Goal: Task Accomplishment & Management: Use online tool/utility

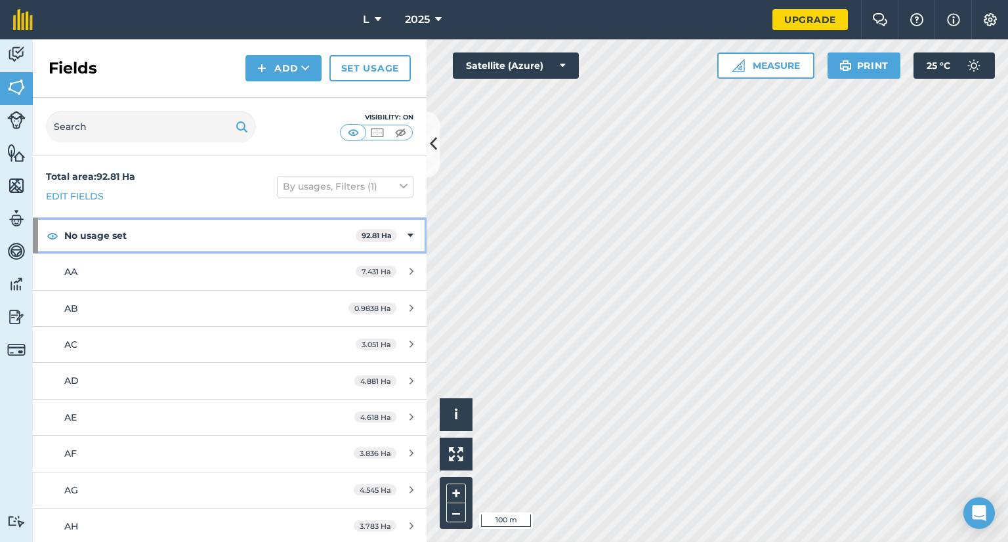
click at [340, 236] on strong "No usage set" at bounding box center [209, 235] width 291 height 35
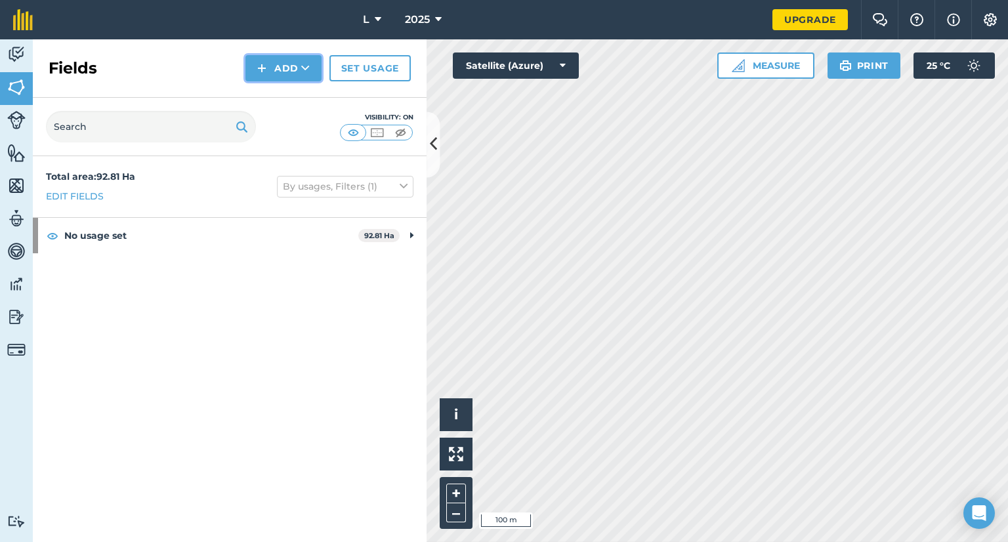
click at [288, 62] on button "Add" at bounding box center [284, 68] width 76 height 26
click at [285, 95] on link "Draw" at bounding box center [284, 97] width 72 height 29
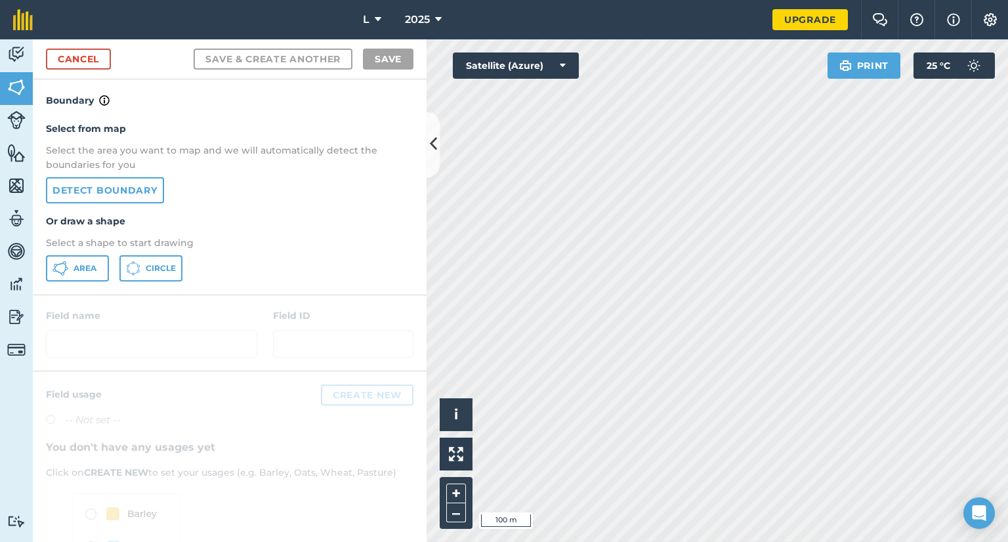
click at [92, 174] on div "Select from map Select the area you want to map and we will automatically detec…" at bounding box center [230, 201] width 394 height 186
click at [95, 186] on link "Detect boundary" at bounding box center [105, 190] width 118 height 26
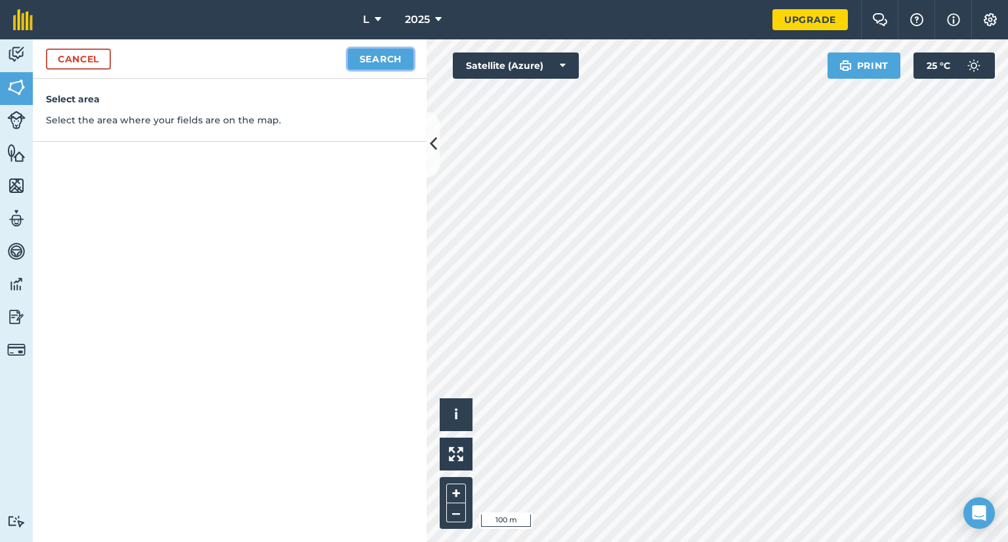
click at [400, 55] on button "Search" at bounding box center [381, 59] width 66 height 21
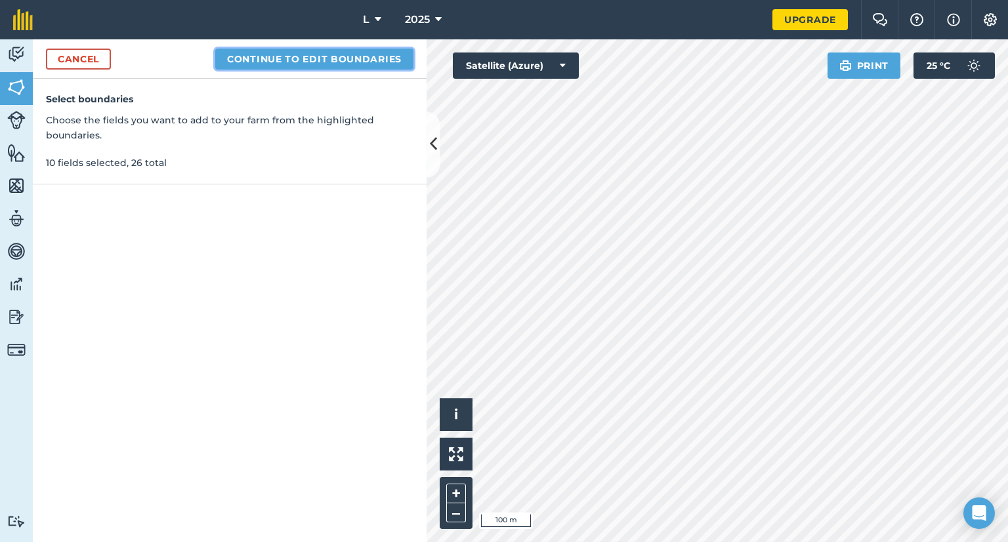
click at [301, 62] on button "Continue to edit boundaries" at bounding box center [314, 59] width 198 height 21
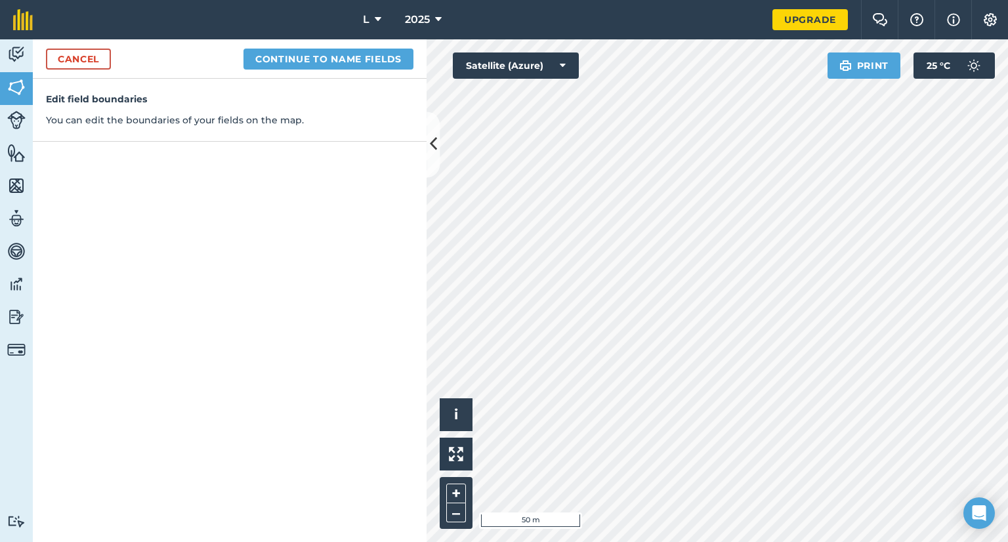
click at [165, 536] on div "Activity Fields Livestock Features Maps Team Vehicles Data Reporting Billing Tu…" at bounding box center [504, 290] width 1008 height 503
click at [587, 542] on html "L 2025 Upgrade Farm Chat Help Info Settings Map printing is not available on ou…" at bounding box center [504, 271] width 1008 height 542
click at [538, 54] on div "Click to start drawing i © 2025 TomTom, Microsoft 20 m + – Satellite (Azure) Pr…" at bounding box center [718, 290] width 582 height 503
click at [305, 58] on button "Continue to name fields" at bounding box center [329, 59] width 170 height 21
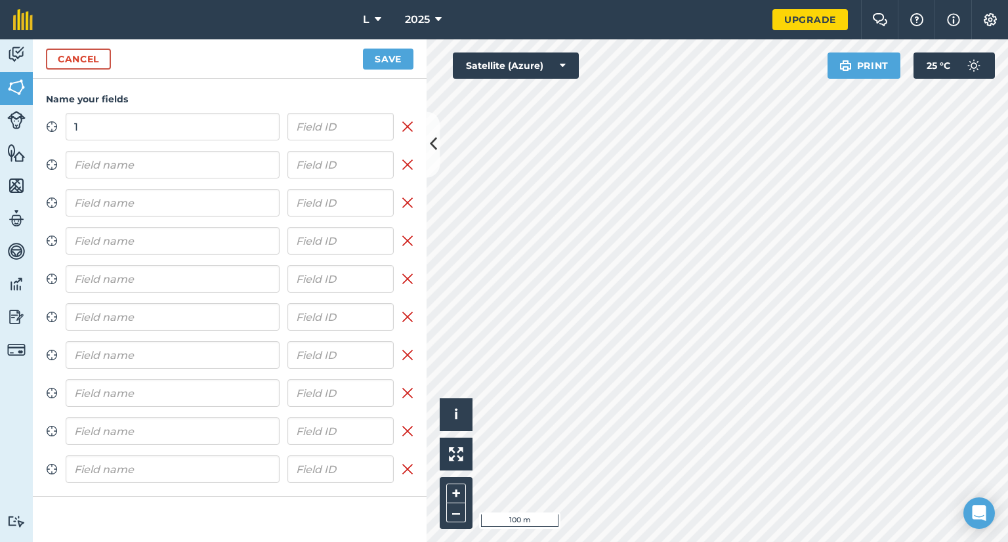
type input "1"
click at [222, 162] on input "text" at bounding box center [173, 165] width 214 height 28
type input "2"
click at [214, 221] on div "Zoom to field 1 Remove field Zoom to field 2 Remove field Zoom to field Remove …" at bounding box center [230, 298] width 368 height 370
click at [213, 201] on input "text" at bounding box center [173, 203] width 214 height 28
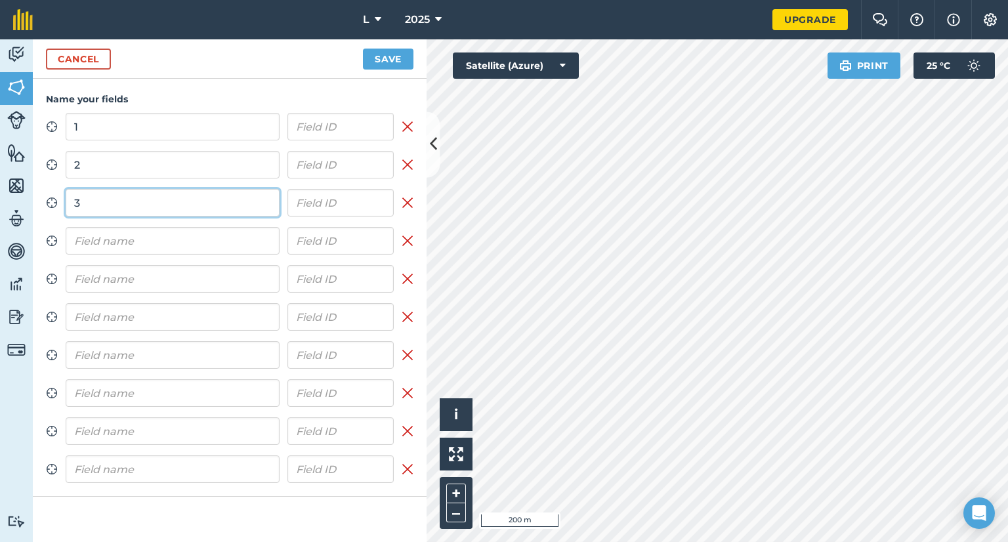
type input "3"
click at [176, 237] on input "text" at bounding box center [173, 241] width 214 height 28
type input "4"
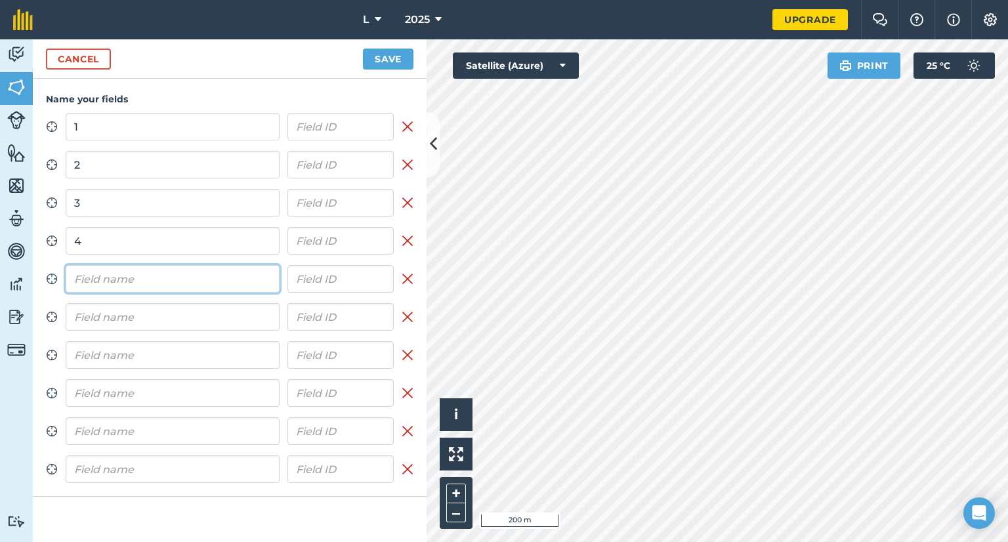
click at [159, 280] on input "text" at bounding box center [173, 279] width 214 height 28
type input "5"
click at [163, 313] on input "text" at bounding box center [173, 317] width 214 height 28
type input "6"
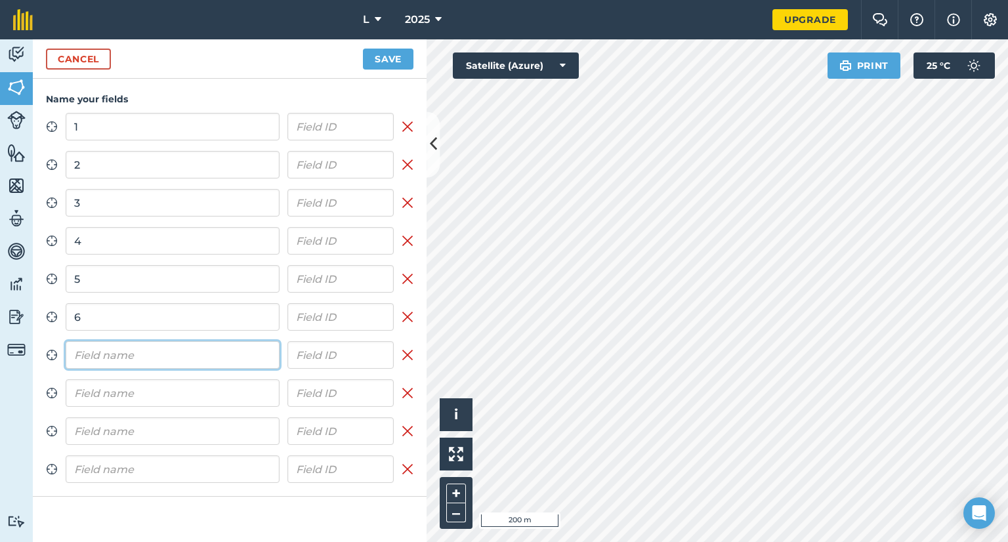
click at [154, 356] on input "text" at bounding box center [173, 355] width 214 height 28
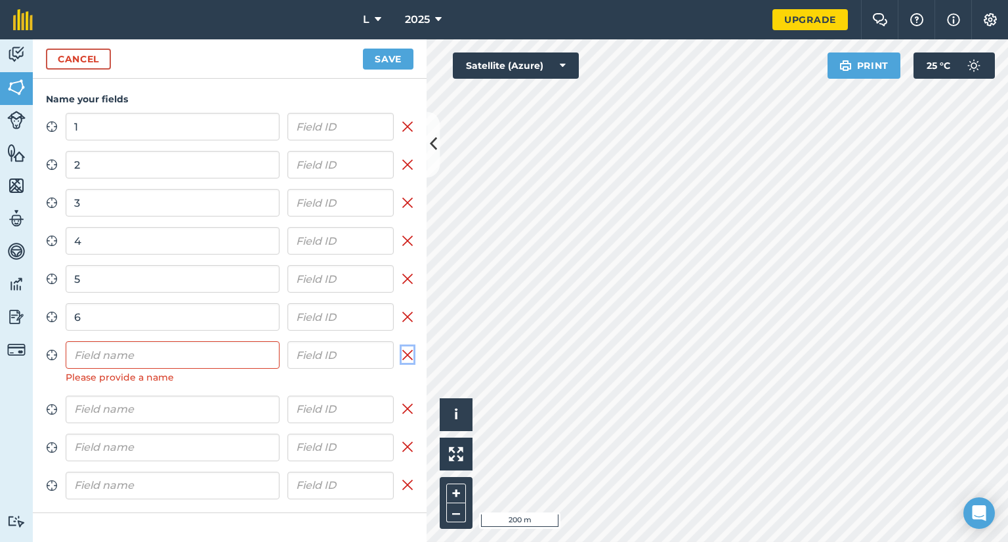
click at [410, 351] on img at bounding box center [408, 355] width 12 height 16
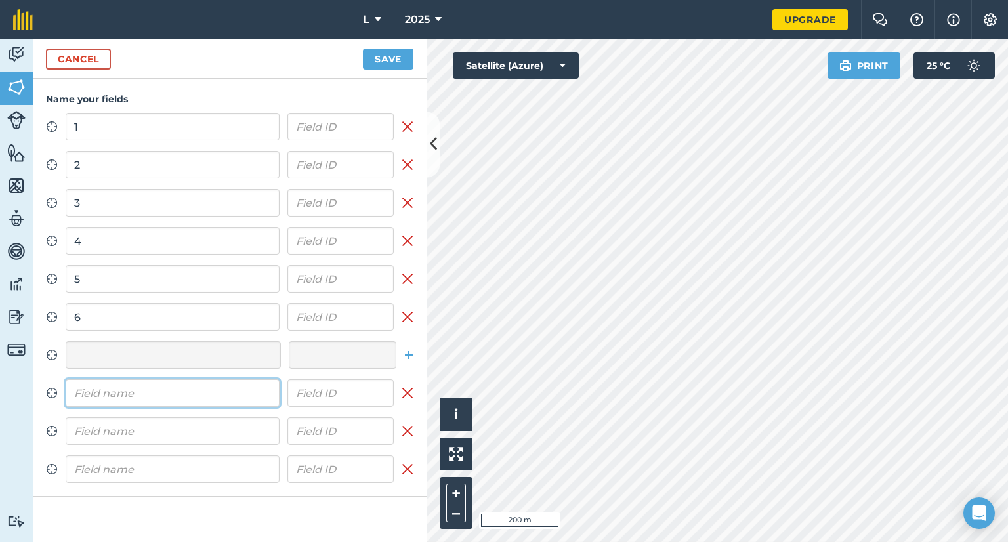
click at [194, 400] on input "text" at bounding box center [173, 393] width 214 height 28
type input "7"
click at [184, 431] on input "text" at bounding box center [173, 432] width 214 height 28
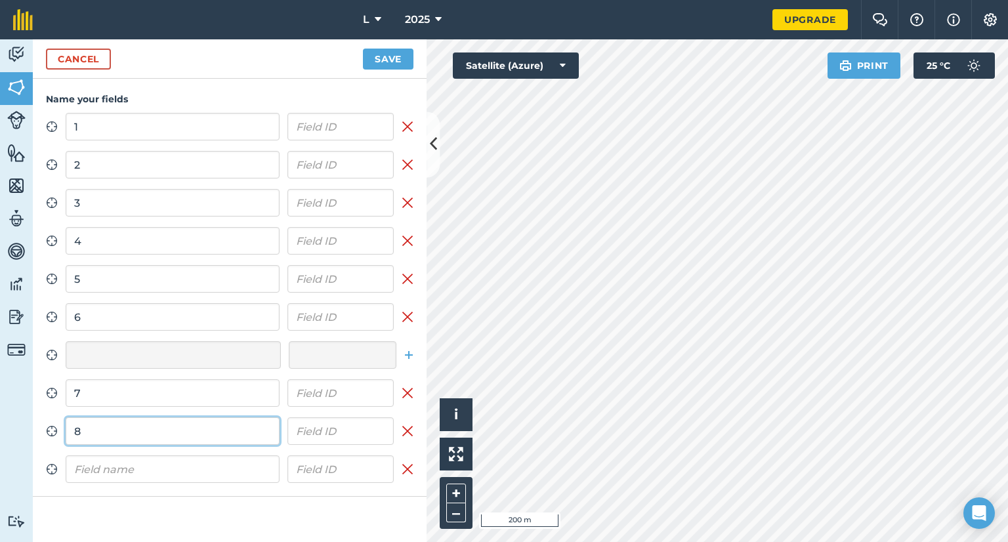
type input "8"
click at [176, 465] on input "text" at bounding box center [173, 470] width 214 height 28
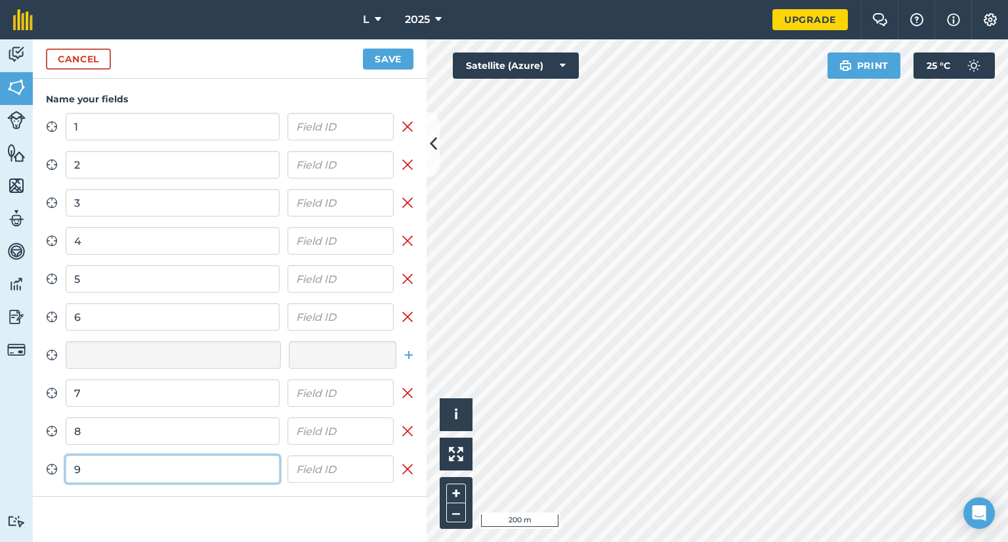
type input "9"
click at [391, 64] on button "Save" at bounding box center [388, 59] width 51 height 21
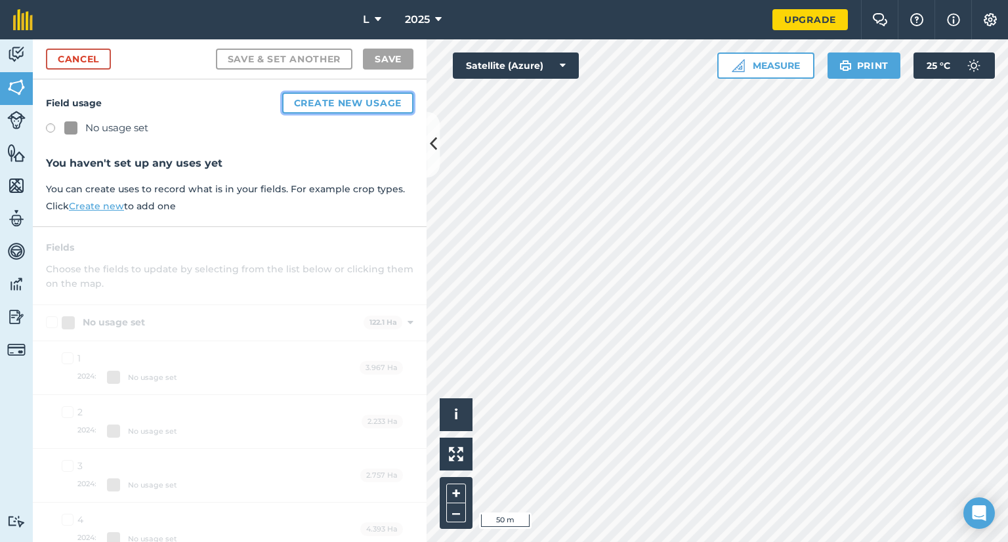
click at [318, 106] on button "Create new usage" at bounding box center [347, 103] width 131 height 21
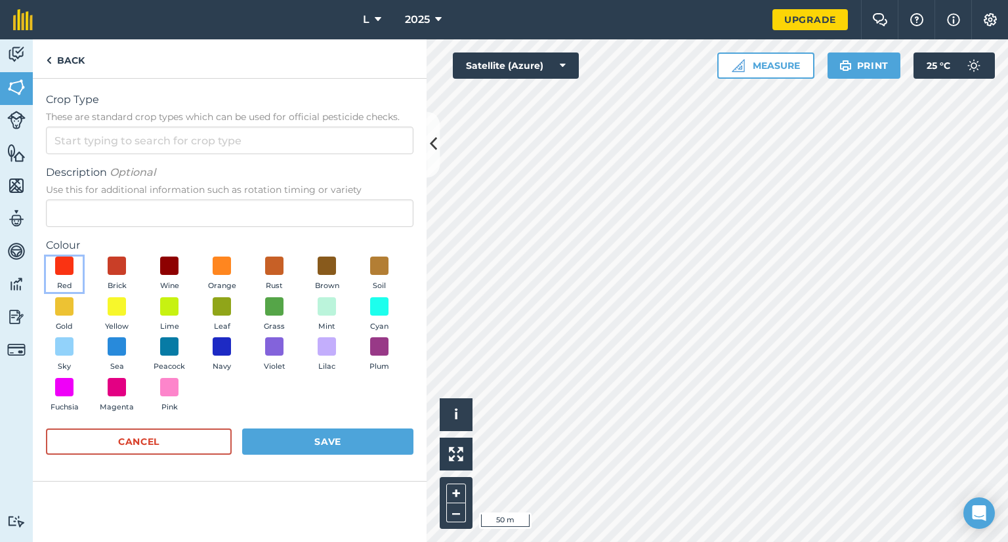
click at [75, 264] on button "Red" at bounding box center [64, 274] width 37 height 35
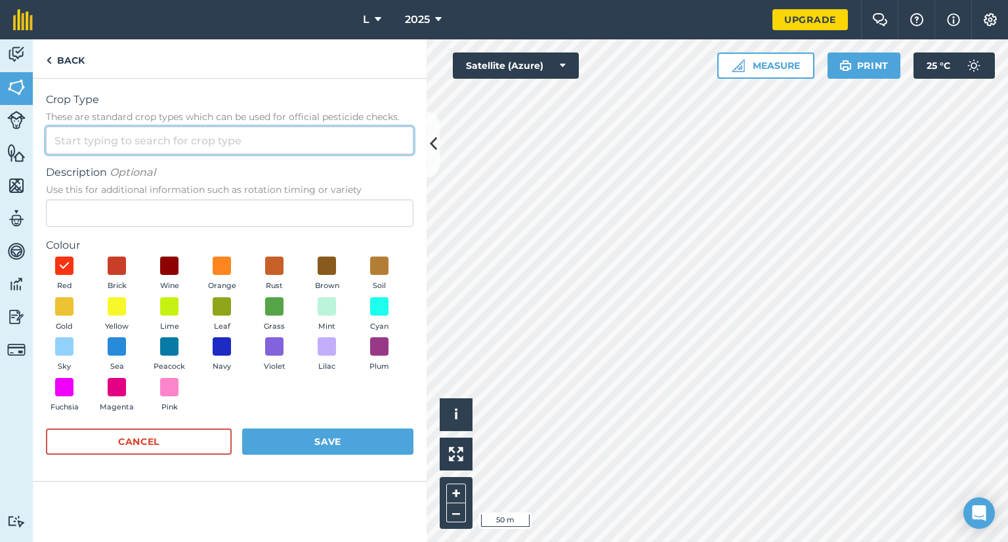
click at [153, 138] on input "Crop Type These are standard crop types which can be used for official pesticid…" at bounding box center [230, 141] width 368 height 28
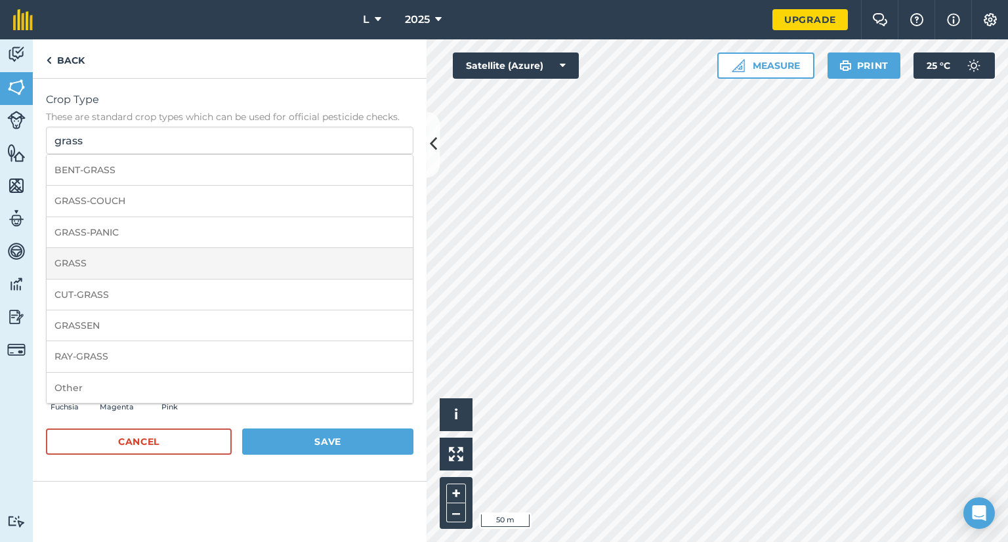
click at [105, 255] on li "GRASS" at bounding box center [230, 263] width 366 height 31
type input "GRASS"
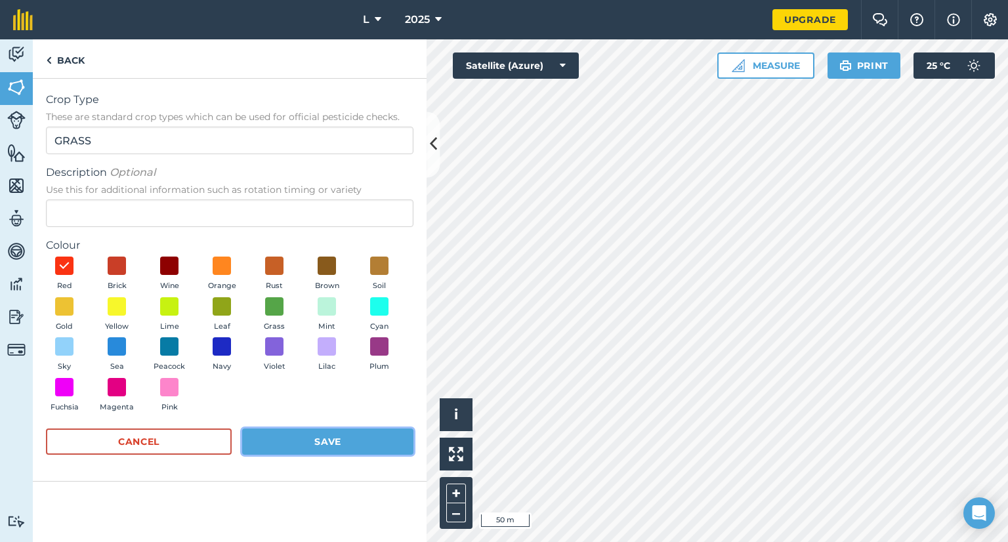
click at [284, 443] on button "Save" at bounding box center [327, 442] width 171 height 26
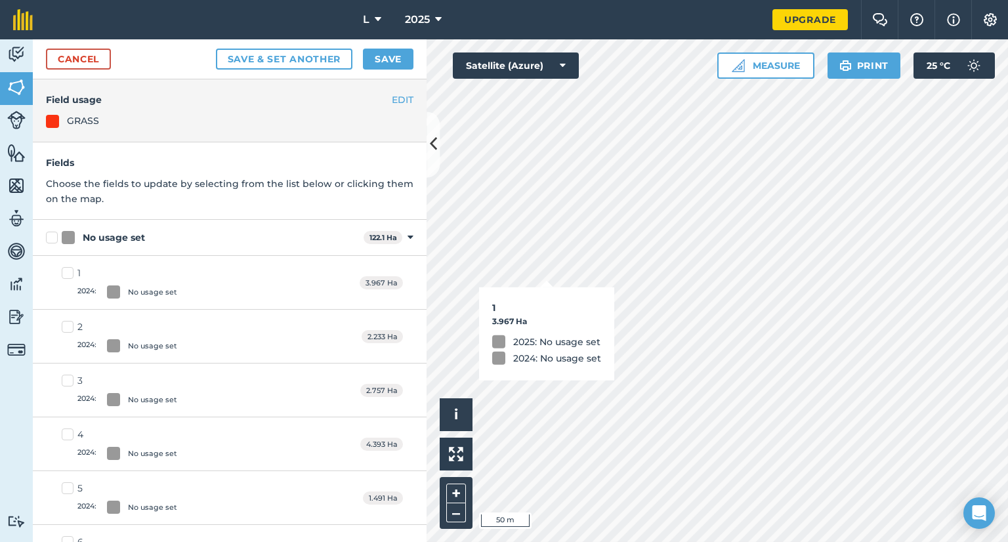
click at [68, 275] on label "1 2024 : No usage set" at bounding box center [120, 283] width 116 height 32
click at [68, 275] on input "1 2024 : No usage set" at bounding box center [66, 271] width 9 height 9
checkbox input "true"
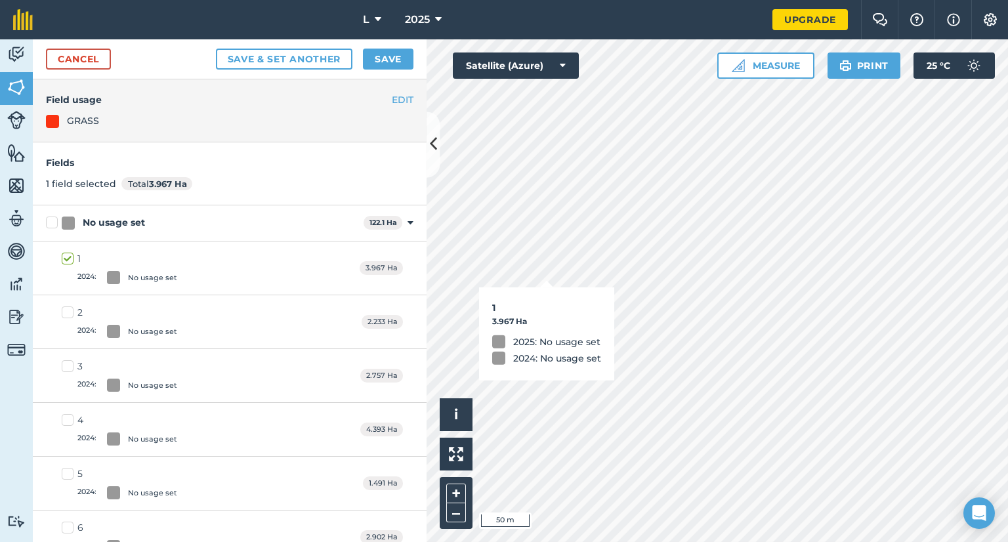
click at [66, 316] on label "2 2024 : No usage set" at bounding box center [120, 322] width 116 height 32
click at [66, 314] on input "2 2024 : No usage set" at bounding box center [66, 310] width 9 height 9
checkbox input "true"
click at [68, 361] on label "3 2024 : No usage set" at bounding box center [120, 376] width 116 height 32
click at [68, 361] on input "3 2024 : No usage set" at bounding box center [66, 364] width 9 height 9
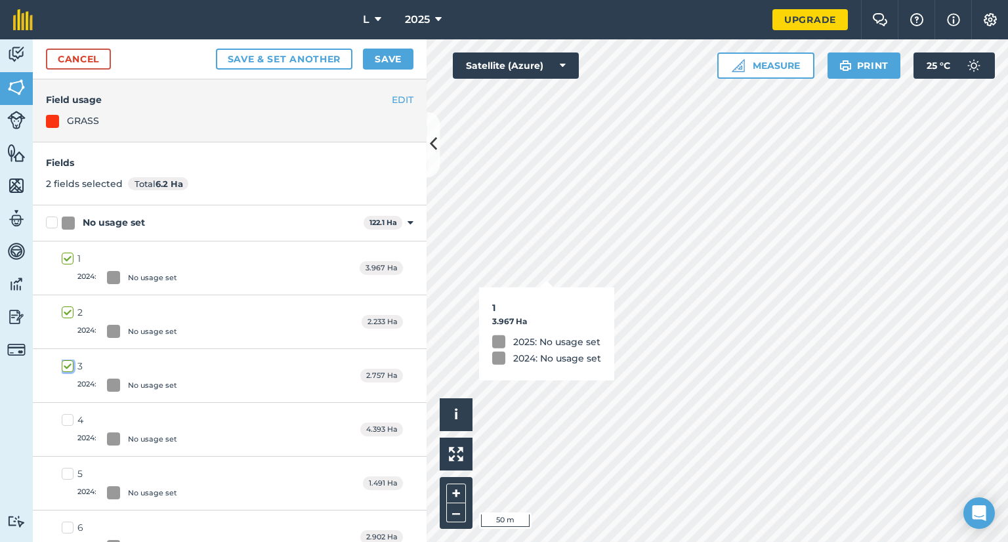
checkbox input "true"
click at [66, 415] on div "4 2024 : No usage set 4.393 Ha" at bounding box center [230, 430] width 394 height 54
click at [71, 426] on label "4 2024 : No usage set" at bounding box center [120, 430] width 116 height 32
click at [70, 422] on input "4 2024 : No usage set" at bounding box center [66, 418] width 9 height 9
checkbox input "true"
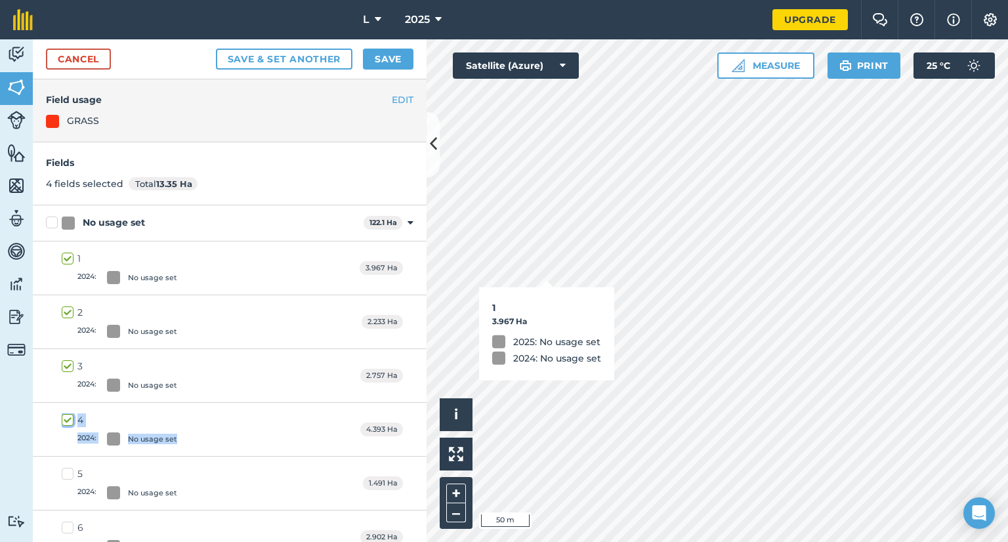
scroll to position [328, 0]
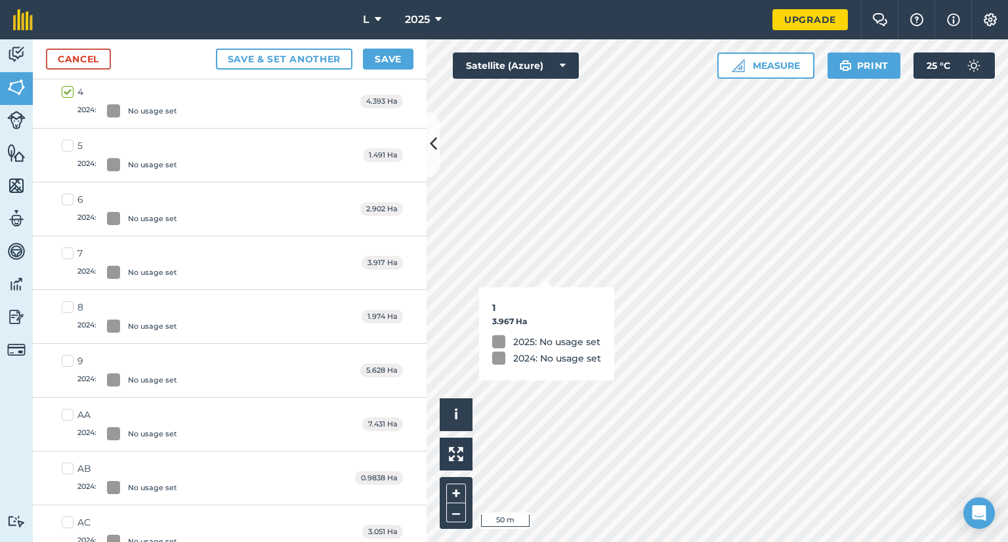
click at [72, 139] on label "5 2024 : No usage set" at bounding box center [120, 155] width 116 height 32
click at [70, 139] on input "5 2024 : No usage set" at bounding box center [66, 143] width 9 height 9
checkbox input "true"
click at [74, 205] on label "6 2024 : No usage set" at bounding box center [120, 209] width 116 height 32
click at [70, 202] on input "6 2024 : No usage set" at bounding box center [66, 197] width 9 height 9
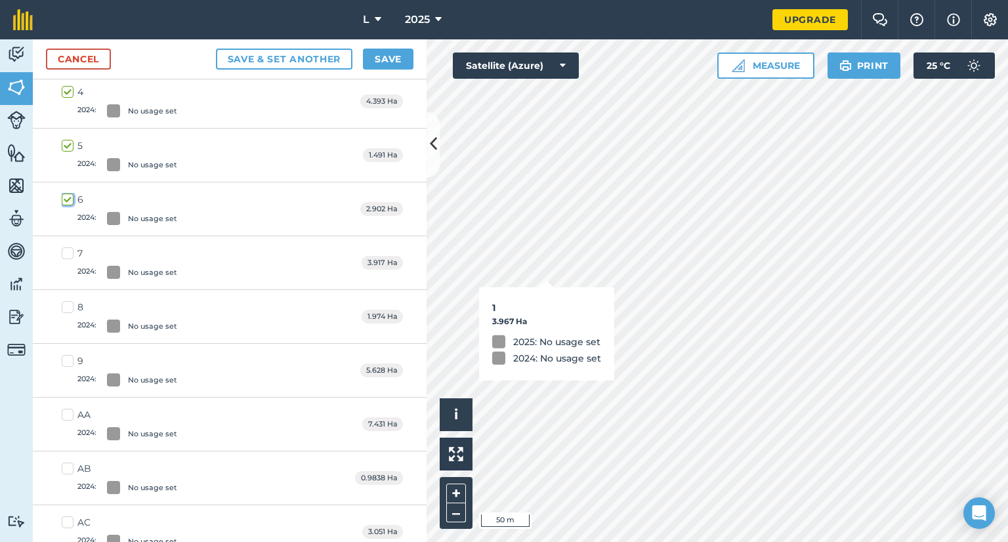
checkbox input "true"
click at [67, 259] on label "7 2024 : No usage set" at bounding box center [120, 263] width 116 height 32
click at [71, 249] on label "7 2024 : No usage set" at bounding box center [120, 263] width 116 height 32
click at [70, 249] on input "7 2024 : No usage set" at bounding box center [66, 251] width 9 height 9
checkbox input "true"
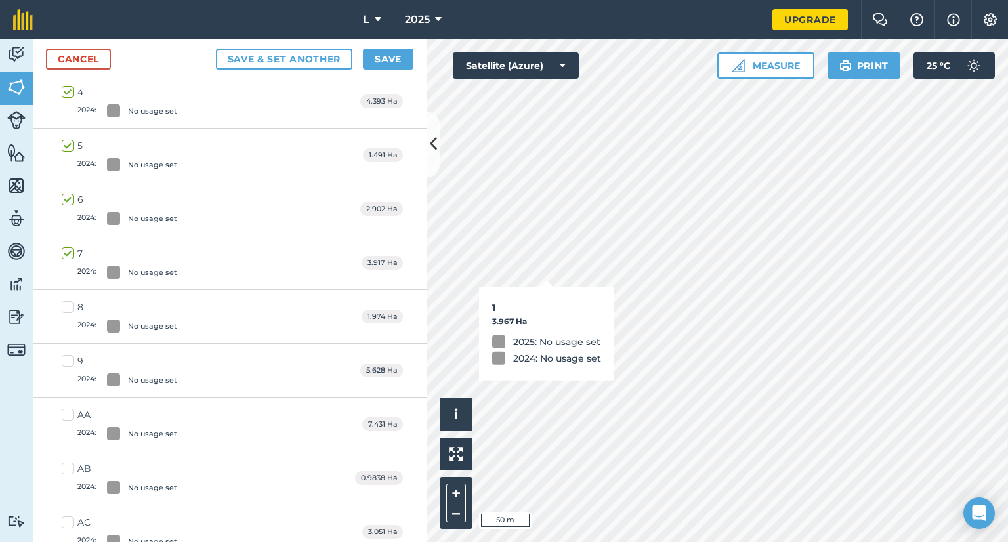
click at [68, 307] on label "8 2024 : No usage set" at bounding box center [120, 317] width 116 height 32
click at [68, 307] on input "8 2024 : No usage set" at bounding box center [66, 305] width 9 height 9
checkbox input "true"
click at [66, 356] on label "9 2024 : No usage set" at bounding box center [120, 371] width 116 height 32
click at [66, 356] on input "9 2024 : No usage set" at bounding box center [66, 359] width 9 height 9
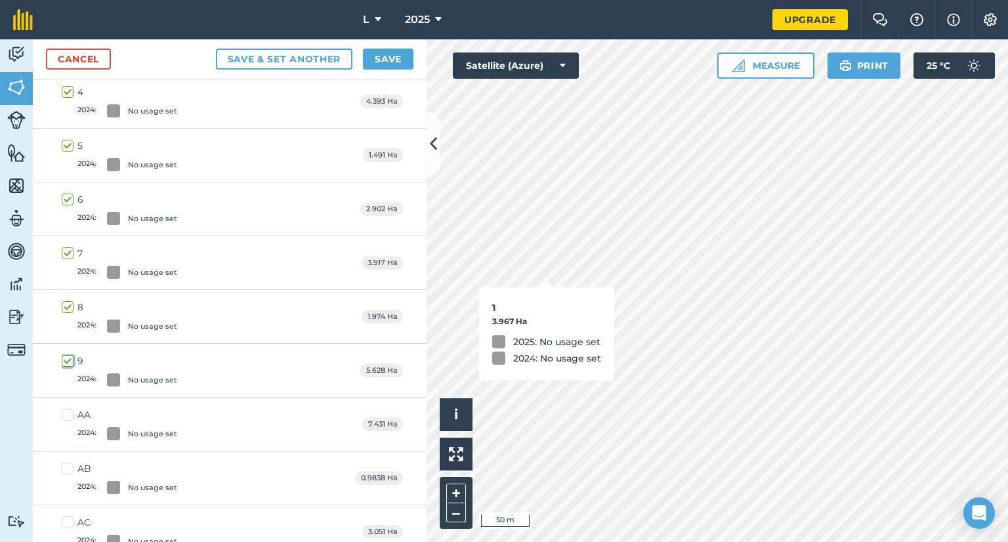
checkbox input "true"
click at [376, 64] on button "Save" at bounding box center [388, 59] width 51 height 21
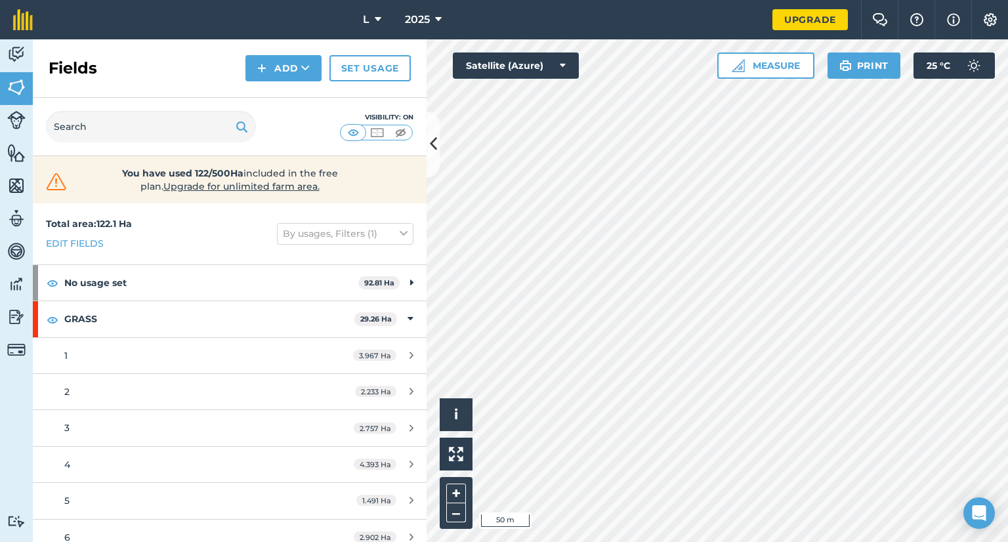
click at [244, 73] on div "Fields Add Set usage" at bounding box center [230, 68] width 394 height 58
click at [278, 72] on button "Add" at bounding box center [284, 68] width 76 height 26
click at [284, 104] on link "Draw" at bounding box center [284, 97] width 72 height 29
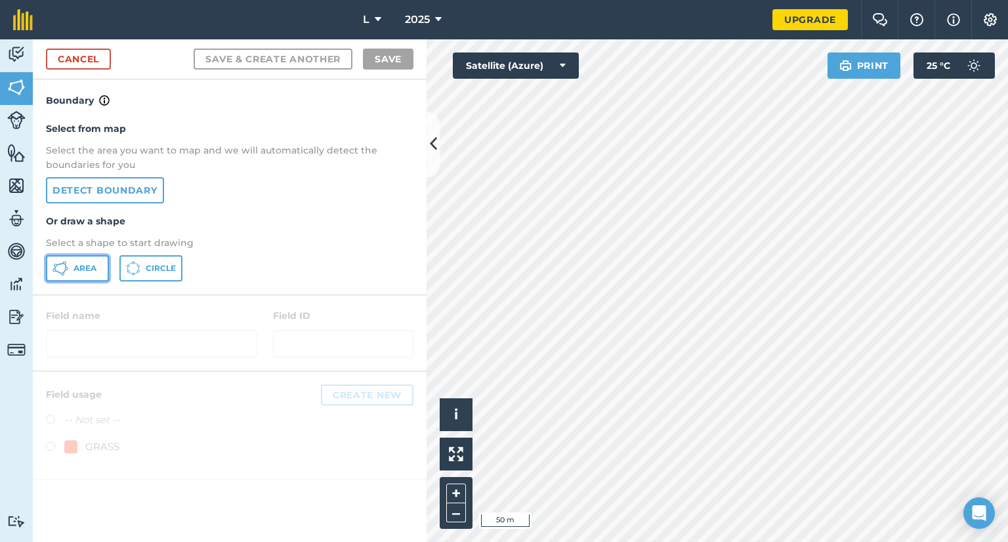
click at [97, 257] on button "Area" at bounding box center [77, 268] width 63 height 26
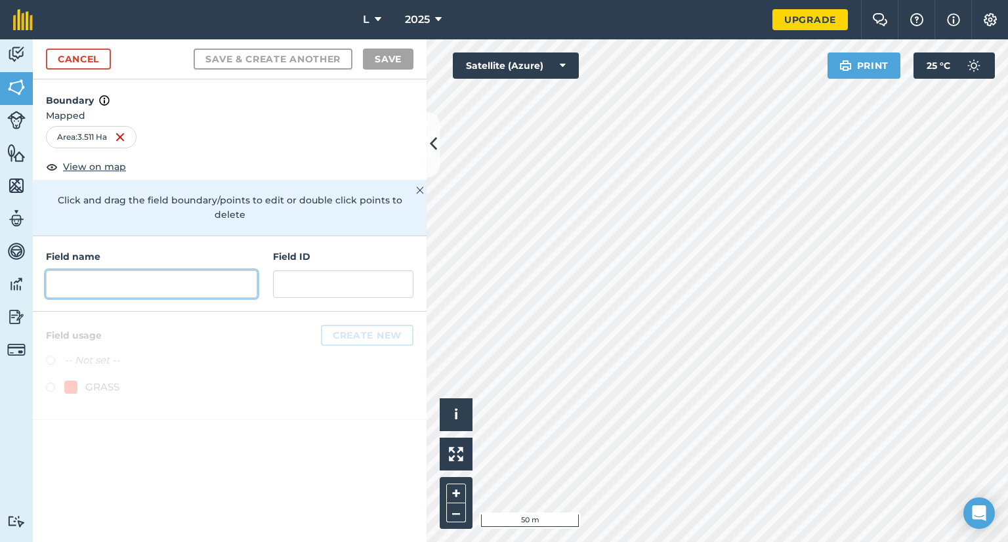
click at [178, 270] on input "text" at bounding box center [151, 284] width 211 height 28
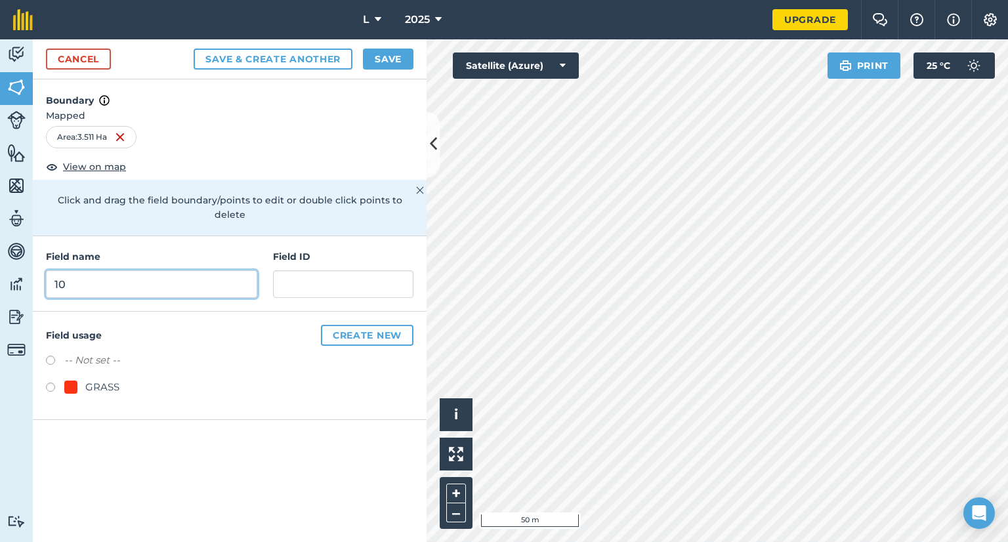
type input "10"
click at [108, 379] on div "GRASS" at bounding box center [102, 387] width 34 height 16
radio input "true"
click at [399, 60] on button "Save" at bounding box center [388, 59] width 51 height 21
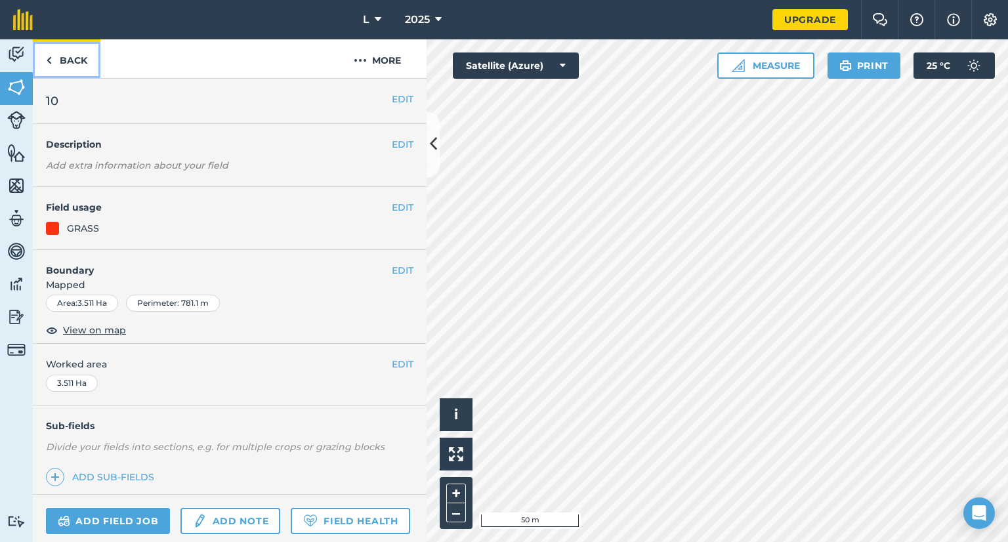
click at [60, 66] on link "Back" at bounding box center [67, 58] width 68 height 39
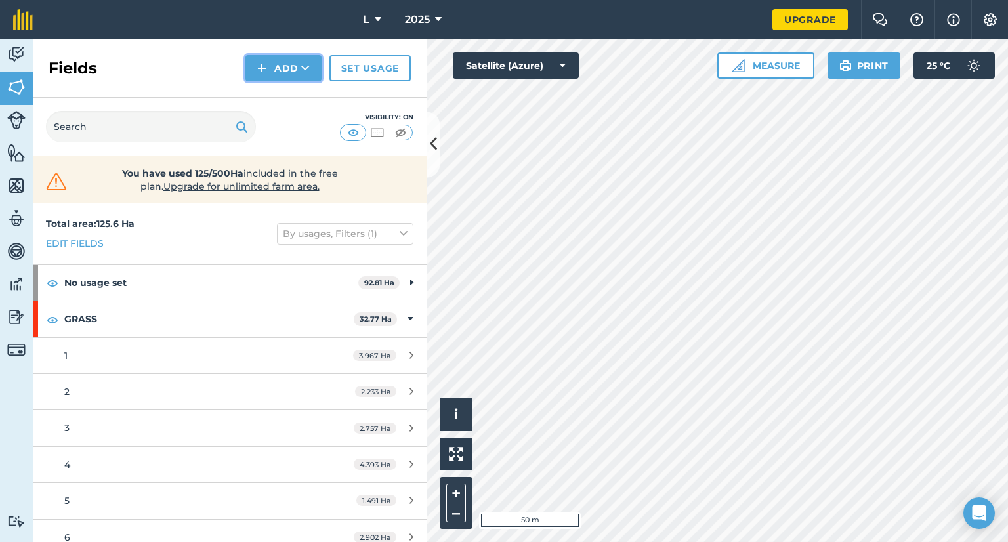
click at [274, 74] on button "Add" at bounding box center [284, 68] width 76 height 26
click at [276, 100] on link "Draw" at bounding box center [284, 97] width 72 height 29
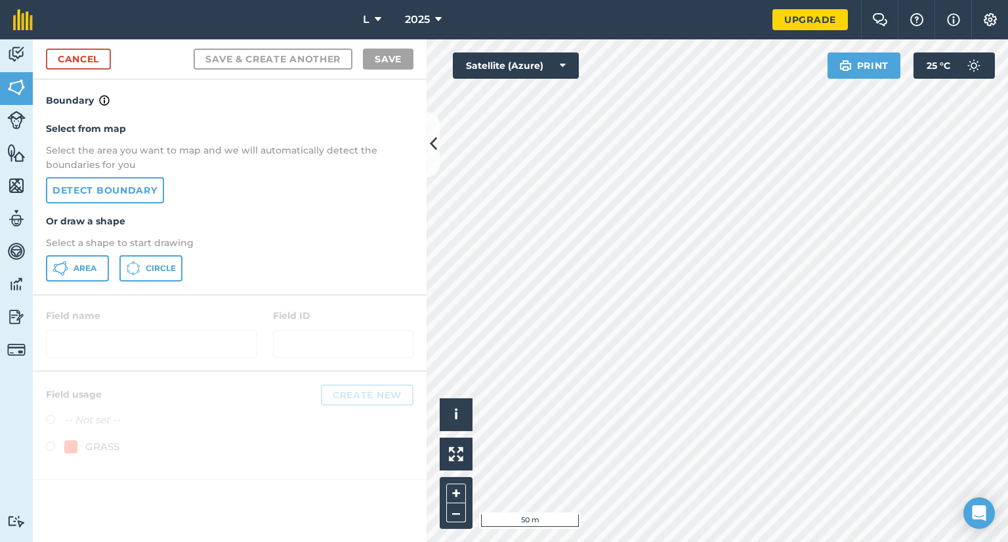
click at [116, 266] on div "Area Circle" at bounding box center [230, 268] width 368 height 26
click at [100, 266] on button "Area" at bounding box center [77, 268] width 63 height 26
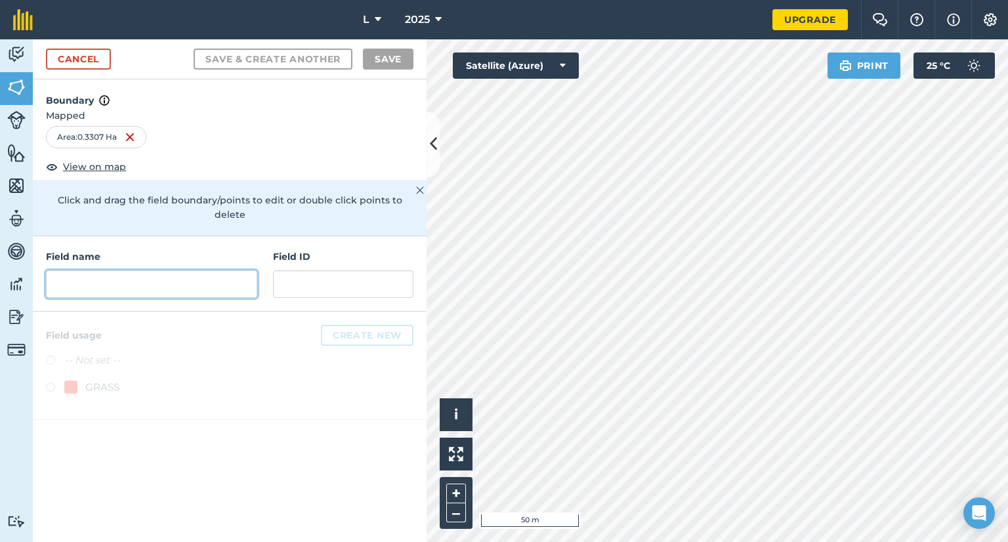
click at [103, 276] on input "text" at bounding box center [151, 284] width 211 height 28
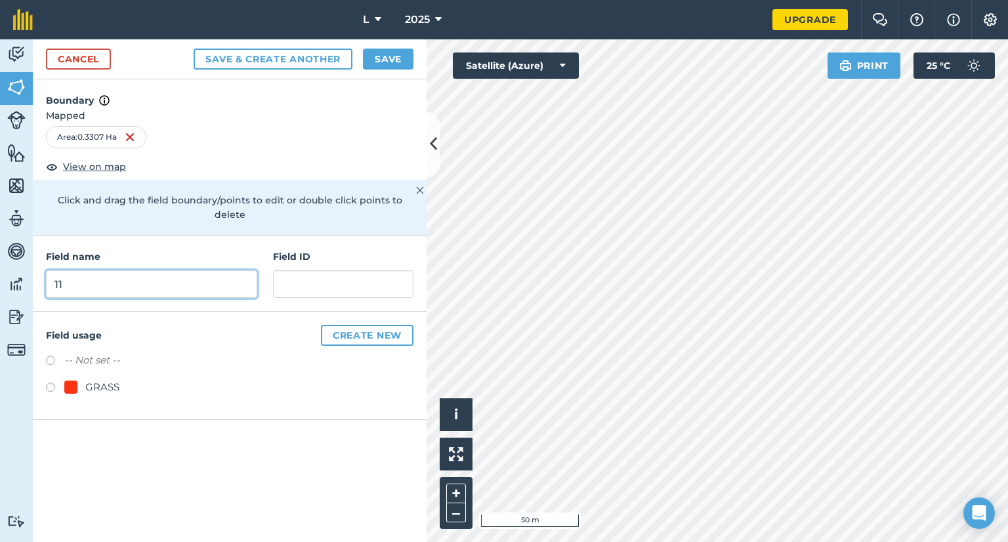
type input "11"
click at [122, 362] on div "-- Not set -- GRASS" at bounding box center [230, 376] width 368 height 46
click at [118, 379] on div "GRASS" at bounding box center [102, 387] width 34 height 16
radio input "true"
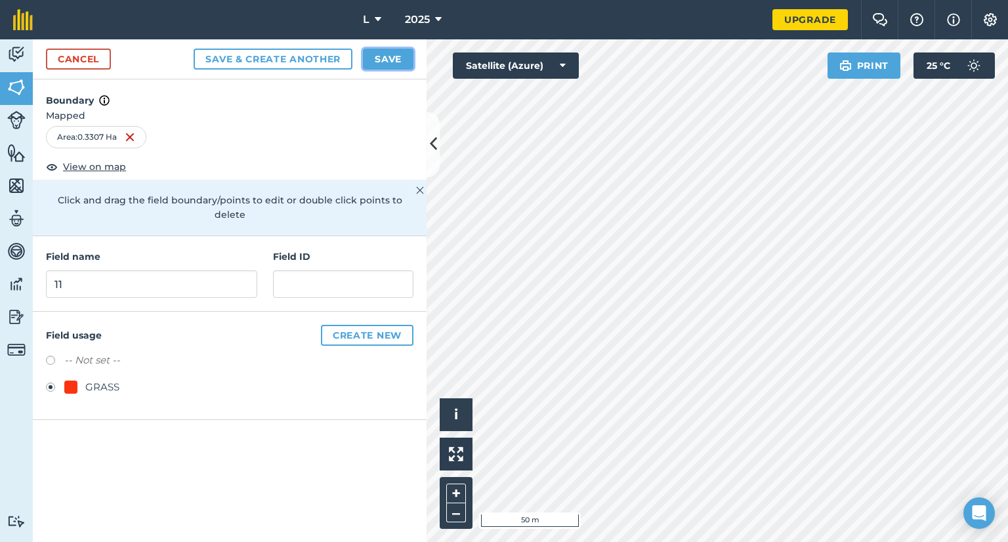
click at [393, 60] on button "Save" at bounding box center [388, 59] width 51 height 21
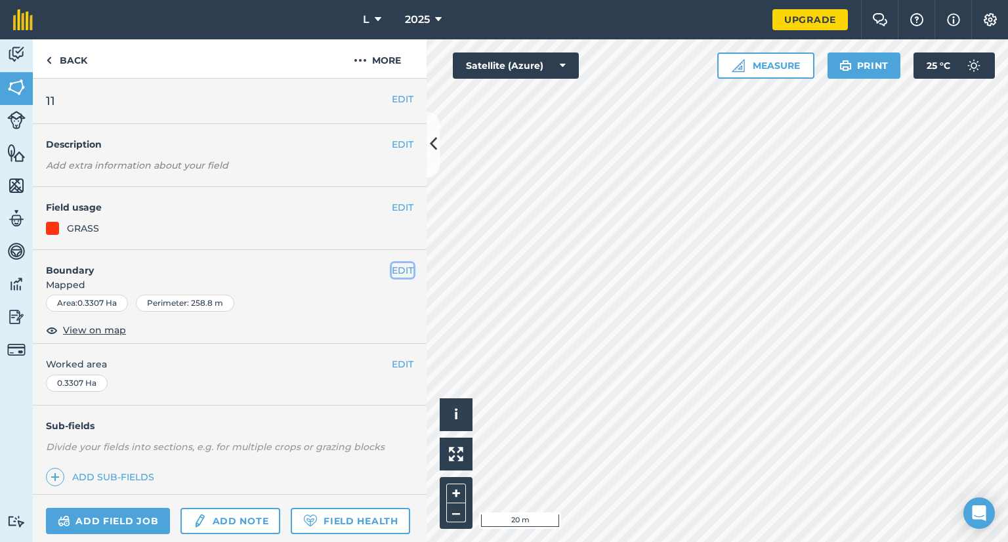
click at [400, 269] on button "EDIT" at bounding box center [403, 270] width 22 height 14
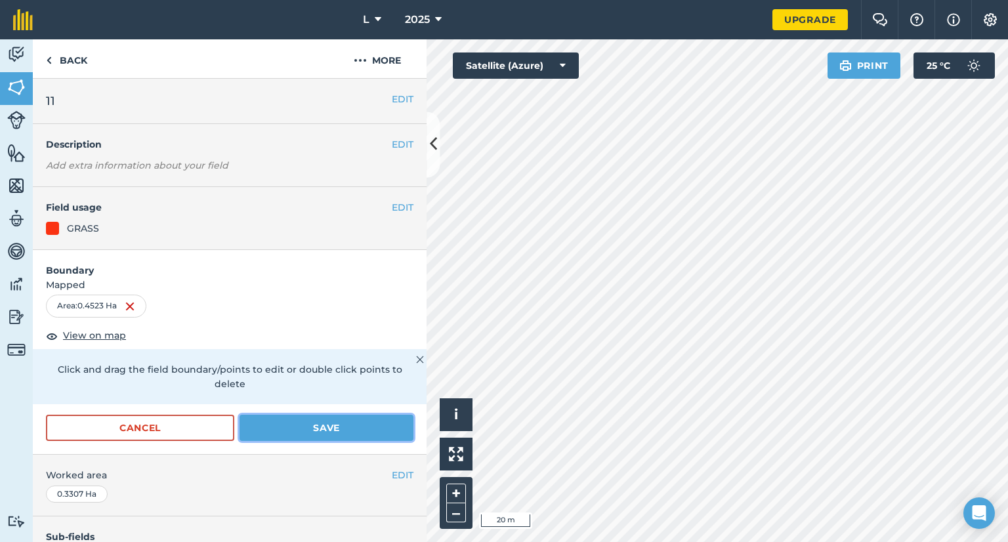
click at [342, 431] on button "Save" at bounding box center [327, 428] width 174 height 26
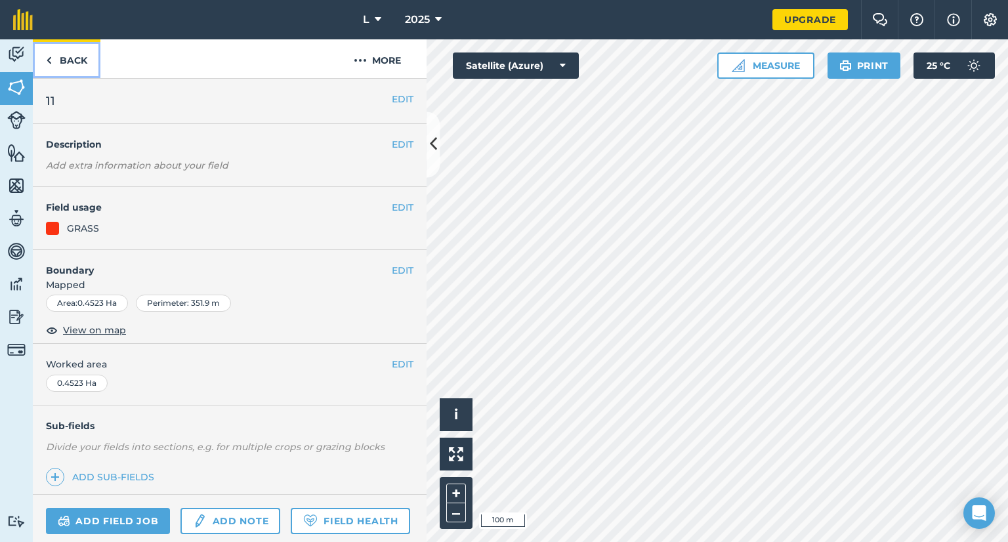
click at [95, 61] on link "Back" at bounding box center [67, 58] width 68 height 39
click at [79, 64] on link "Back" at bounding box center [67, 58] width 68 height 39
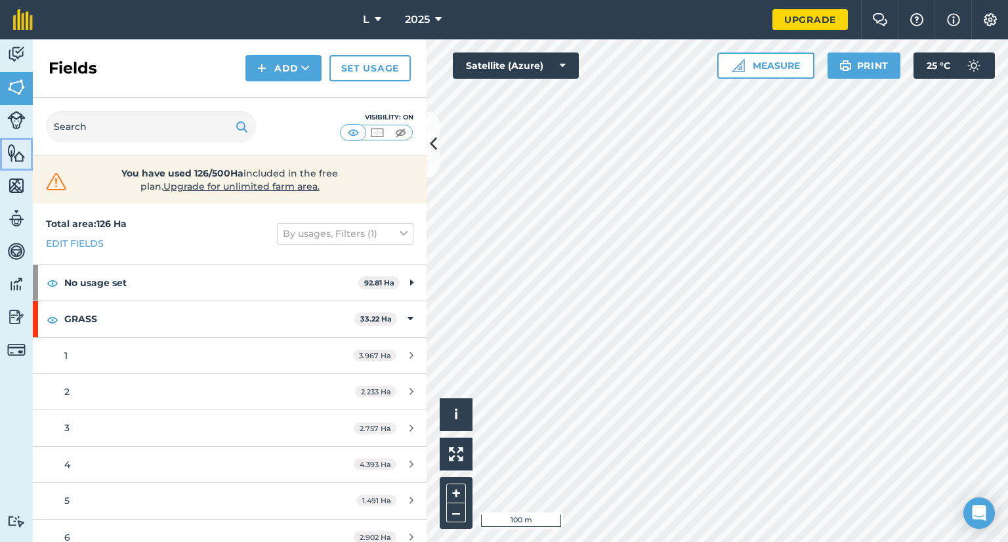
click at [18, 153] on img at bounding box center [16, 153] width 18 height 20
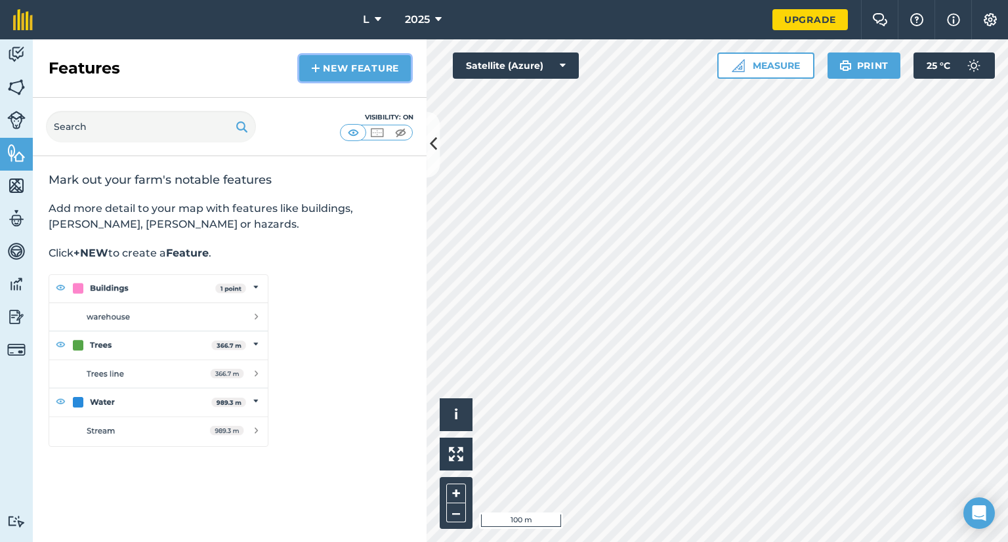
click at [337, 75] on link "New feature" at bounding box center [355, 68] width 112 height 26
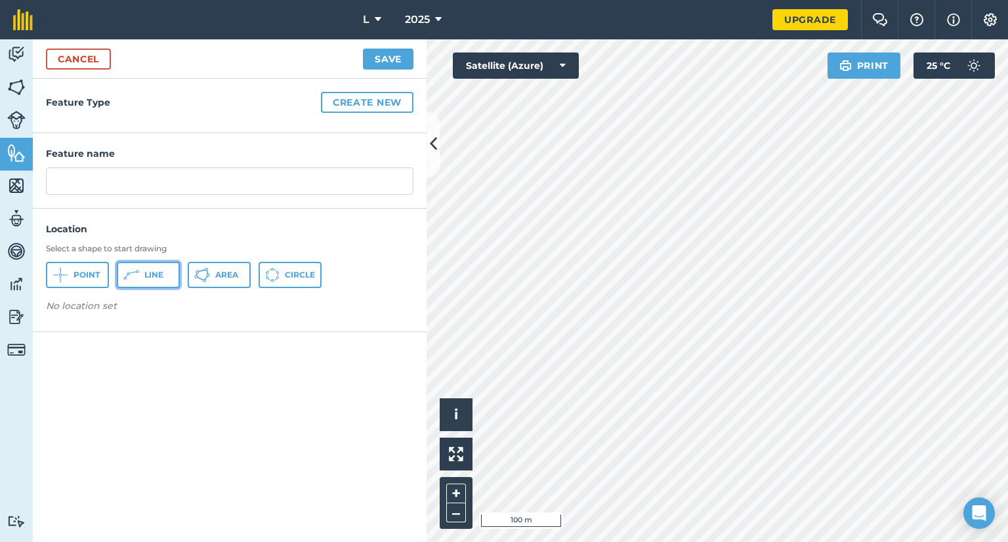
click at [134, 269] on icon at bounding box center [131, 275] width 16 height 16
click at [373, 104] on button "Create new" at bounding box center [367, 102] width 93 height 21
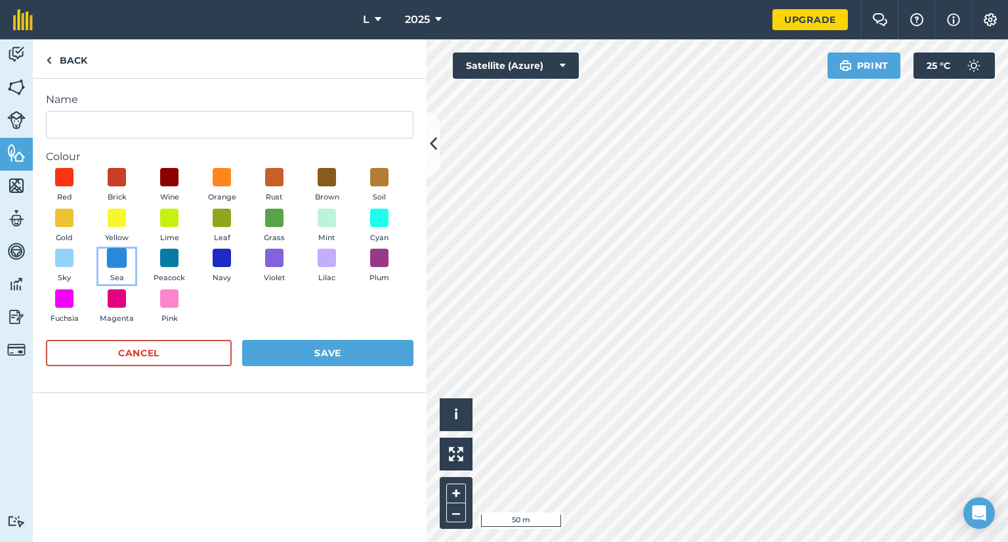
click at [118, 267] on span at bounding box center [117, 258] width 20 height 20
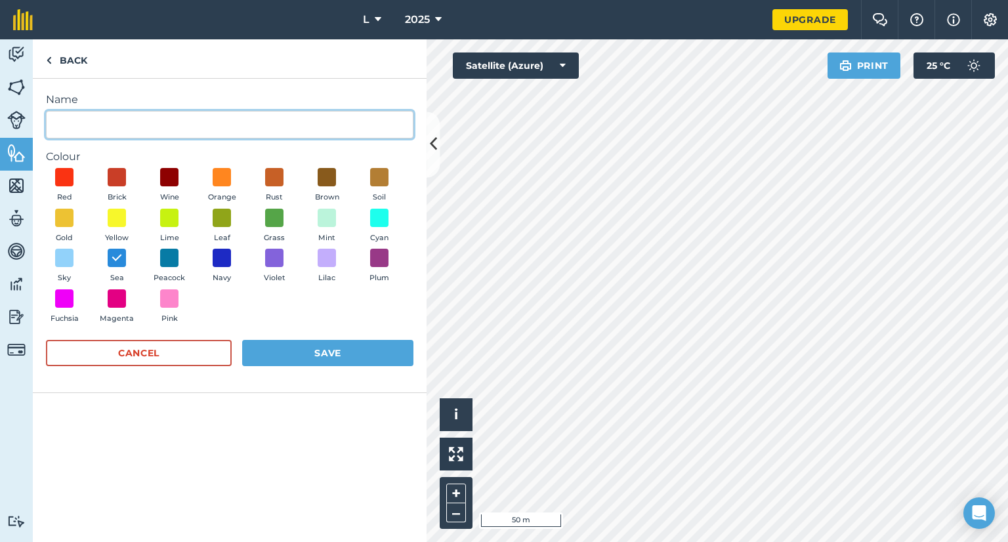
click at [127, 126] on input "Name" at bounding box center [230, 125] width 368 height 28
type input "Track"
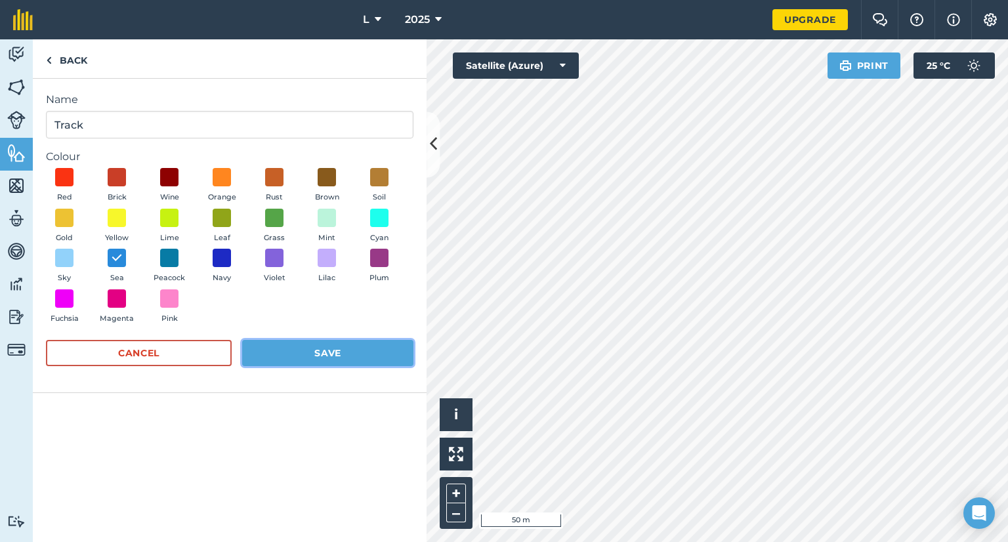
click at [299, 360] on button "Save" at bounding box center [327, 353] width 171 height 26
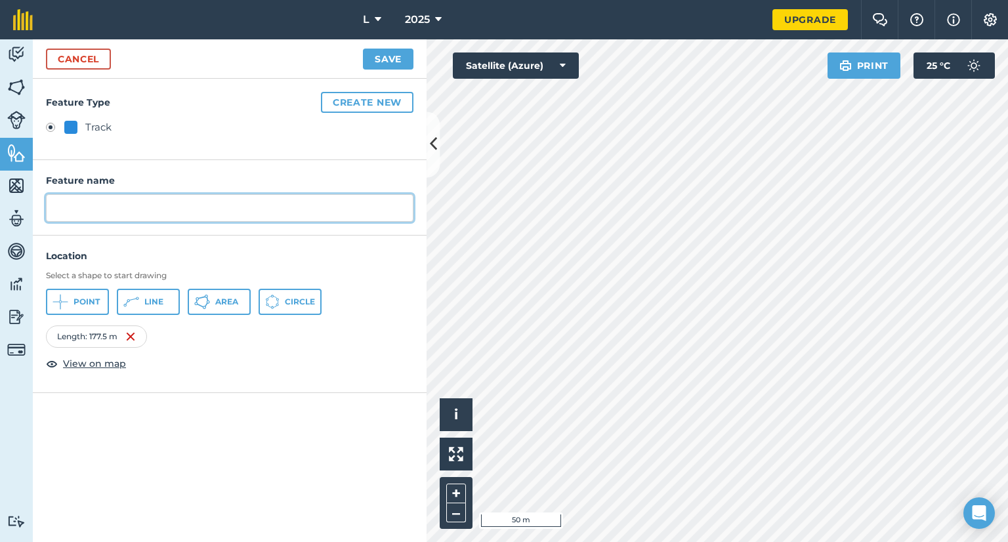
click at [134, 211] on input "text" at bounding box center [230, 208] width 368 height 28
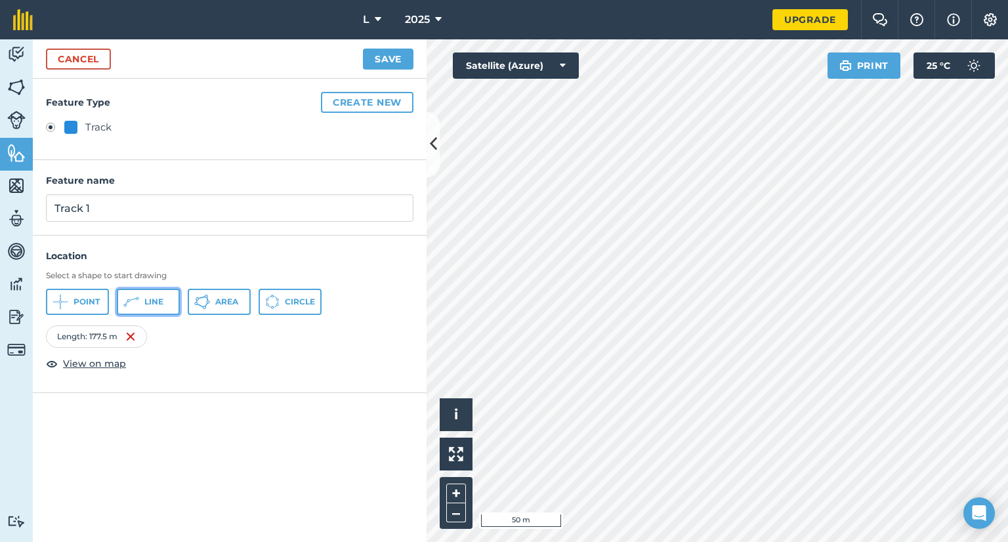
click at [150, 312] on button "Line" at bounding box center [148, 302] width 63 height 26
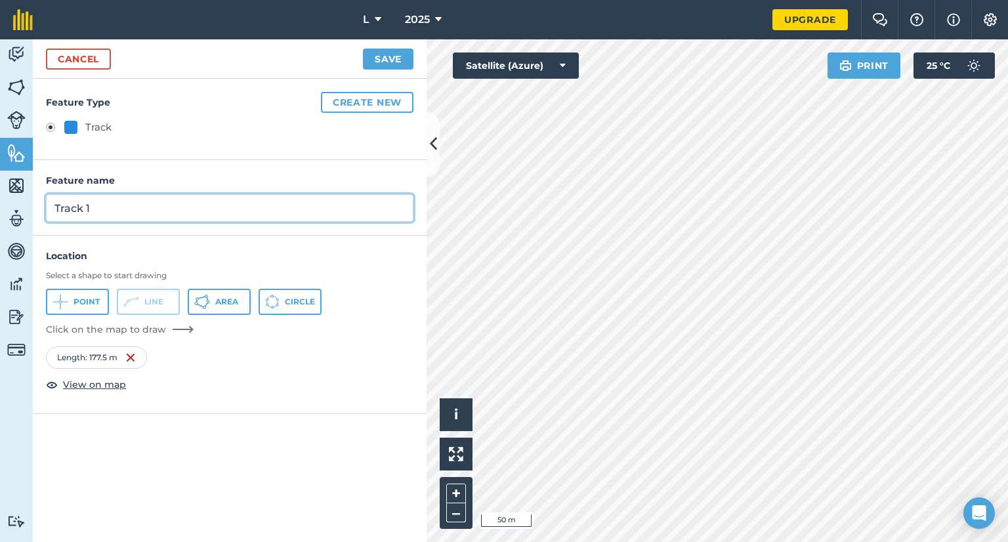
click at [110, 198] on input "Track 1" at bounding box center [230, 208] width 368 height 28
type input "Track"
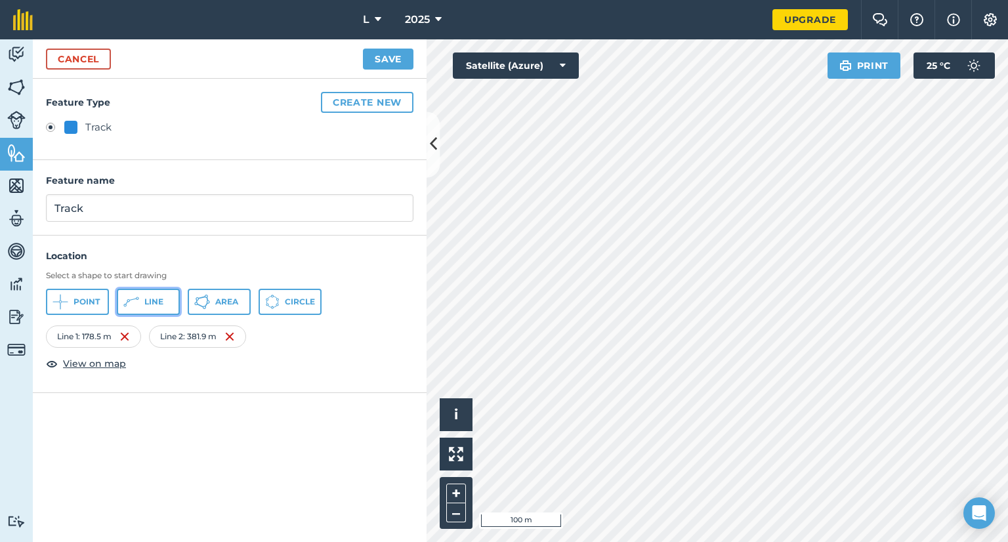
click at [167, 304] on button "Line" at bounding box center [148, 302] width 63 height 26
click at [131, 303] on icon at bounding box center [131, 302] width 16 height 16
click at [387, 65] on button "Save" at bounding box center [388, 59] width 51 height 21
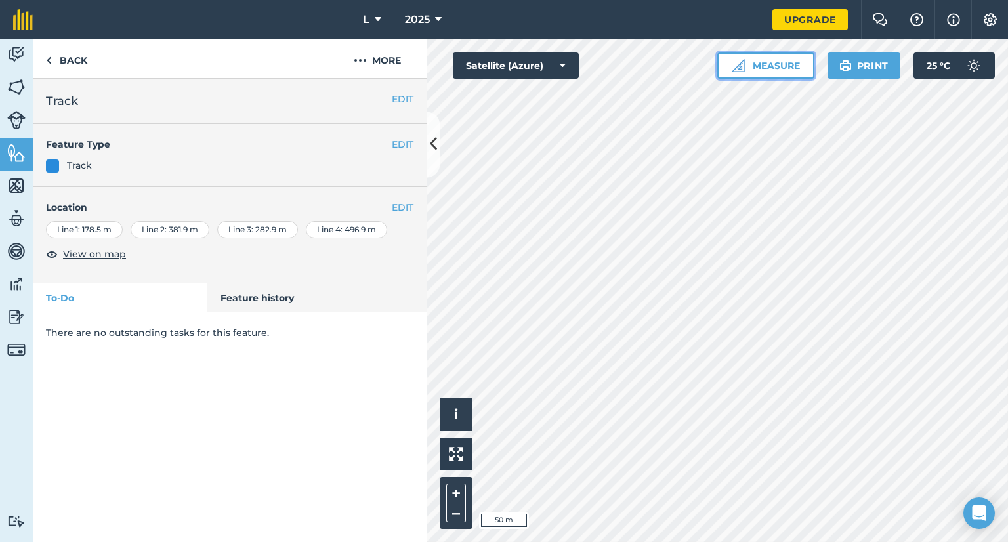
click at [792, 58] on button "Measure" at bounding box center [766, 66] width 97 height 26
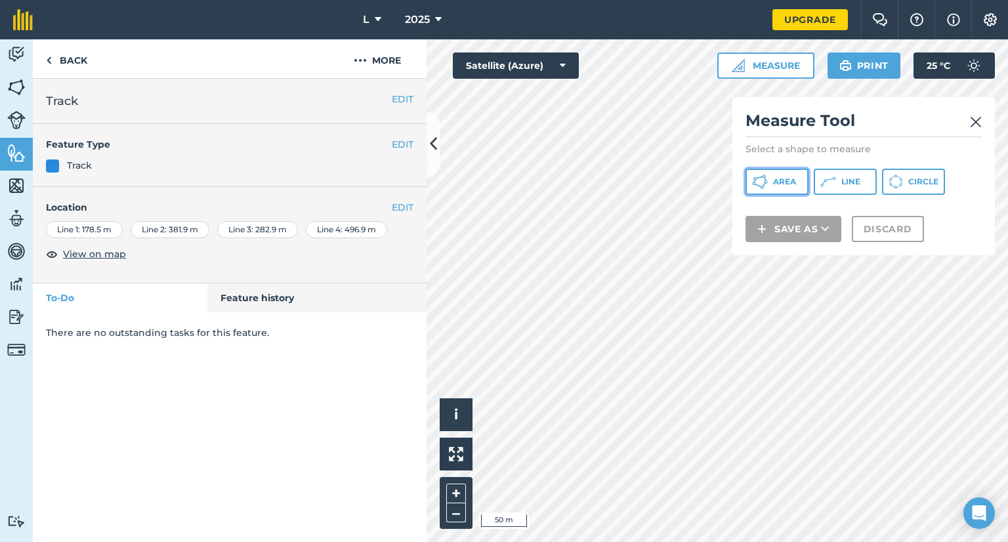
click at [775, 182] on span "Area" at bounding box center [784, 182] width 23 height 11
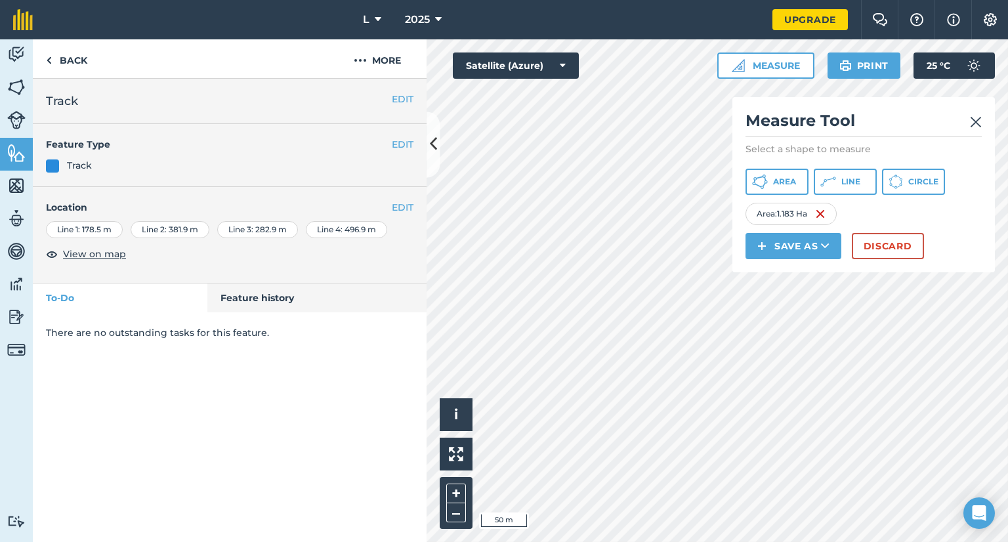
click at [977, 119] on img at bounding box center [976, 122] width 12 height 16
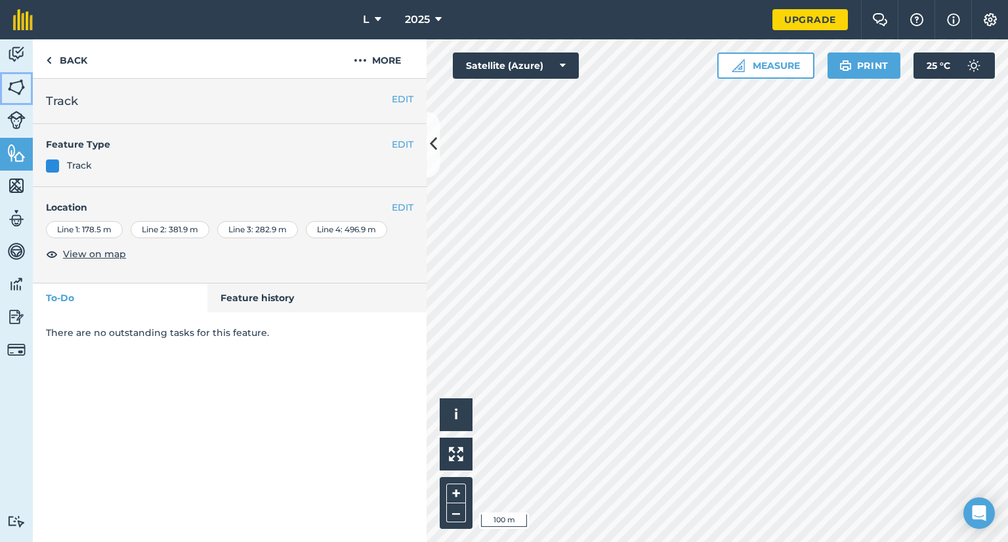
click at [24, 92] on img at bounding box center [16, 87] width 18 height 20
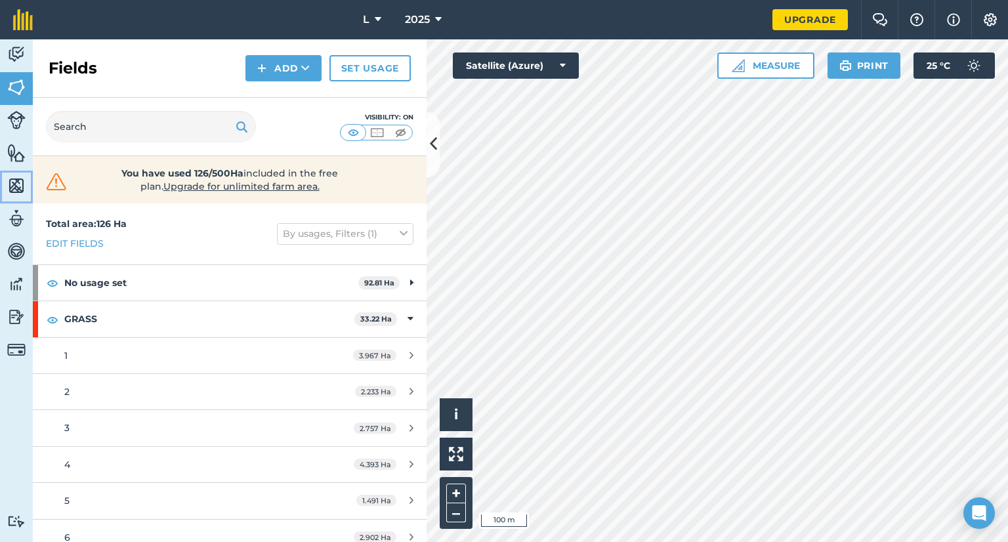
click at [13, 184] on img at bounding box center [16, 186] width 18 height 20
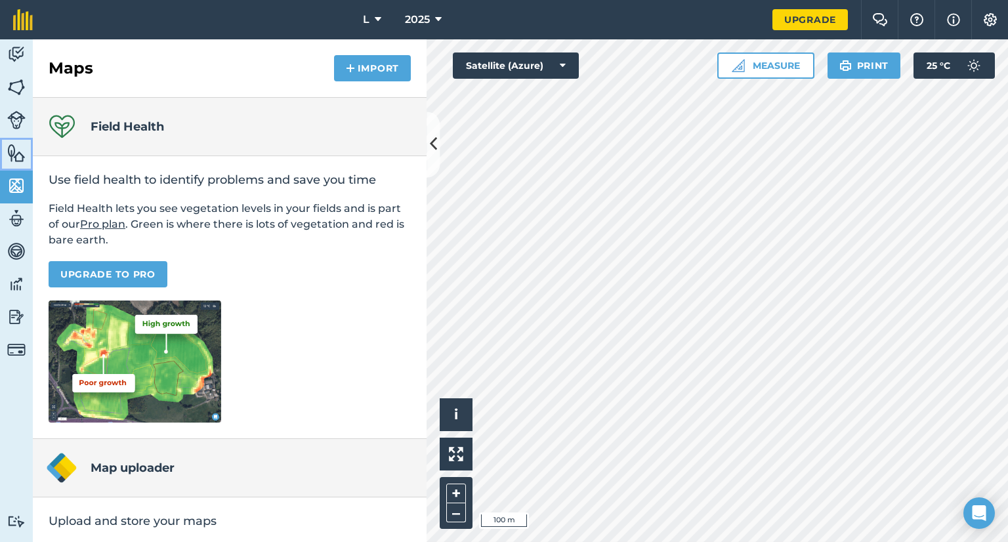
click at [20, 147] on img at bounding box center [16, 153] width 18 height 20
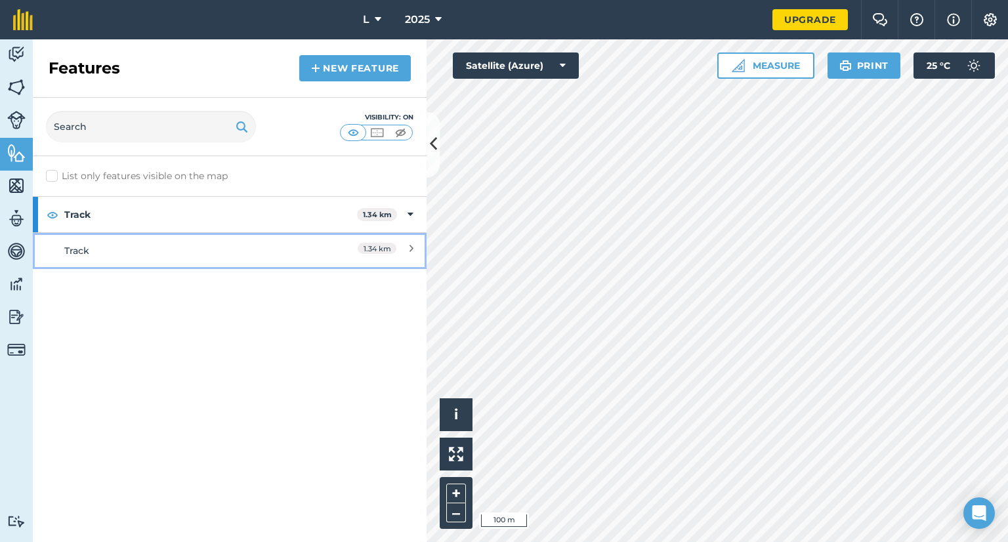
click at [160, 242] on link "Track 1.34 km" at bounding box center [230, 250] width 394 height 36
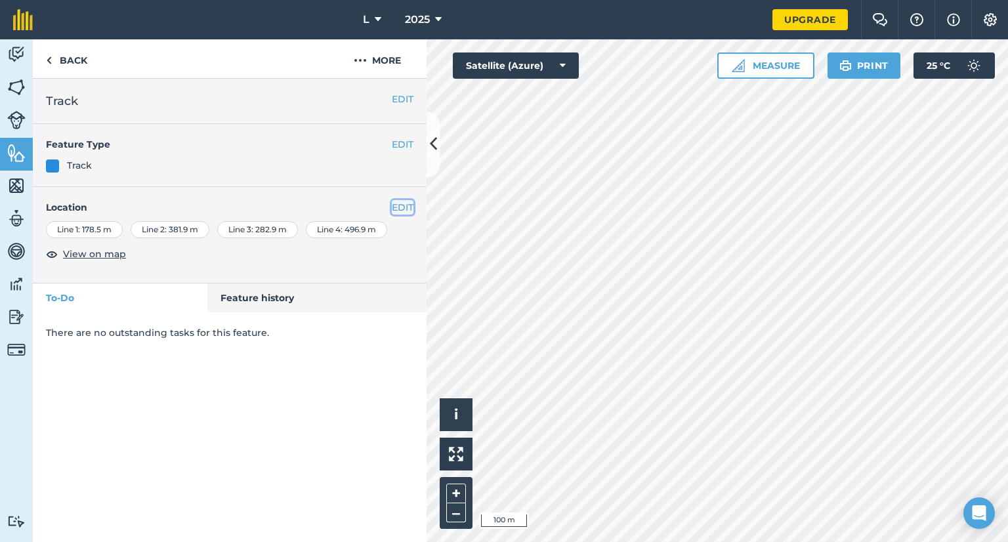
click at [404, 208] on button "EDIT" at bounding box center [403, 207] width 22 height 14
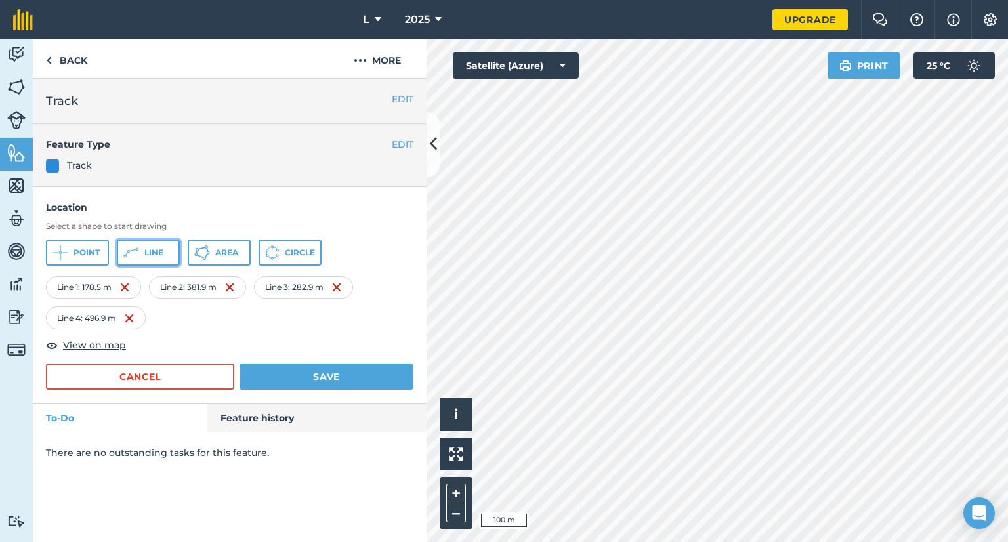
click at [158, 259] on button "Line" at bounding box center [148, 253] width 63 height 26
click at [302, 372] on button "Save" at bounding box center [327, 377] width 174 height 26
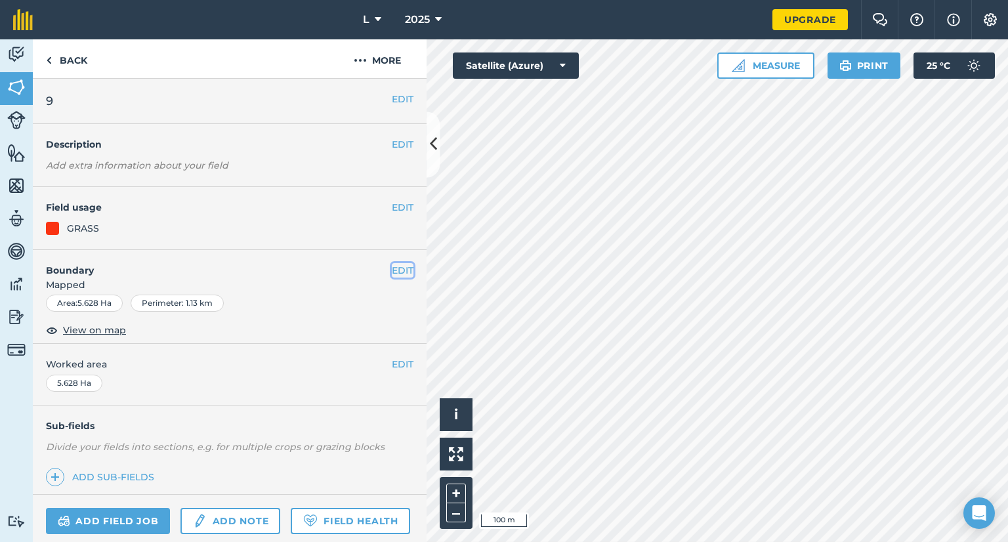
click at [397, 269] on button "EDIT" at bounding box center [403, 270] width 22 height 14
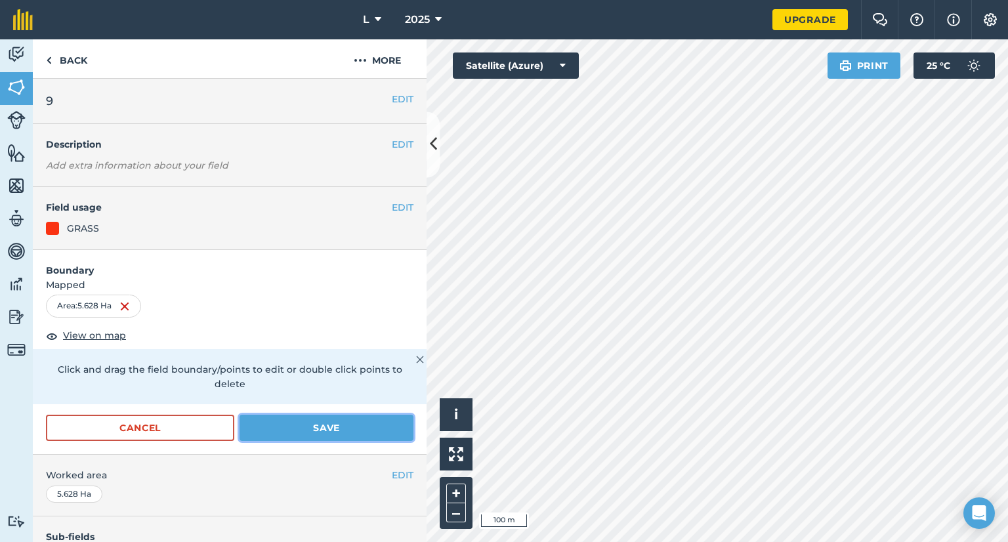
click at [360, 427] on button "Save" at bounding box center [327, 428] width 174 height 26
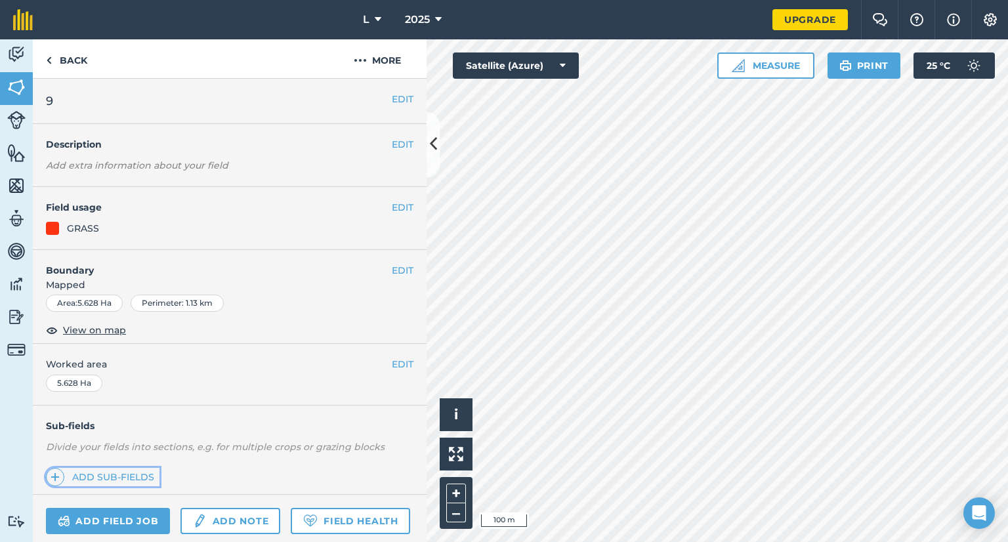
click at [119, 479] on link "Add sub-fields" at bounding box center [103, 477] width 114 height 18
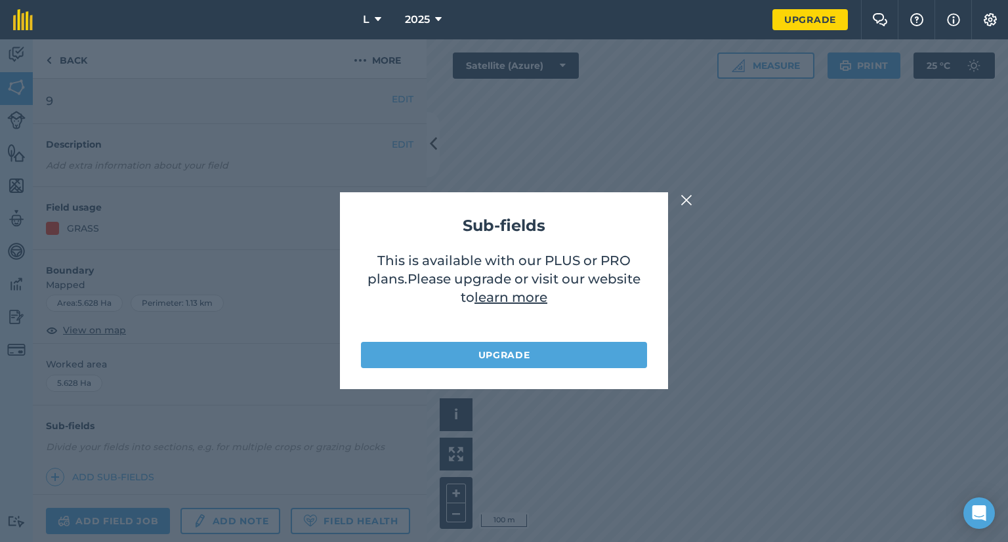
click at [689, 201] on img at bounding box center [687, 200] width 12 height 16
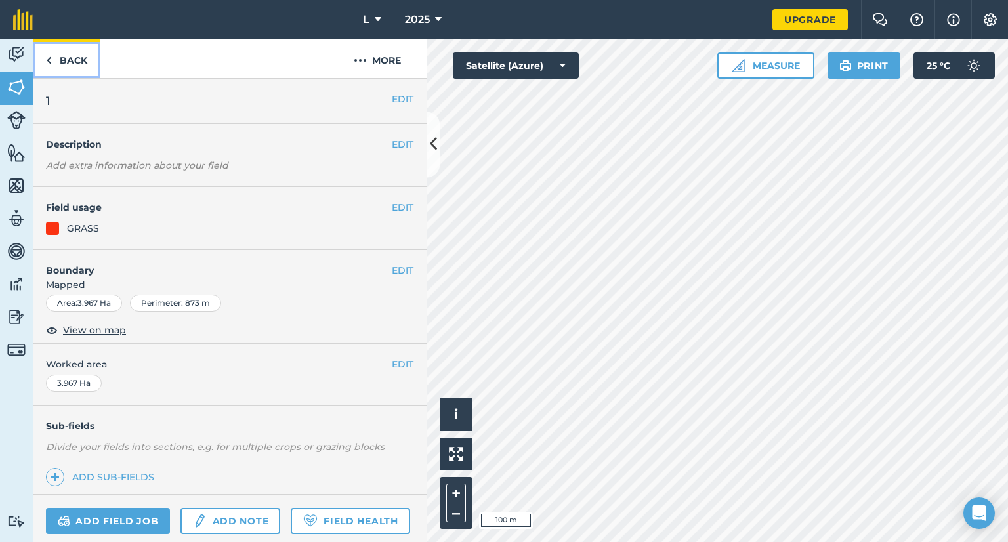
click at [81, 68] on link "Back" at bounding box center [67, 58] width 68 height 39
click at [6, 88] on link "Fields" at bounding box center [16, 88] width 33 height 33
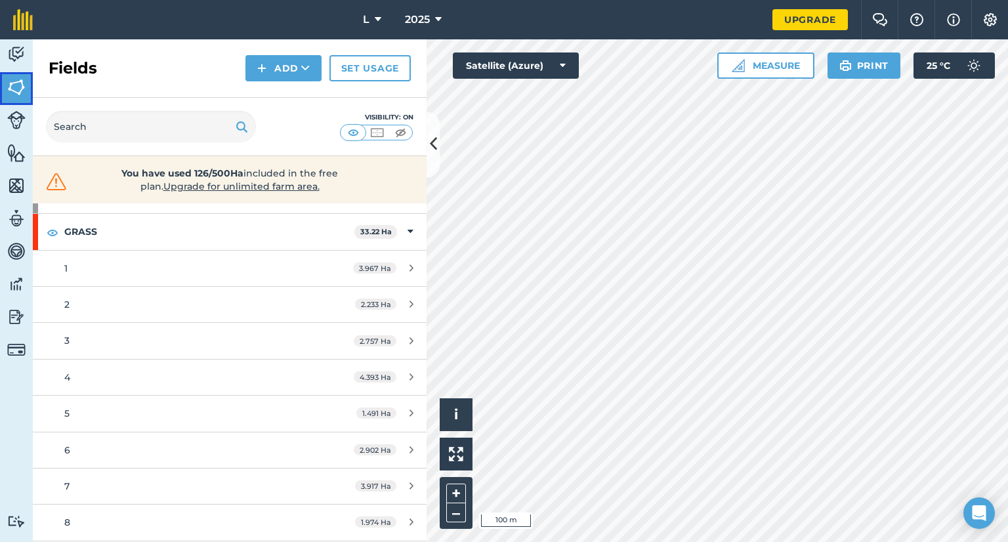
scroll to position [66, 0]
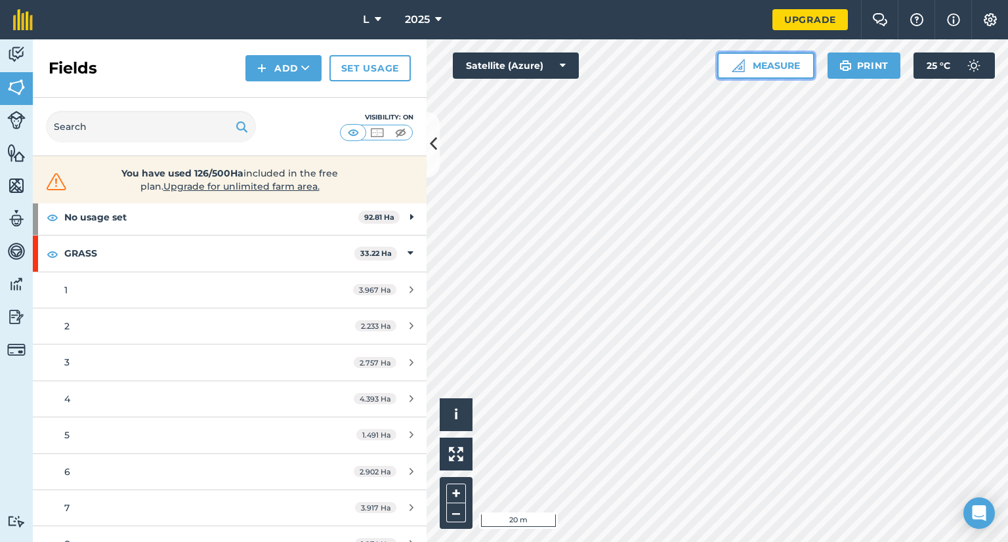
click at [753, 55] on button "Measure" at bounding box center [766, 66] width 97 height 26
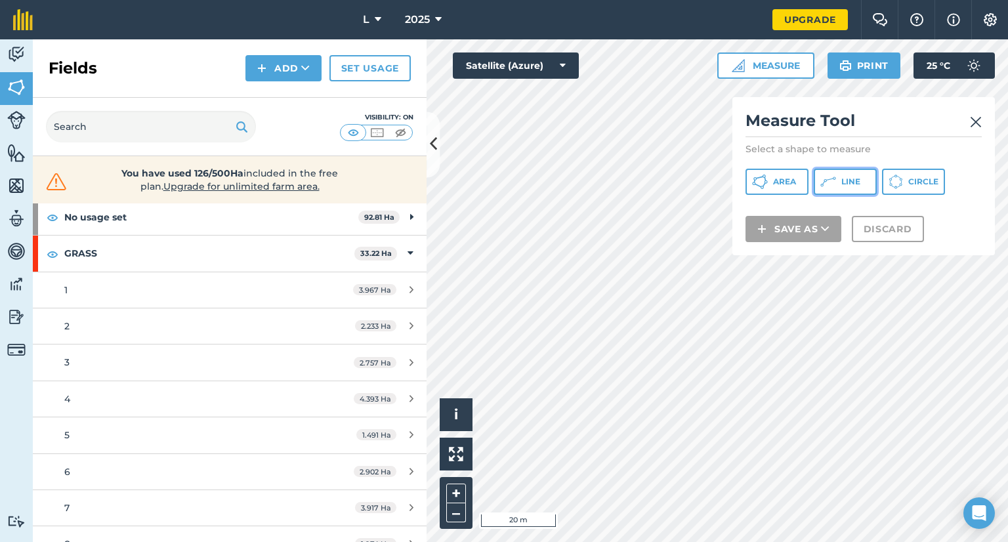
click at [842, 187] on button "Line" at bounding box center [845, 182] width 63 height 26
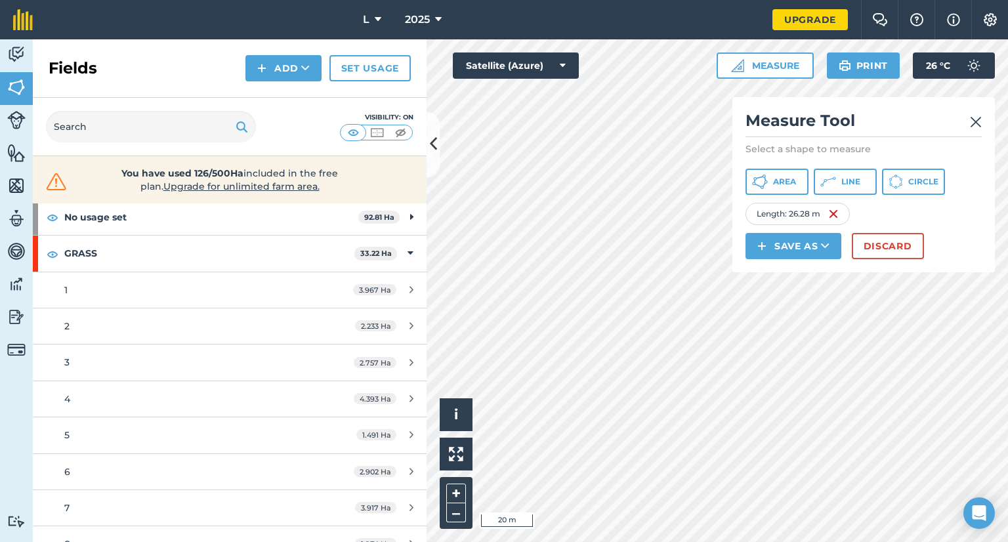
click at [406, 496] on div "Activity Fields Livestock Features Maps Team Vehicles Data Reporting Billing Tu…" at bounding box center [504, 290] width 1008 height 503
click at [796, 337] on div "Click to start drawing i © 2025 TomTom, Microsoft 20 m + – Satellite (Azure) Me…" at bounding box center [718, 290] width 582 height 503
click at [846, 186] on span "Line" at bounding box center [851, 182] width 19 height 11
click at [801, 183] on button "Area" at bounding box center [777, 182] width 63 height 26
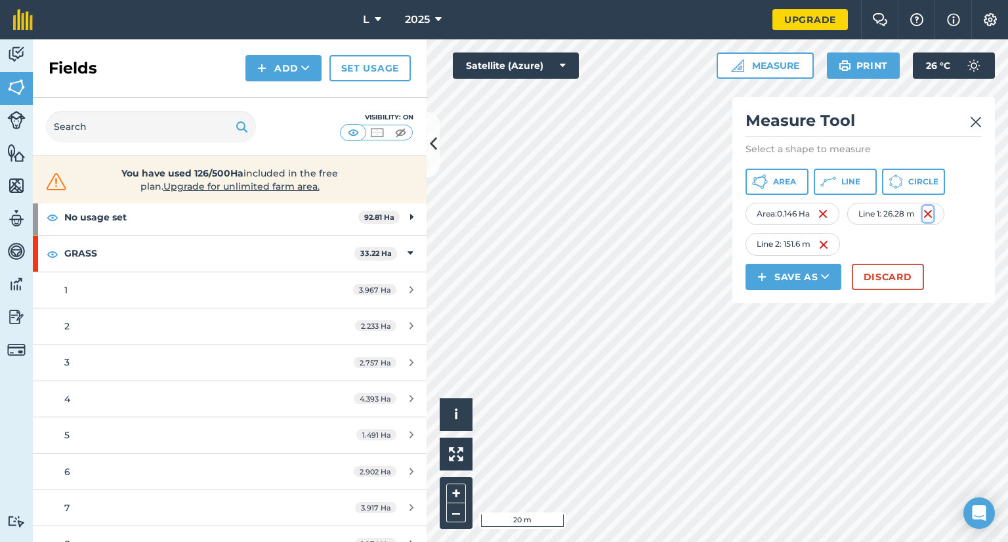
click at [926, 213] on img at bounding box center [928, 214] width 11 height 16
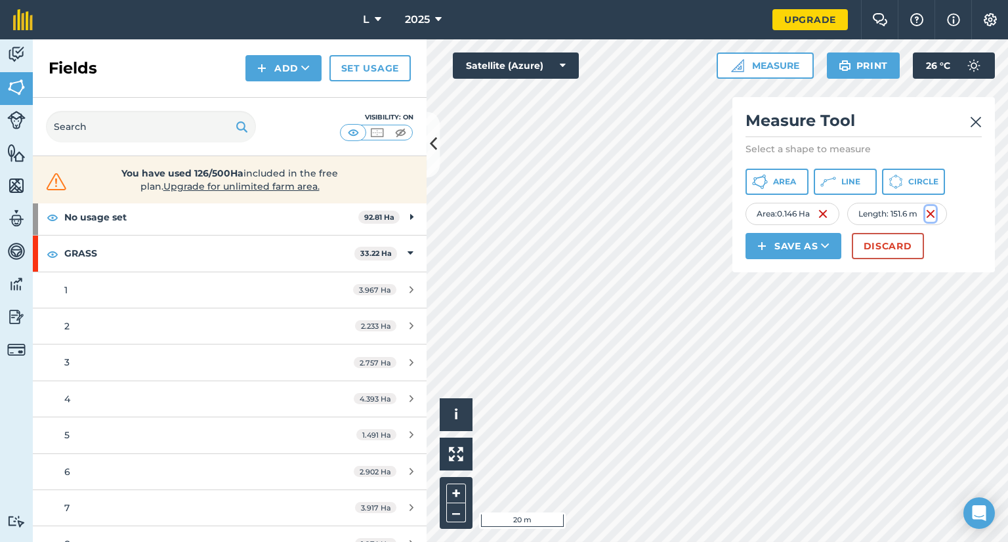
click at [933, 215] on img at bounding box center [931, 214] width 11 height 16
click at [828, 179] on icon at bounding box center [829, 182] width 16 height 16
click at [841, 189] on button "Line" at bounding box center [845, 182] width 63 height 26
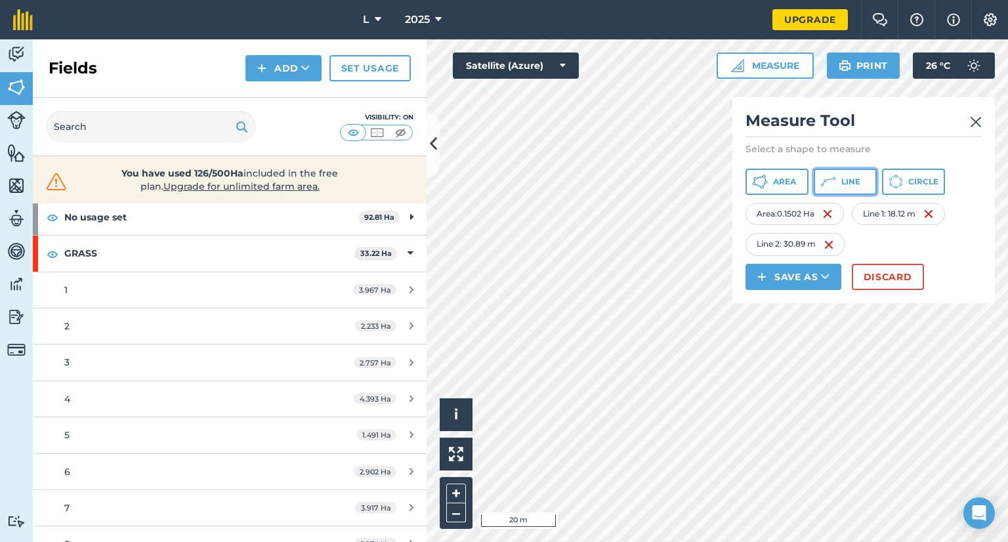
click at [843, 184] on span "Line" at bounding box center [851, 182] width 19 height 11
click at [860, 184] on span "Line" at bounding box center [851, 182] width 19 height 11
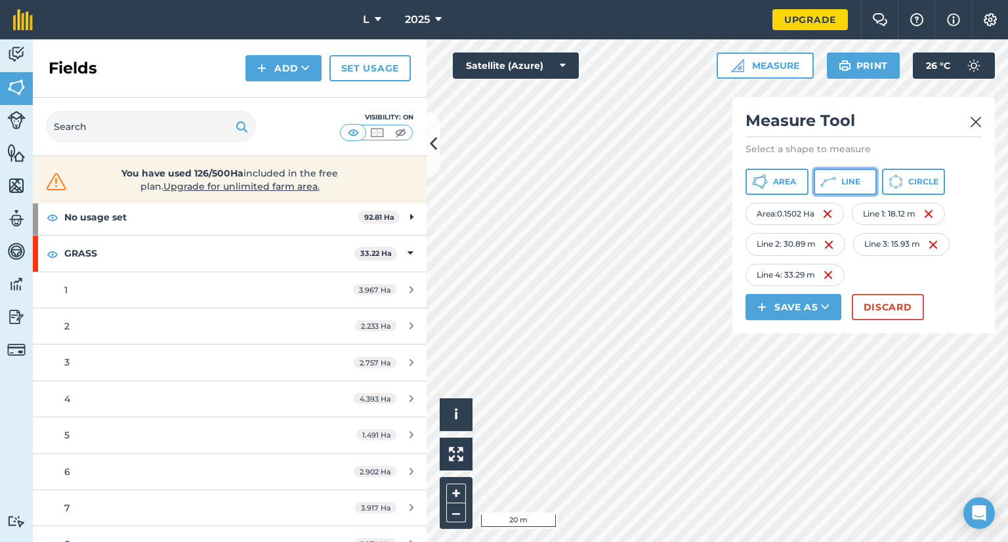
click at [850, 183] on span "Line" at bounding box center [851, 182] width 19 height 11
click at [840, 181] on button "Line" at bounding box center [845, 182] width 63 height 26
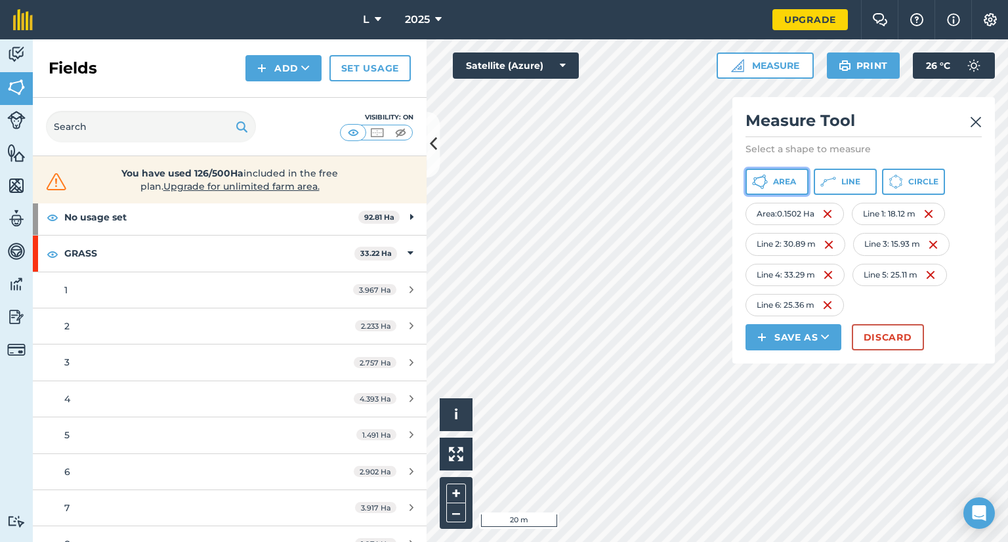
click at [776, 181] on span "Area" at bounding box center [784, 182] width 23 height 11
click at [953, 212] on img at bounding box center [955, 214] width 11 height 16
click at [903, 246] on div "Line 3 : 15.93 m" at bounding box center [901, 244] width 97 height 22
click at [848, 181] on span "Line" at bounding box center [851, 182] width 19 height 11
click at [844, 171] on button "Line" at bounding box center [845, 182] width 63 height 26
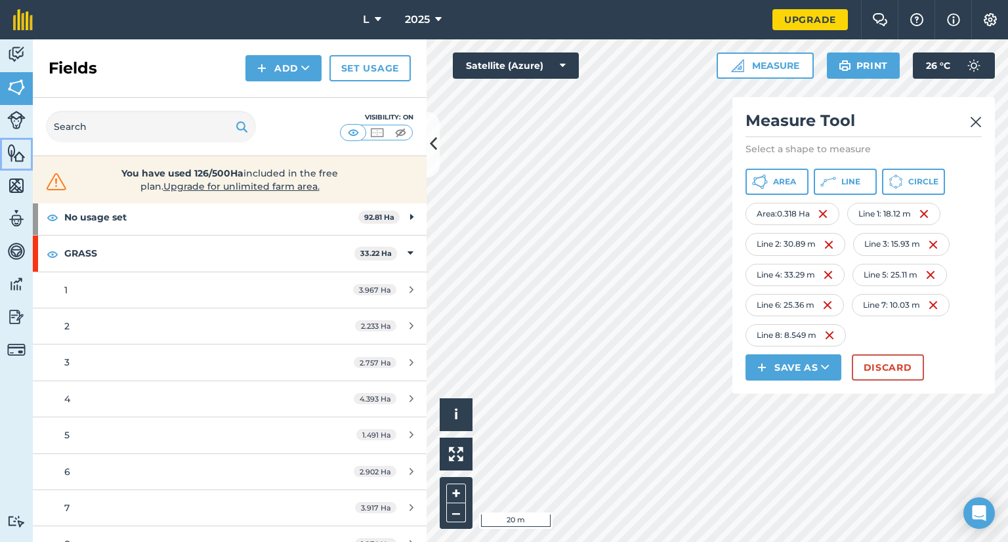
click at [8, 151] on img at bounding box center [16, 153] width 18 height 20
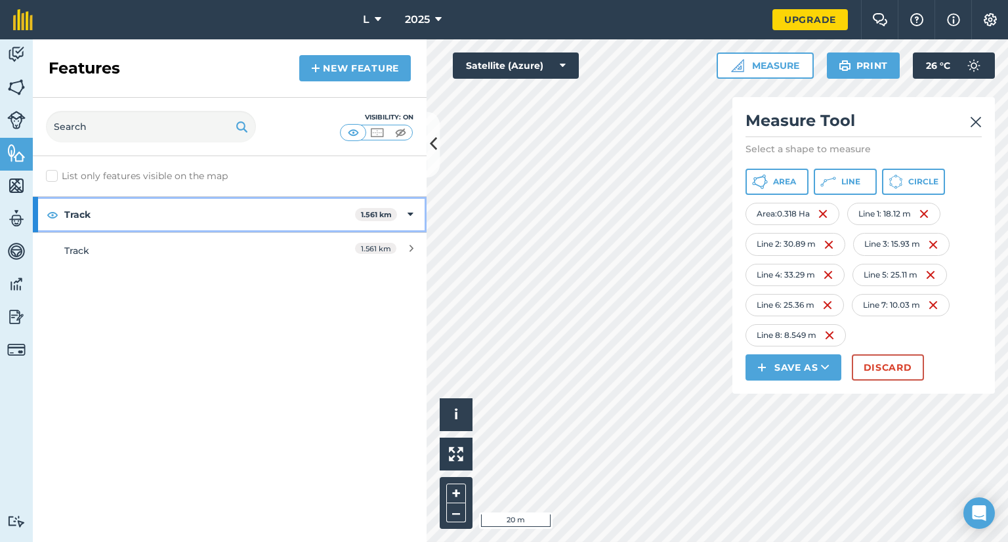
click at [85, 218] on strong "Track" at bounding box center [209, 214] width 291 height 35
click at [338, 221] on strong "Track" at bounding box center [210, 214] width 293 height 35
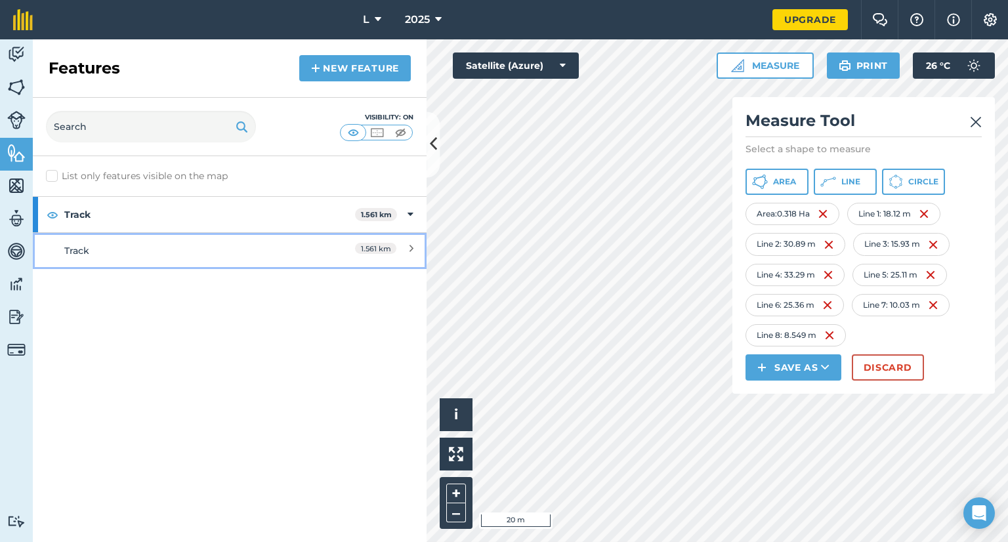
click at [376, 248] on span "1.561 km" at bounding box center [375, 248] width 41 height 11
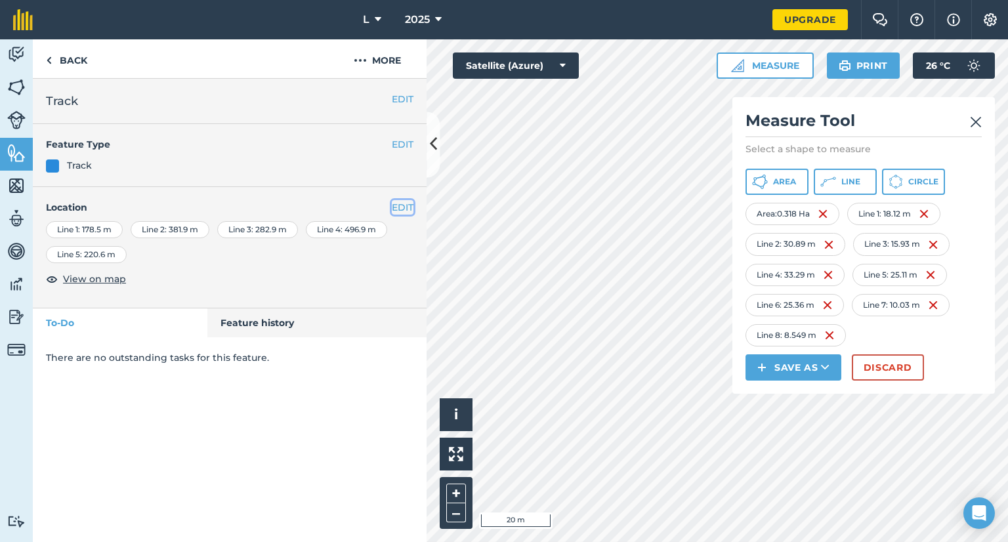
click at [400, 207] on button "EDIT" at bounding box center [403, 207] width 22 height 14
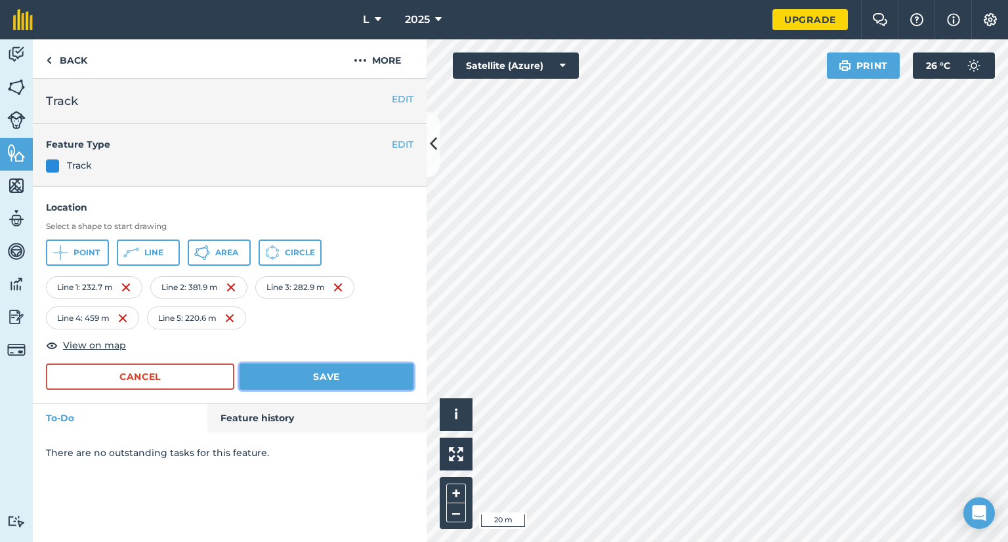
click at [327, 368] on button "Save" at bounding box center [327, 377] width 174 height 26
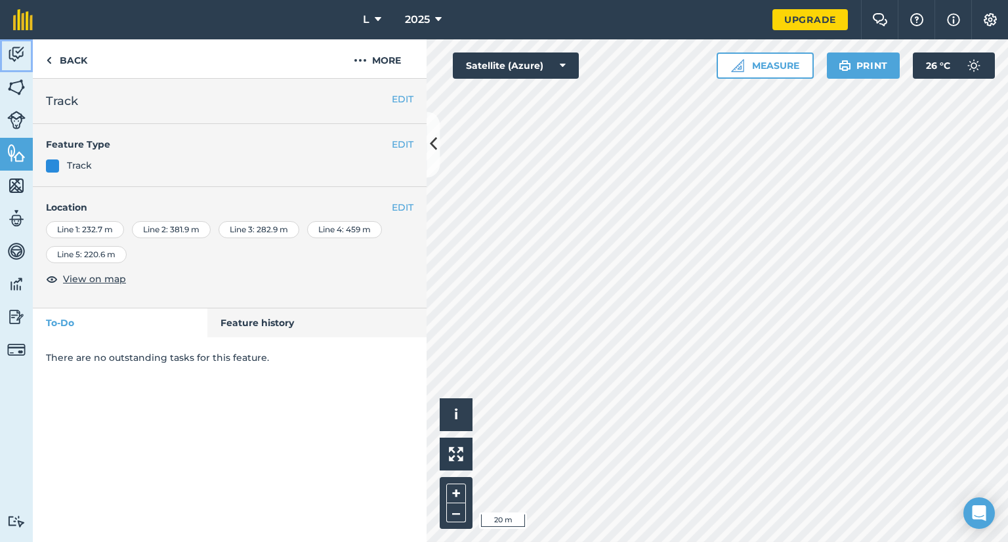
click at [16, 64] on link "Activity" at bounding box center [16, 55] width 33 height 33
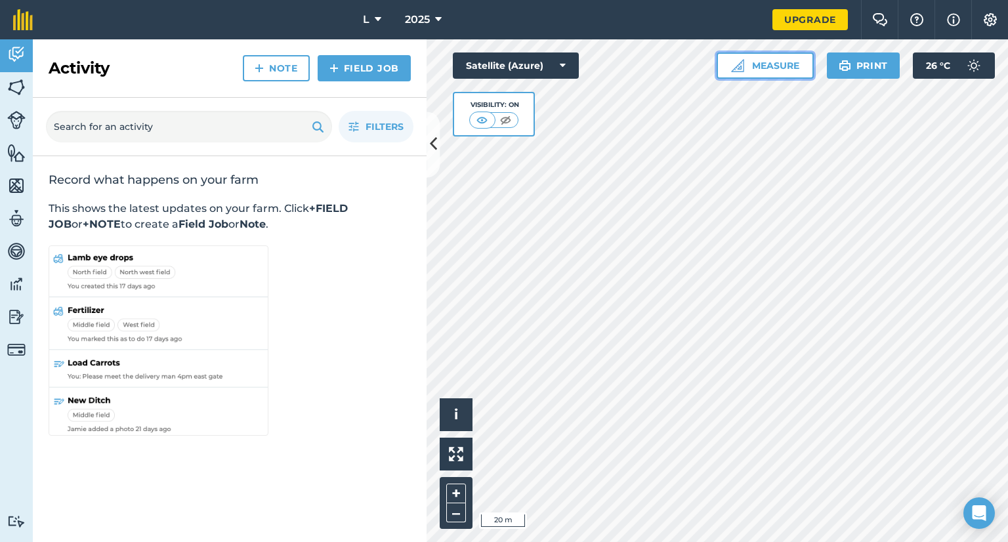
click at [769, 66] on button "Measure" at bounding box center [765, 66] width 97 height 26
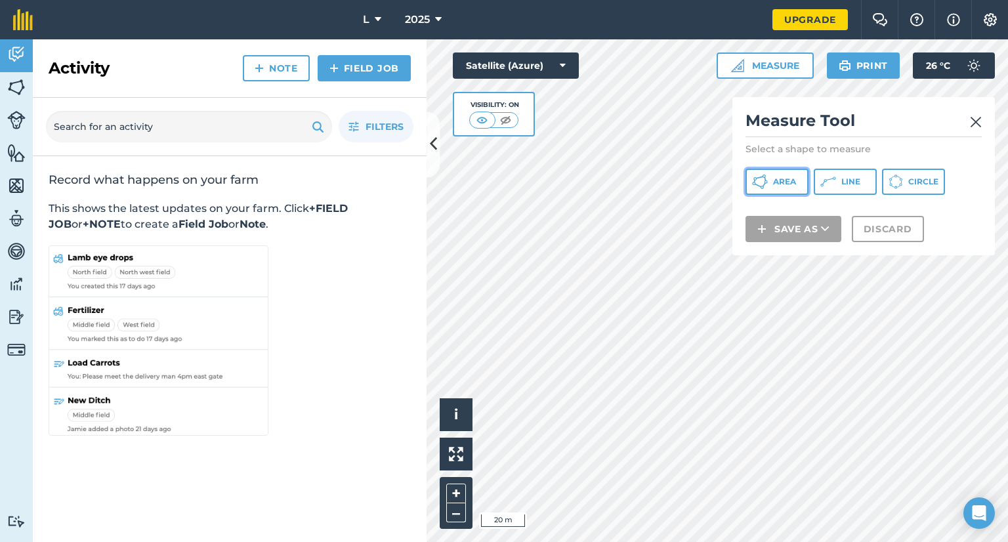
click at [800, 179] on button "Area" at bounding box center [777, 182] width 63 height 26
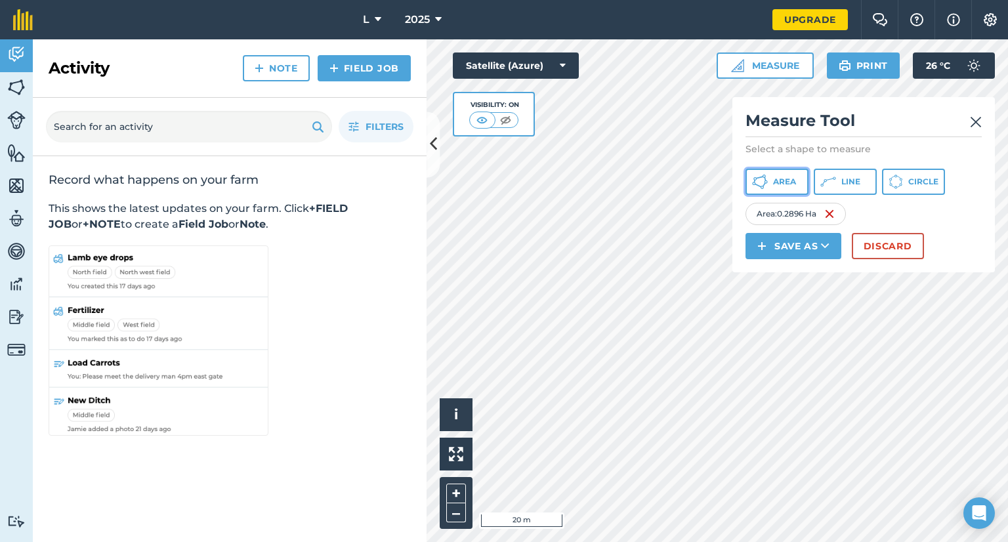
click at [789, 170] on button "Area" at bounding box center [777, 182] width 63 height 26
click at [826, 182] on icon at bounding box center [829, 182] width 16 height 16
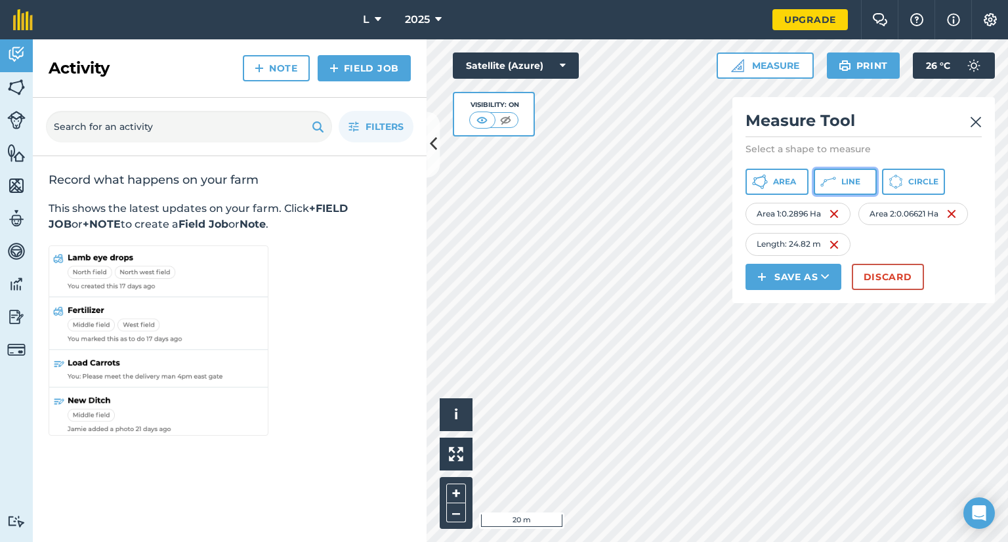
click at [830, 188] on icon at bounding box center [829, 182] width 16 height 16
click at [857, 183] on span "Line" at bounding box center [851, 182] width 19 height 11
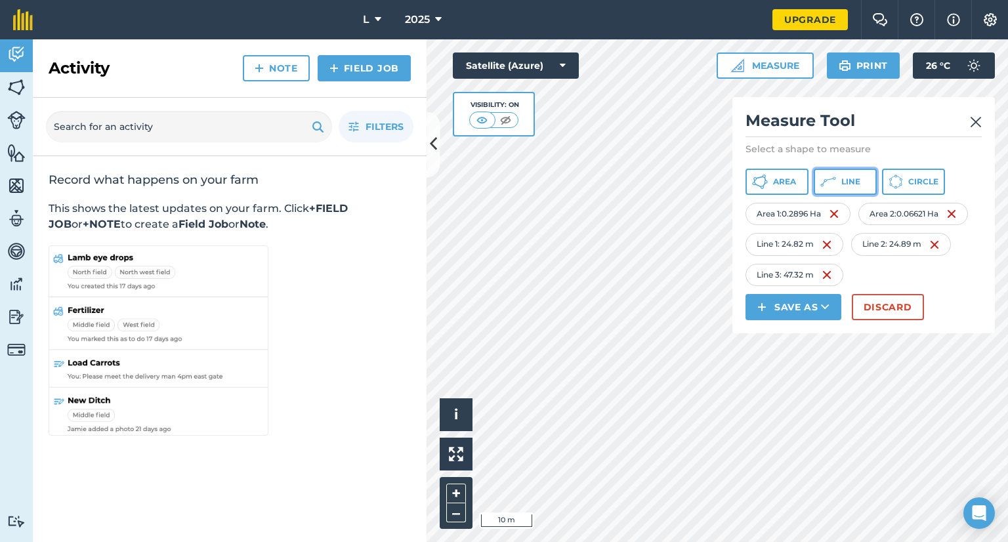
click at [824, 188] on icon at bounding box center [829, 182] width 16 height 16
click at [935, 272] on img at bounding box center [932, 275] width 11 height 16
click at [823, 278] on img at bounding box center [827, 275] width 11 height 16
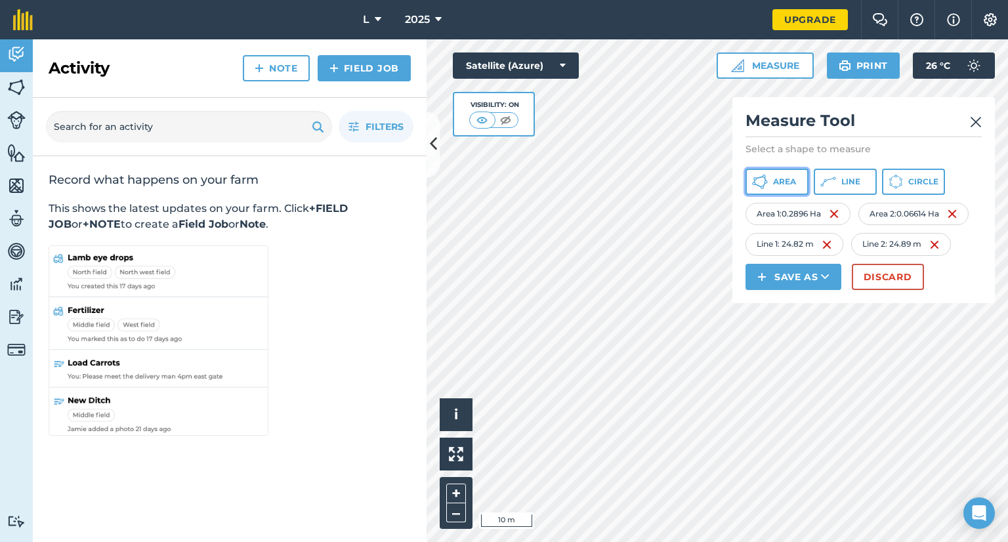
click at [781, 179] on span "Area" at bounding box center [784, 182] width 23 height 11
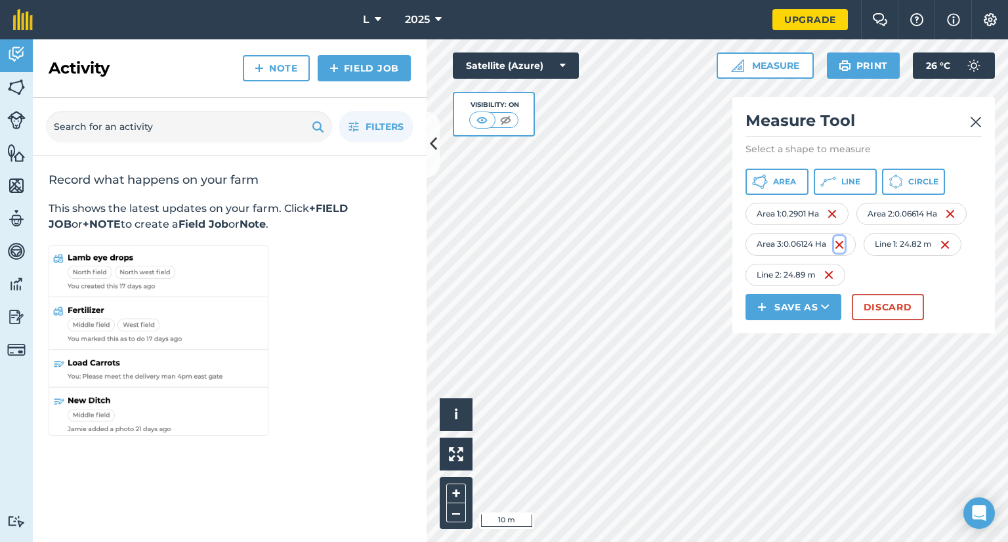
click at [844, 245] on img at bounding box center [839, 245] width 11 height 16
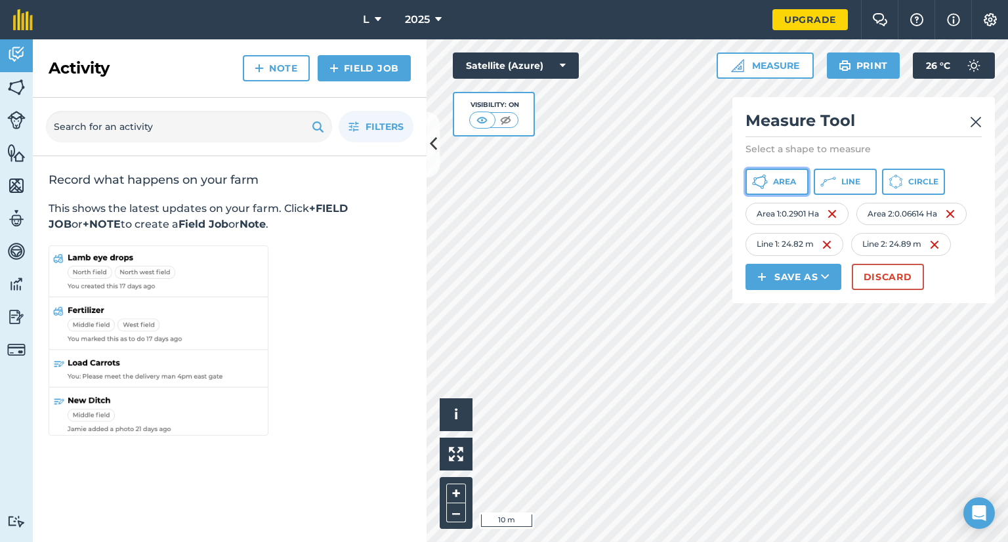
click at [778, 190] on button "Area" at bounding box center [777, 182] width 63 height 26
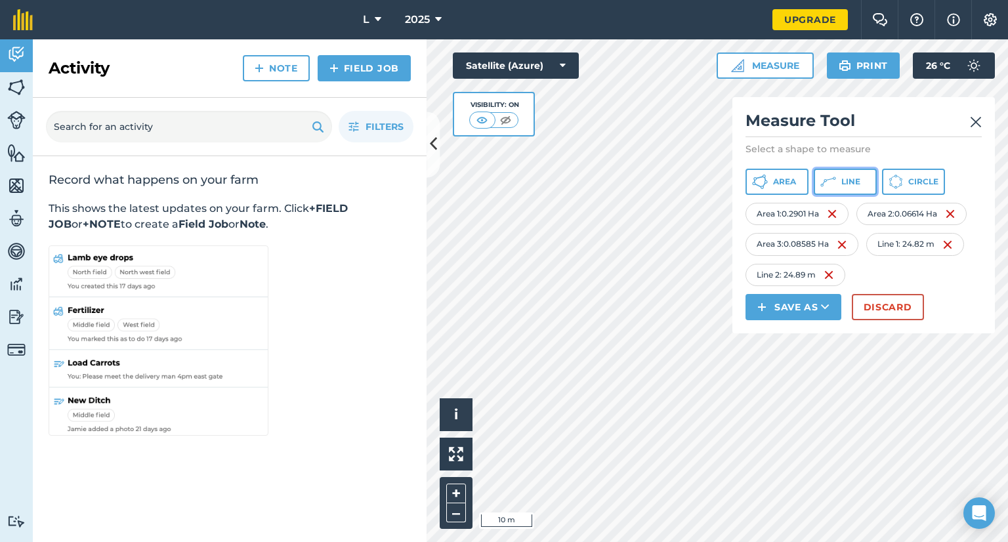
click at [842, 179] on span "Line" at bounding box center [851, 182] width 19 height 11
click at [832, 179] on icon at bounding box center [829, 182] width 16 height 16
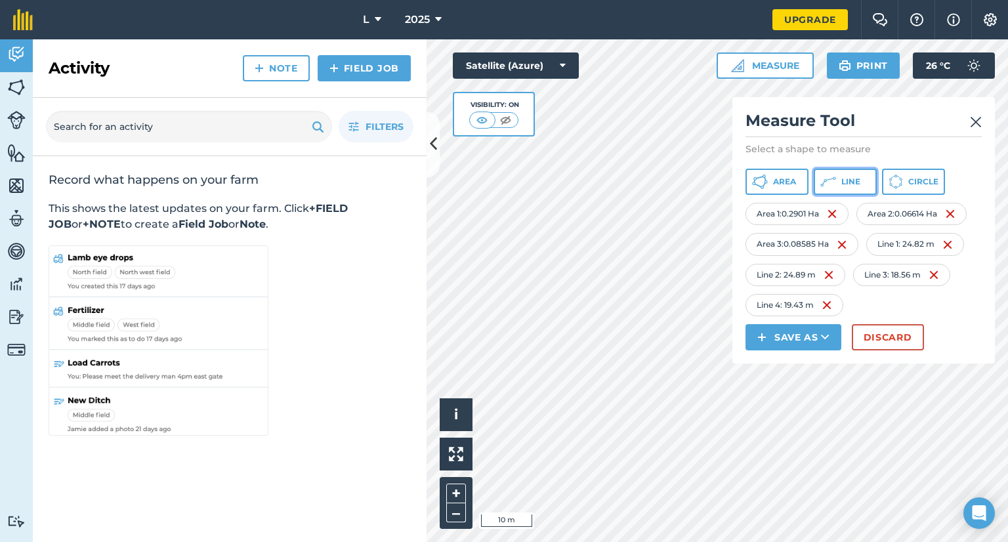
click at [843, 182] on span "Line" at bounding box center [851, 182] width 19 height 11
click at [840, 188] on button "Line" at bounding box center [845, 182] width 63 height 26
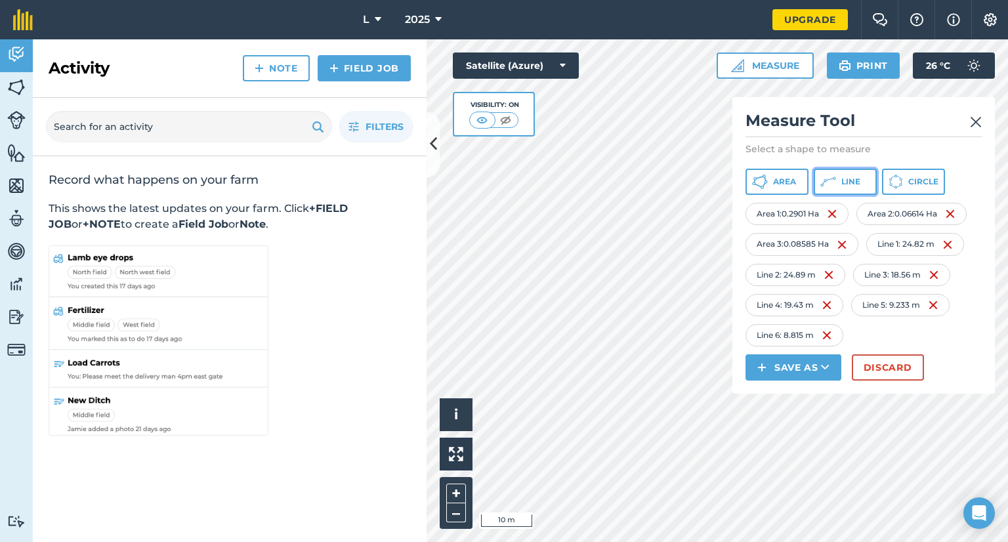
click at [846, 184] on span "Line" at bounding box center [851, 182] width 19 height 11
click at [838, 216] on img at bounding box center [832, 214] width 11 height 16
click at [838, 216] on img at bounding box center [839, 214] width 11 height 16
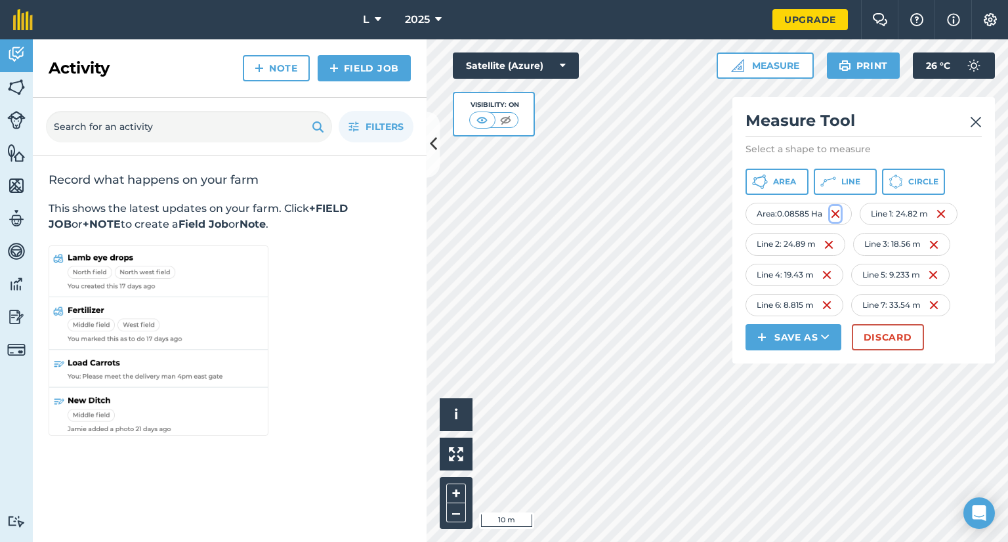
click at [838, 216] on img at bounding box center [835, 214] width 11 height 16
click at [838, 216] on div "Line 1 : 24.82 m" at bounding box center [795, 214] width 98 height 22
click at [833, 216] on div "Line 1 : 24.82 m" at bounding box center [795, 214] width 98 height 22
click at [832, 216] on div "Line 1 : 24.82 m" at bounding box center [795, 214] width 98 height 22
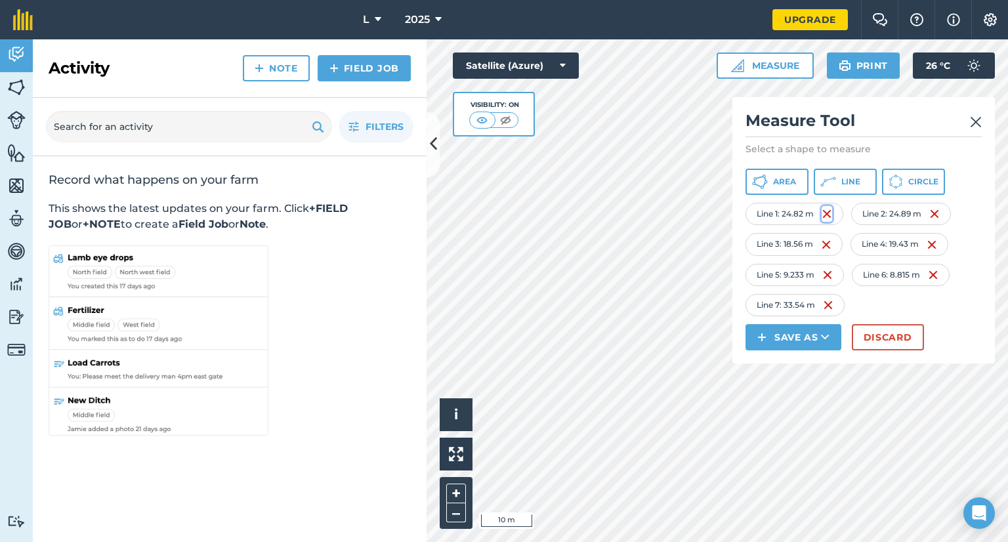
click at [824, 212] on img at bounding box center [827, 214] width 11 height 16
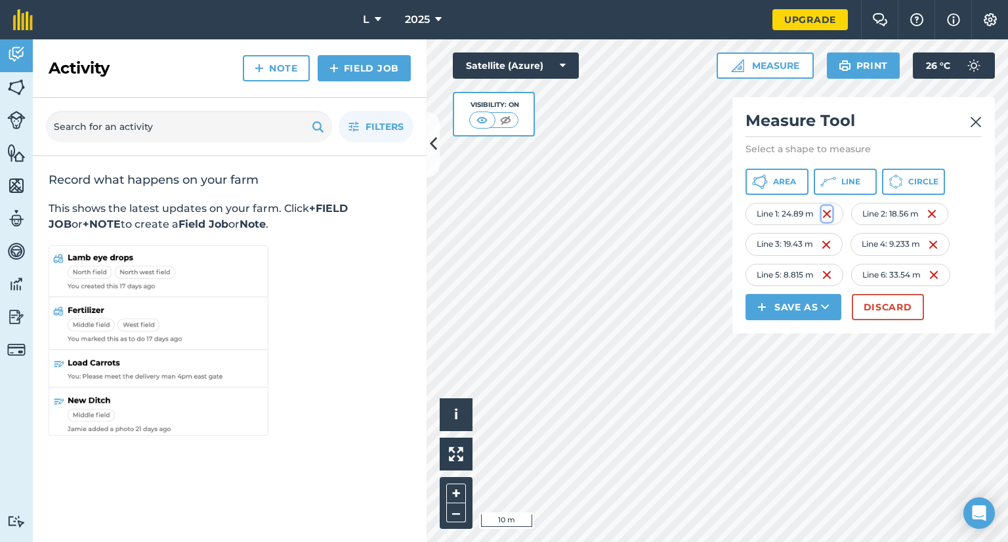
click at [824, 212] on img at bounding box center [827, 214] width 11 height 16
click at [824, 212] on img at bounding box center [824, 214] width 11 height 16
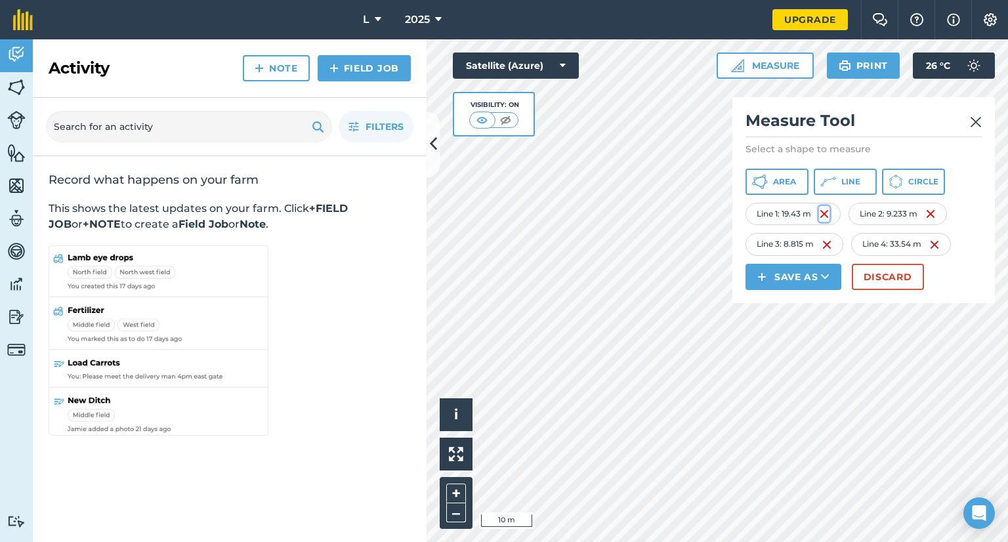
click at [824, 212] on img at bounding box center [824, 214] width 11 height 16
click at [824, 212] on img at bounding box center [826, 214] width 11 height 16
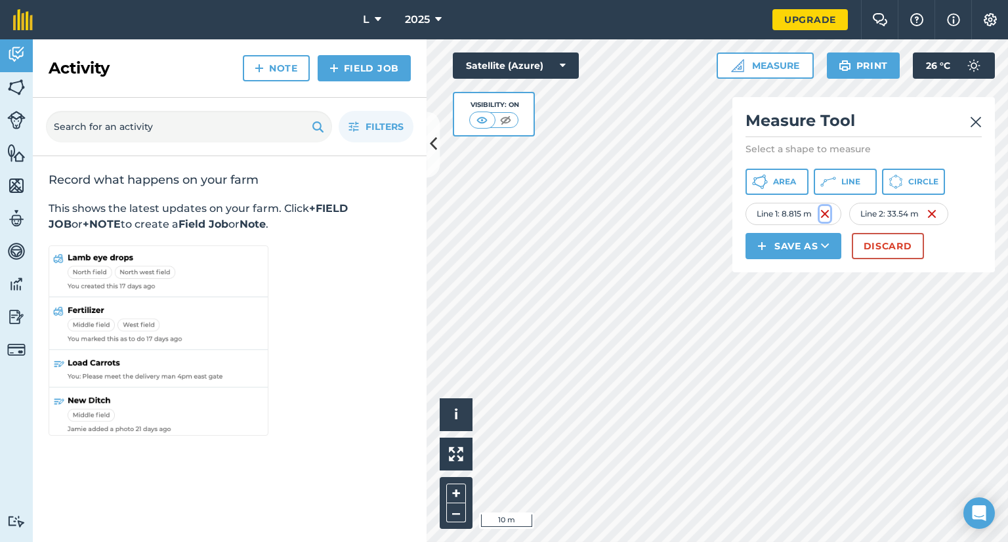
click at [824, 212] on img at bounding box center [825, 214] width 11 height 16
click at [832, 212] on img at bounding box center [834, 214] width 11 height 16
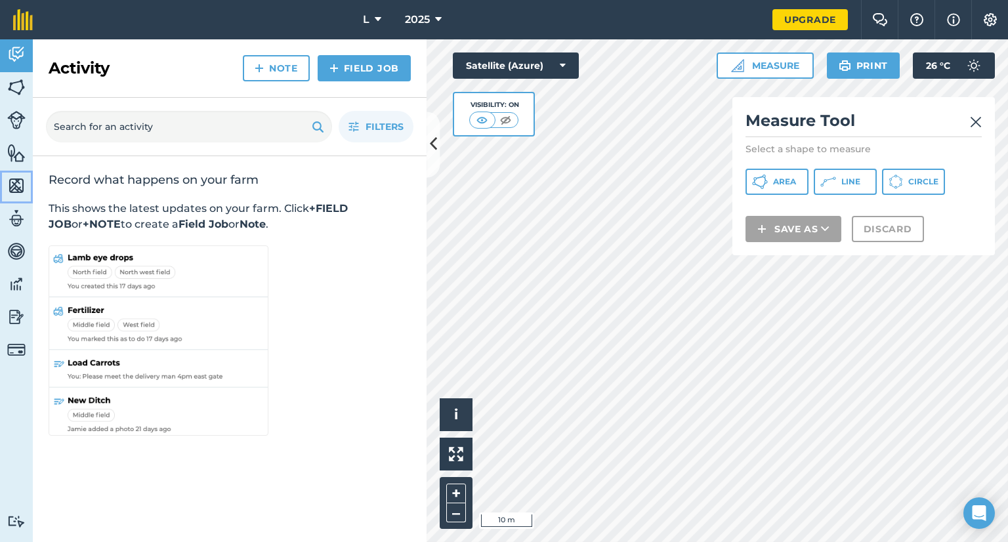
click at [18, 173] on link "Maps" at bounding box center [16, 187] width 33 height 33
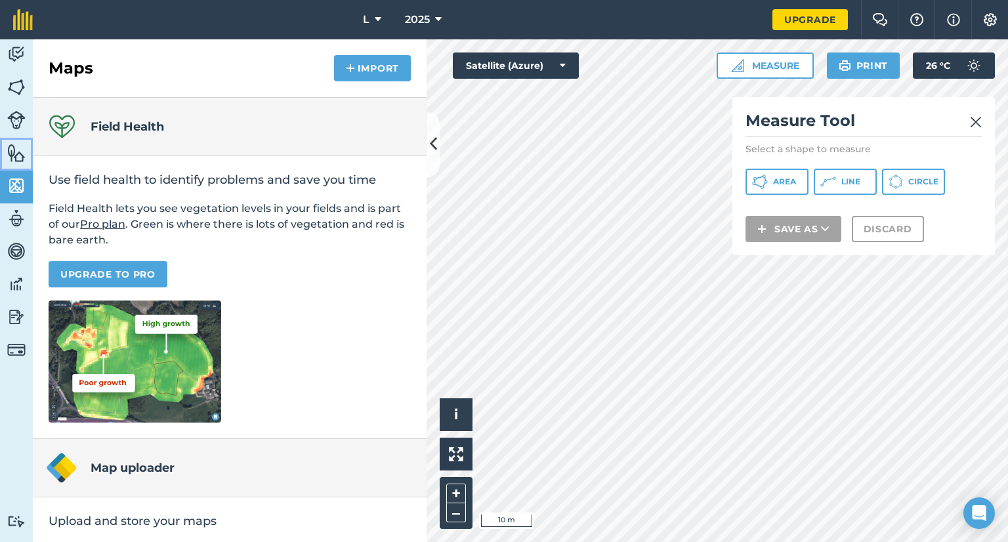
click at [17, 158] on img at bounding box center [16, 153] width 18 height 20
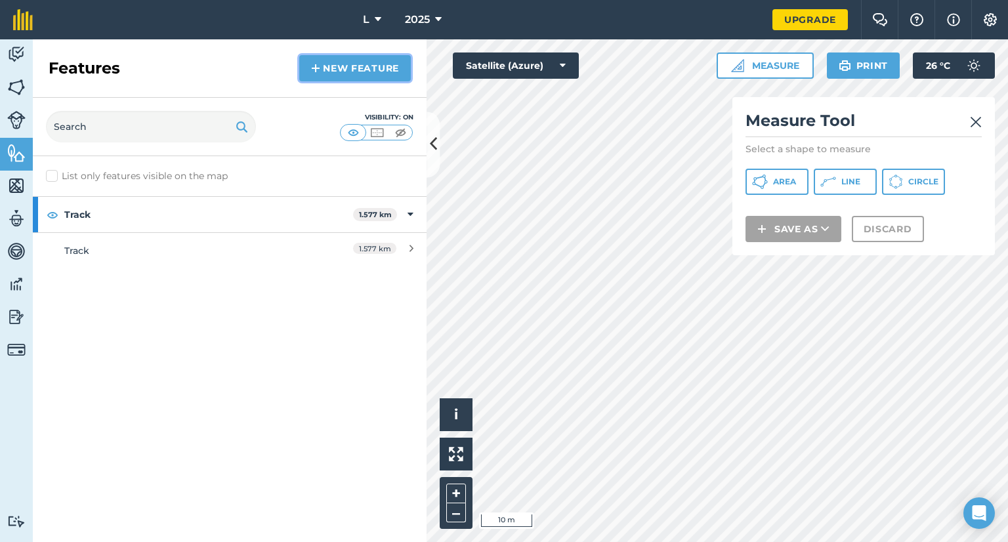
click at [353, 59] on link "New feature" at bounding box center [355, 68] width 112 height 26
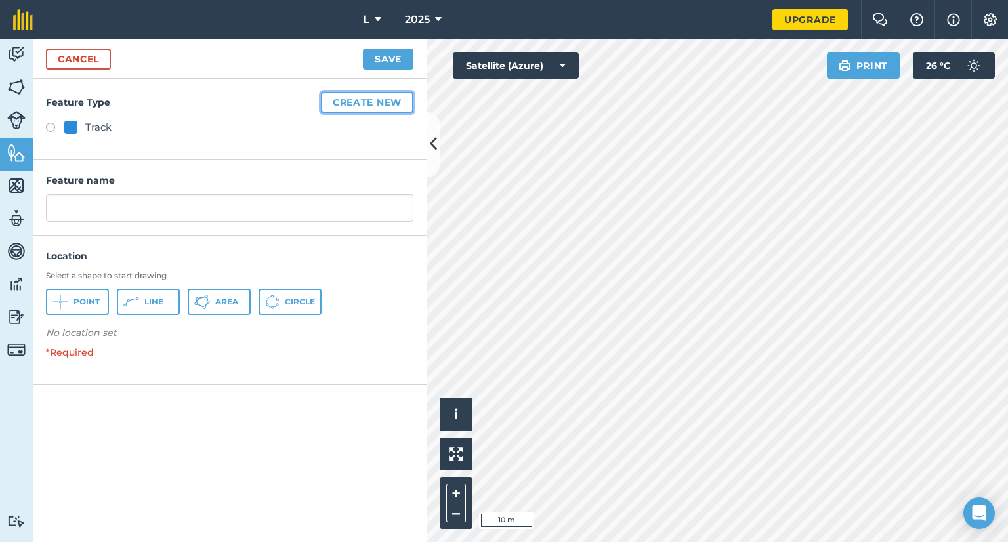
click at [322, 107] on button "Create new" at bounding box center [367, 102] width 93 height 21
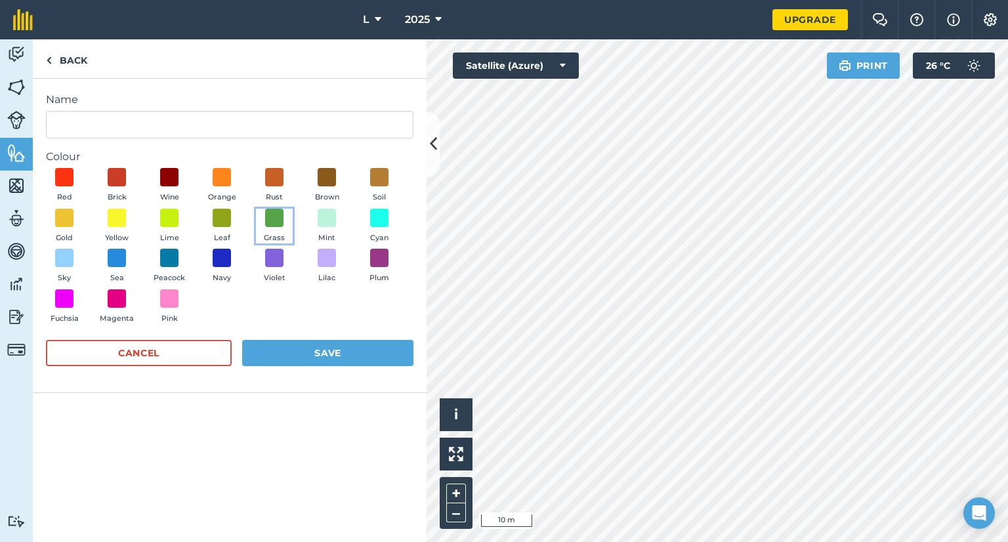
click at [263, 219] on button "Grass" at bounding box center [274, 226] width 37 height 35
drag, startPoint x: 310, startPoint y: 346, endPoint x: 300, endPoint y: 345, distance: 9.9
click at [310, 347] on button "Save" at bounding box center [327, 353] width 171 height 26
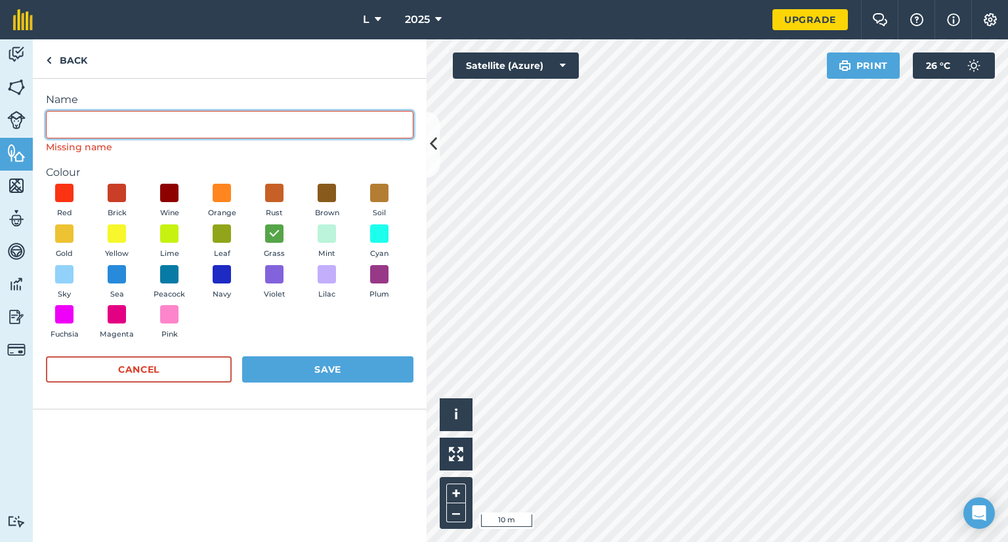
click at [186, 125] on input "Name" at bounding box center [230, 125] width 368 height 28
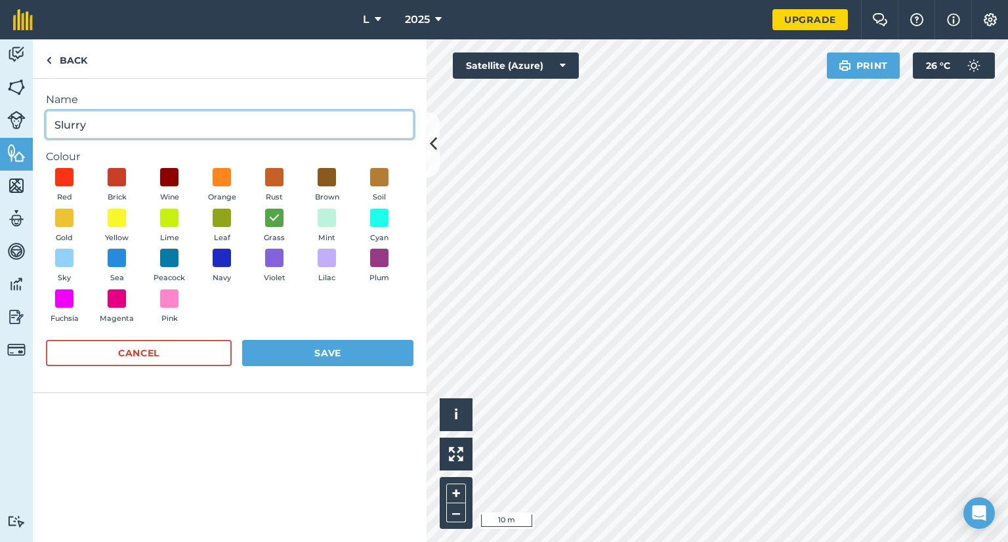
type input "Slurry"
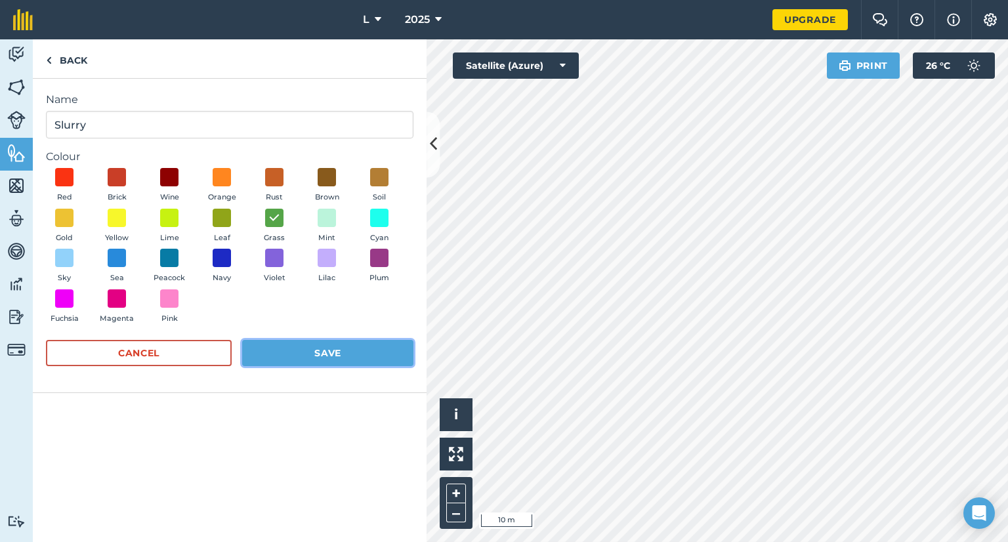
click at [345, 346] on button "Save" at bounding box center [327, 353] width 171 height 26
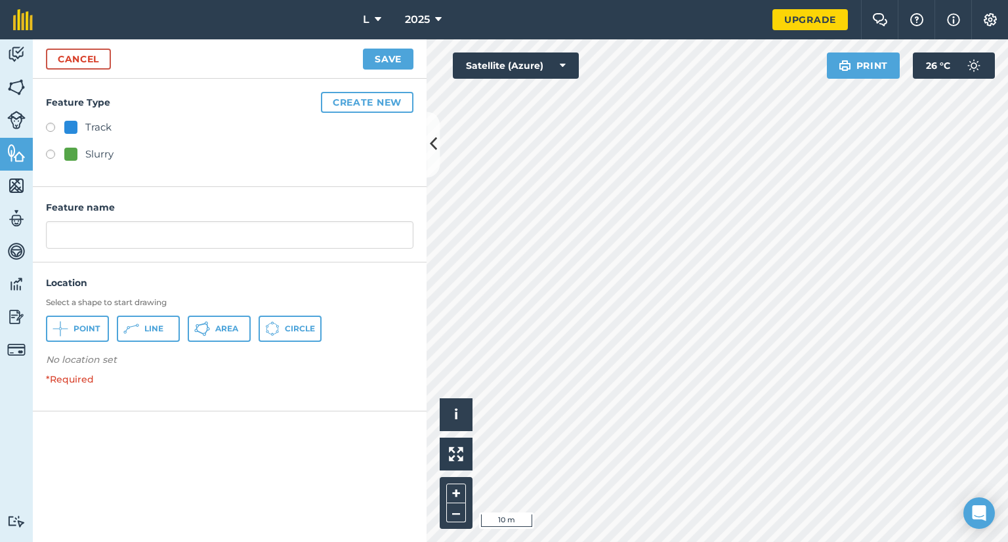
radio input "true"
click at [228, 330] on span "Area" at bounding box center [226, 329] width 23 height 11
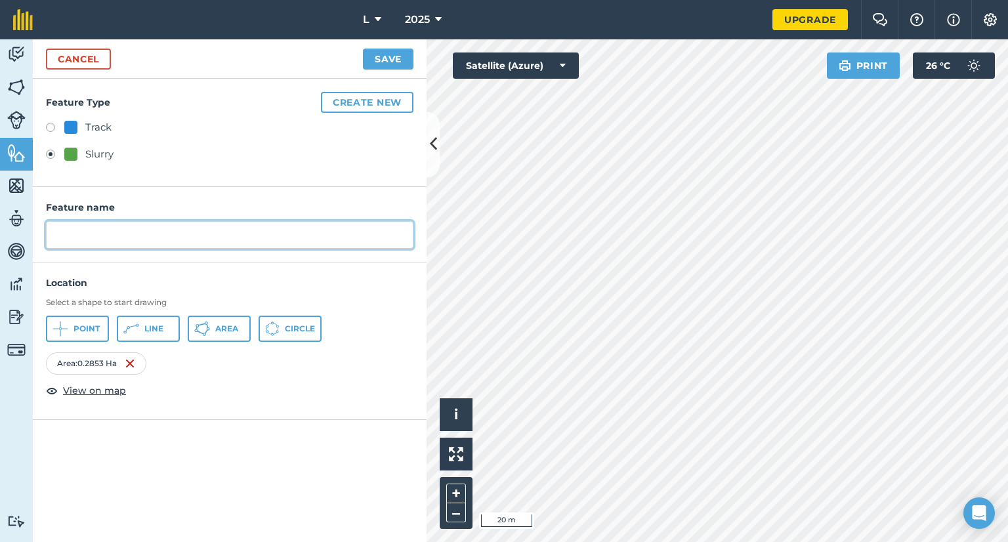
click at [125, 228] on input "text" at bounding box center [230, 235] width 368 height 28
type input "A"
type input "Slurry"
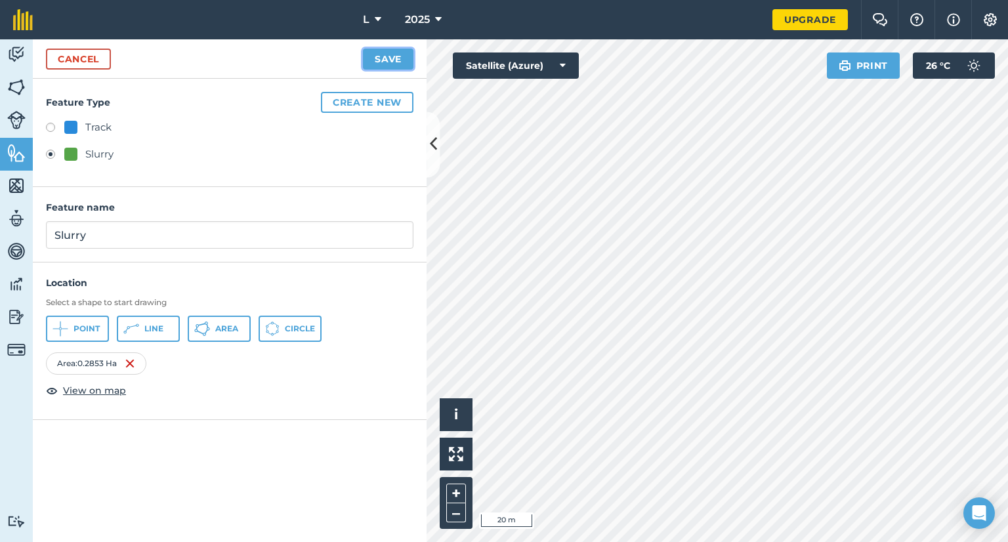
click at [396, 59] on button "Save" at bounding box center [388, 59] width 51 height 21
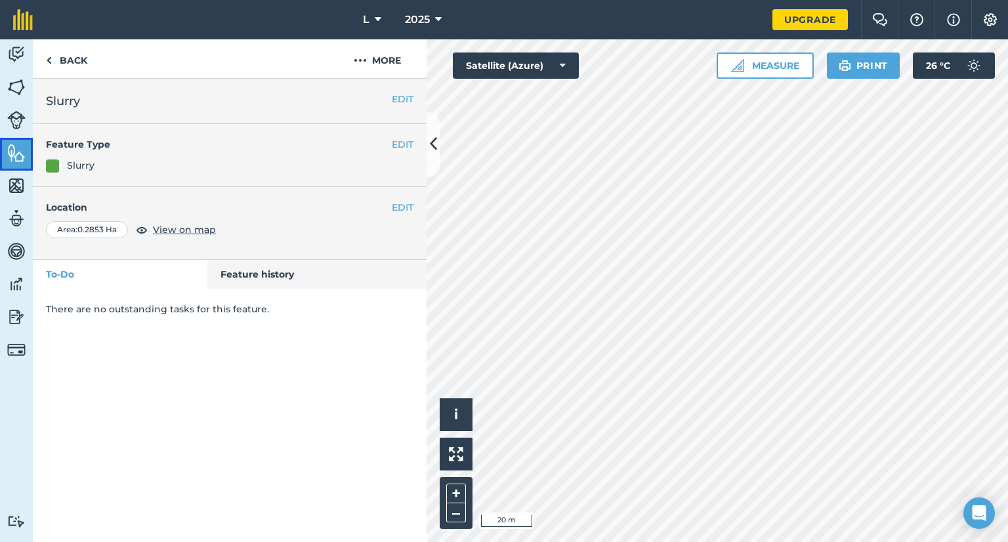
click at [15, 162] on img at bounding box center [16, 153] width 18 height 20
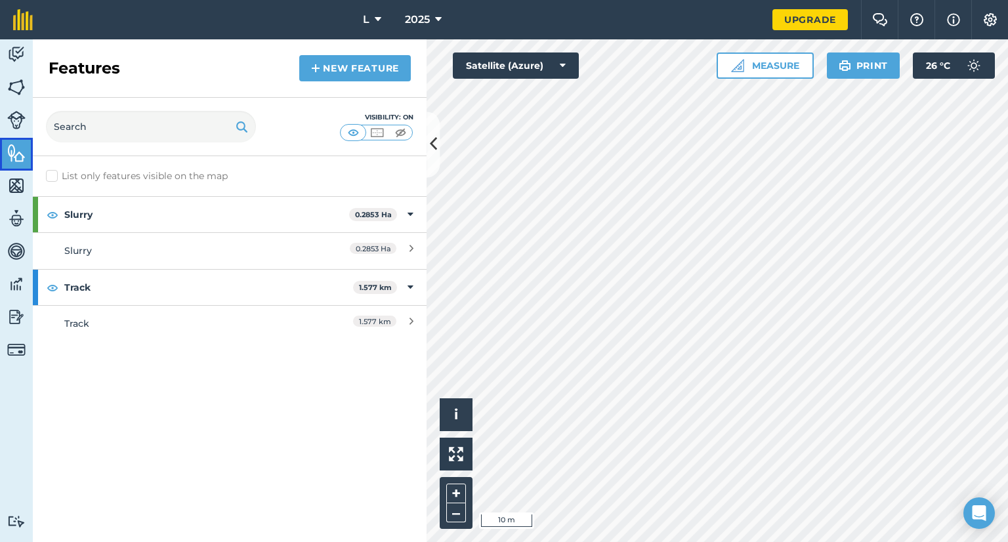
click at [18, 150] on img at bounding box center [16, 153] width 18 height 20
click at [362, 64] on link "New feature" at bounding box center [355, 68] width 112 height 26
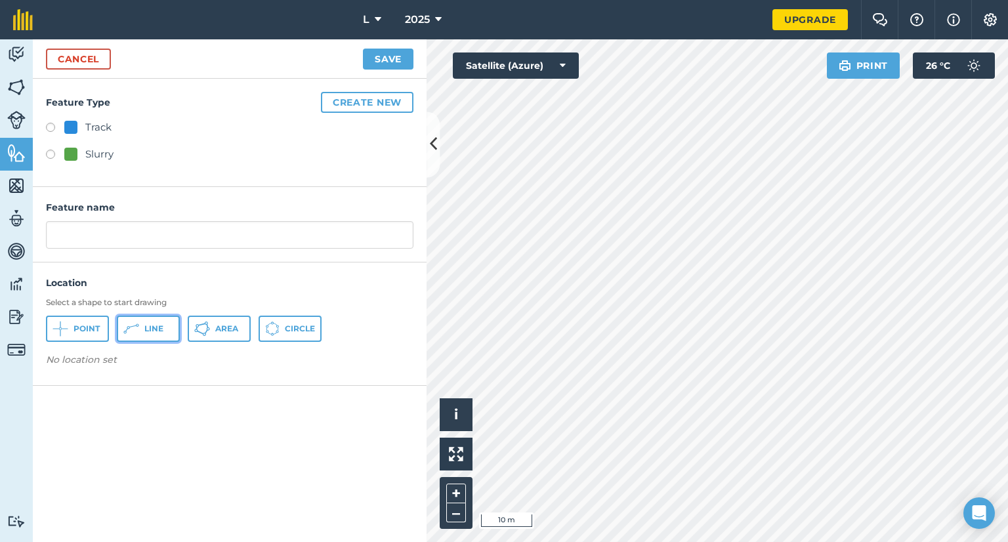
click at [171, 334] on button "Line" at bounding box center [148, 329] width 63 height 26
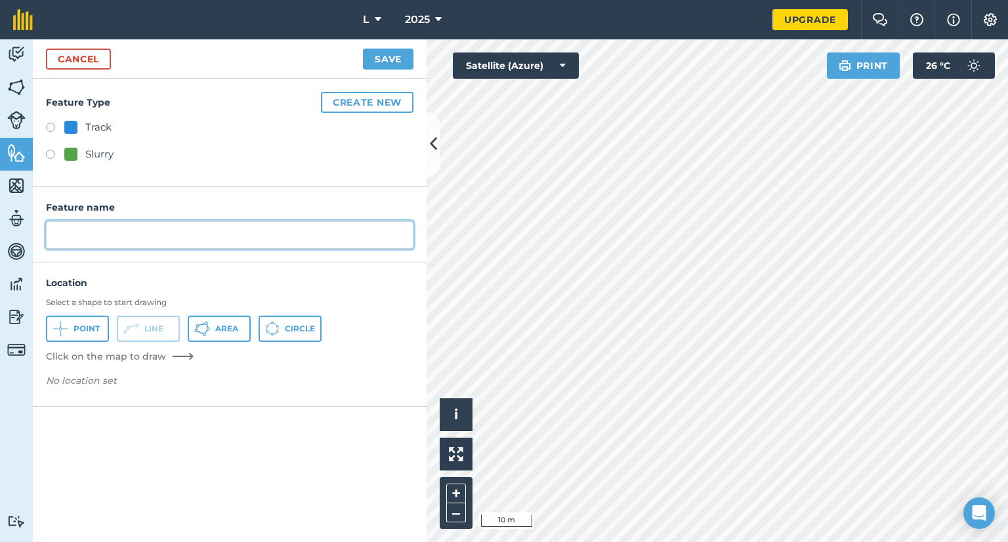
click at [123, 230] on input "text" at bounding box center [230, 235] width 368 height 28
type input "Silage pit"
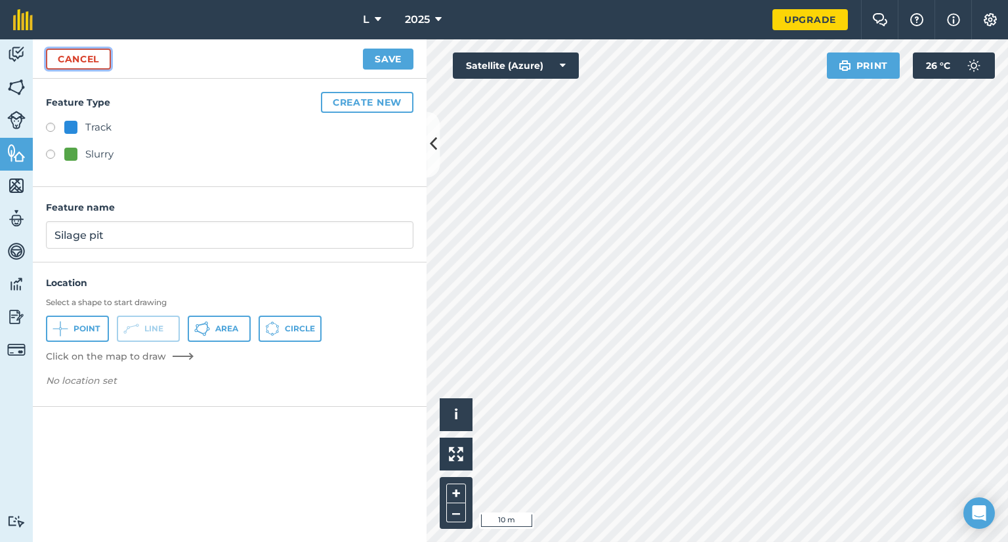
click at [82, 58] on link "Cancel" at bounding box center [78, 59] width 65 height 21
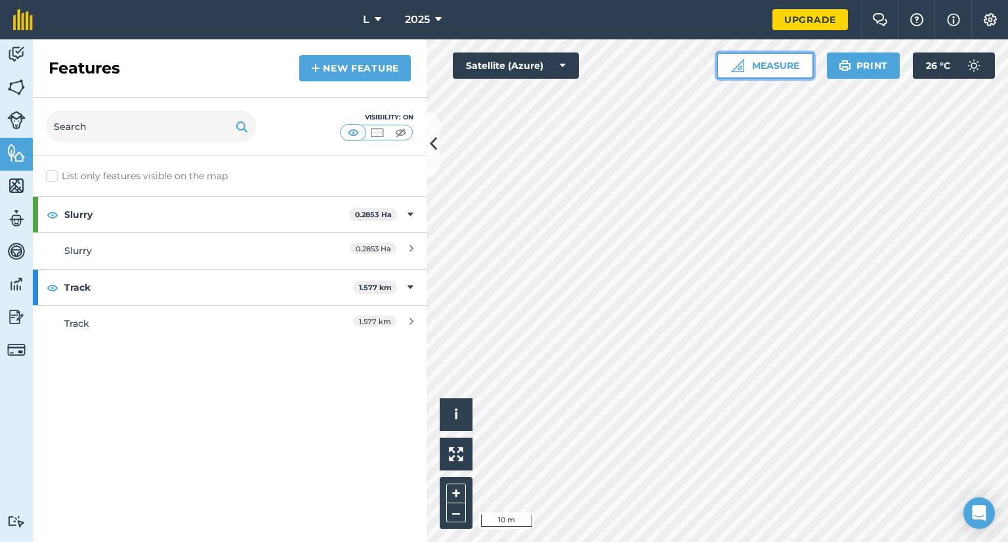
click at [777, 62] on button "Measure" at bounding box center [765, 66] width 97 height 26
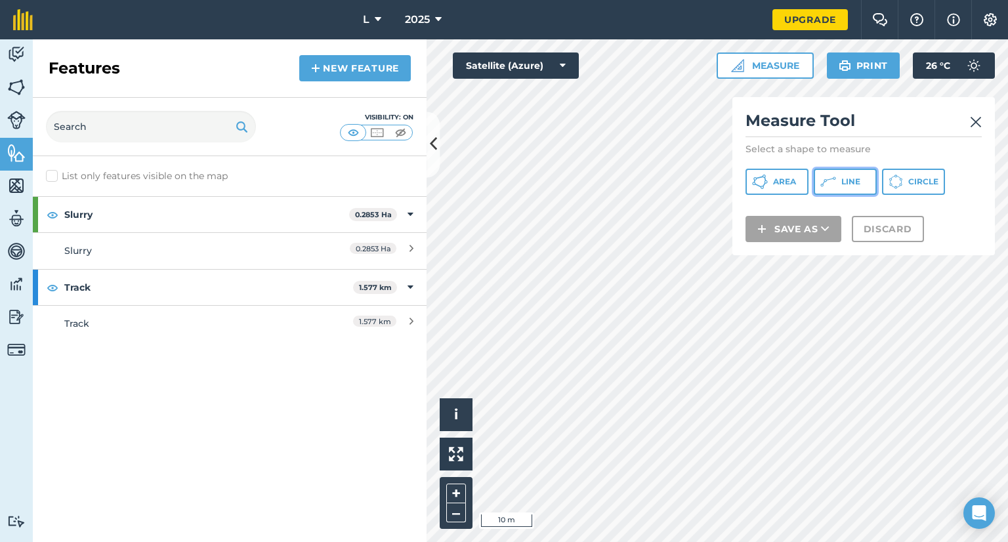
click at [859, 190] on button "Line" at bounding box center [845, 182] width 63 height 26
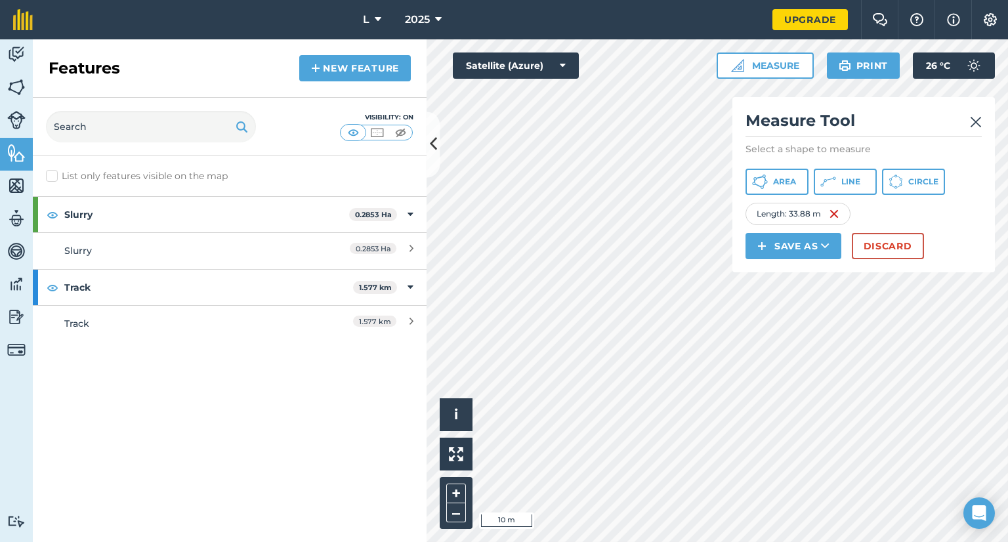
click at [980, 120] on img at bounding box center [976, 122] width 12 height 16
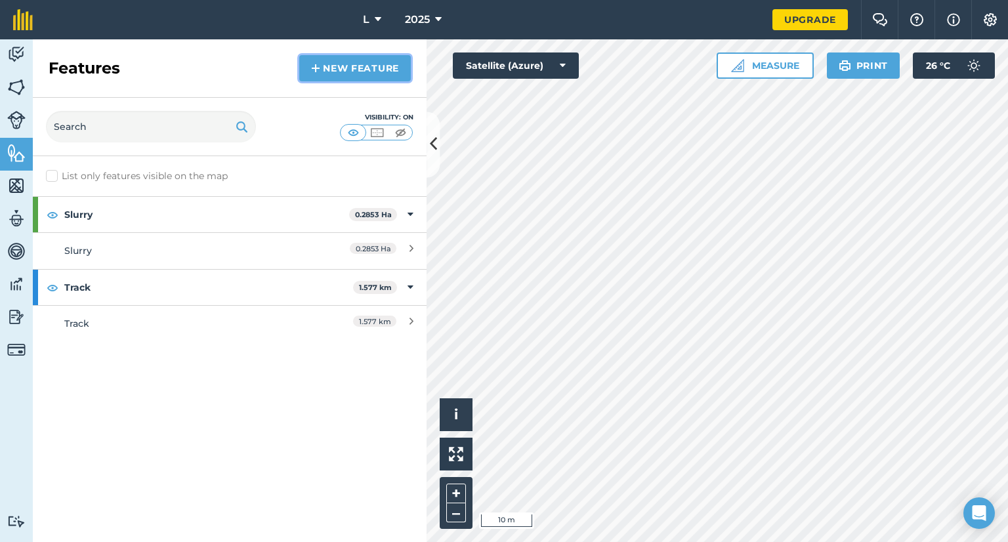
click at [334, 72] on link "New feature" at bounding box center [355, 68] width 112 height 26
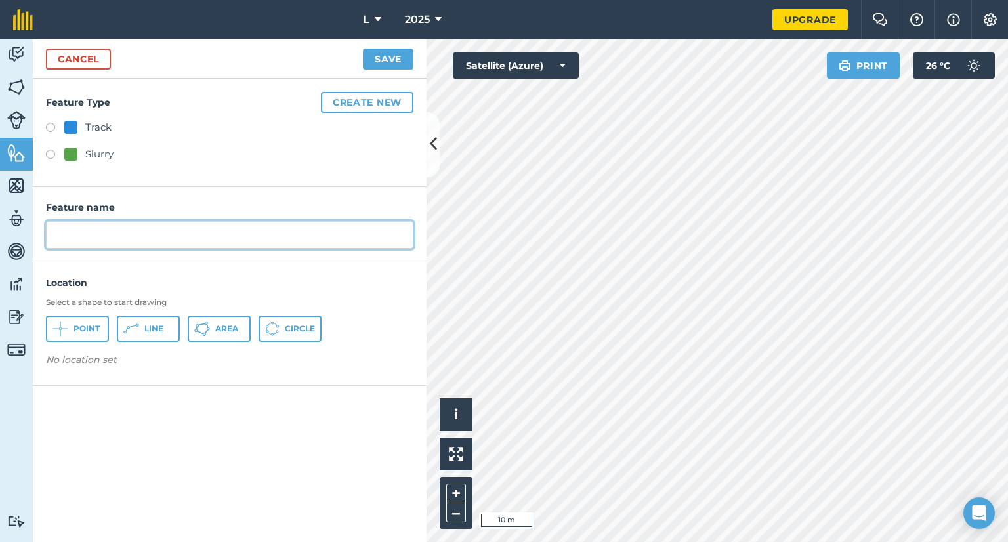
click at [123, 237] on input "text" at bounding box center [230, 235] width 368 height 28
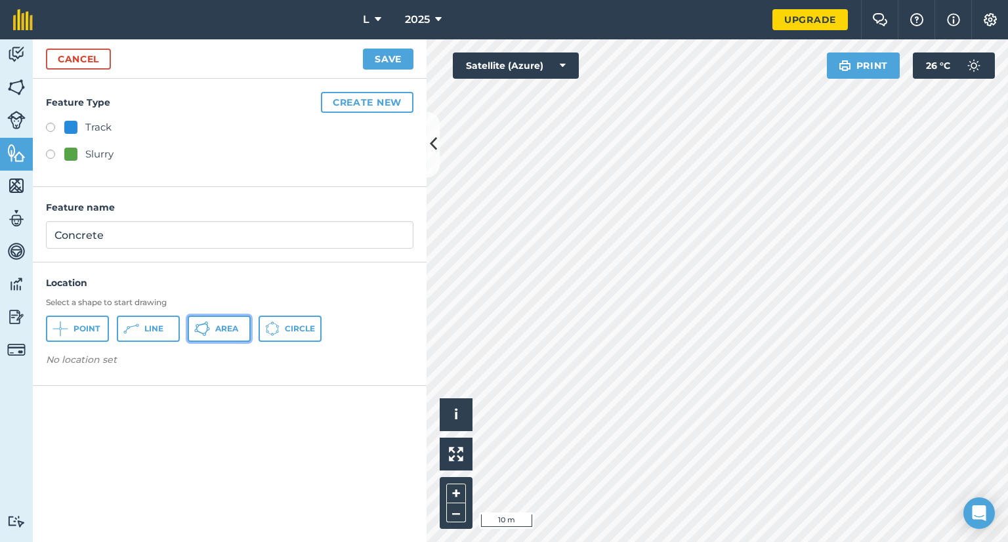
click at [213, 324] on button "Area" at bounding box center [219, 329] width 63 height 26
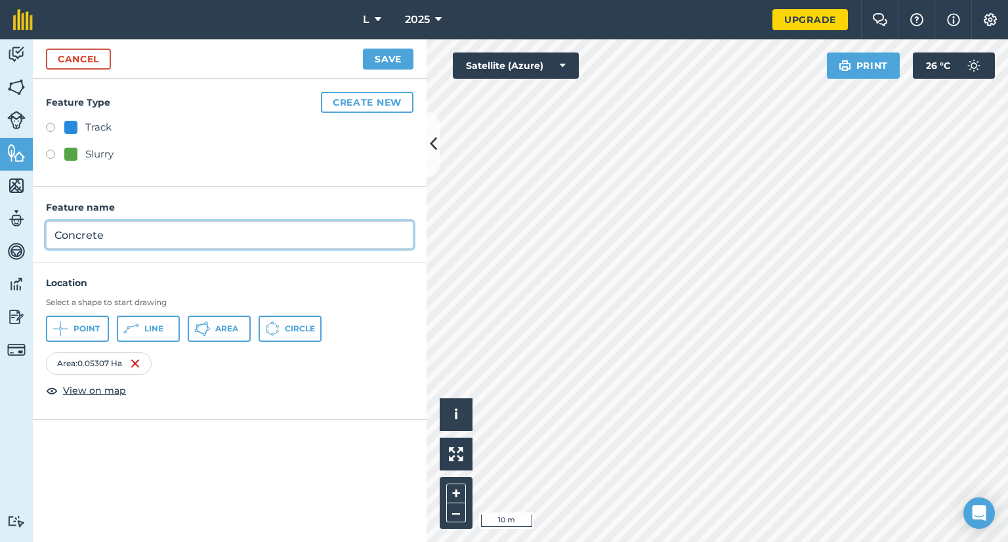
click at [165, 238] on input "Concrete" at bounding box center [230, 235] width 368 height 28
drag, startPoint x: 68, startPoint y: 245, endPoint x: 0, endPoint y: 249, distance: 68.4
click at [0, 249] on div "Activity Fields Livestock Features Maps Team Vehicles Data Reporting Billing Tu…" at bounding box center [504, 290] width 1008 height 503
type input "Feed pad"
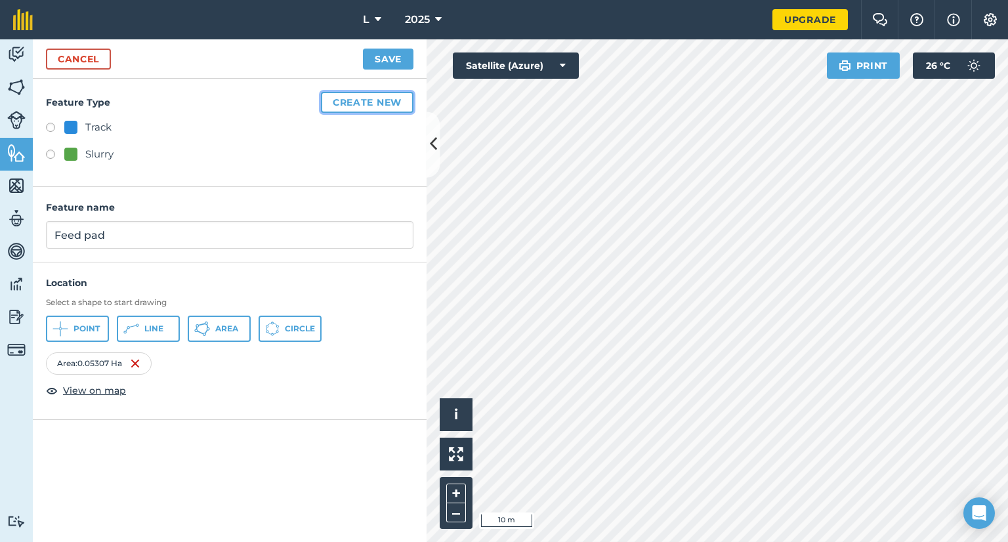
click at [370, 103] on button "Create new" at bounding box center [367, 102] width 93 height 21
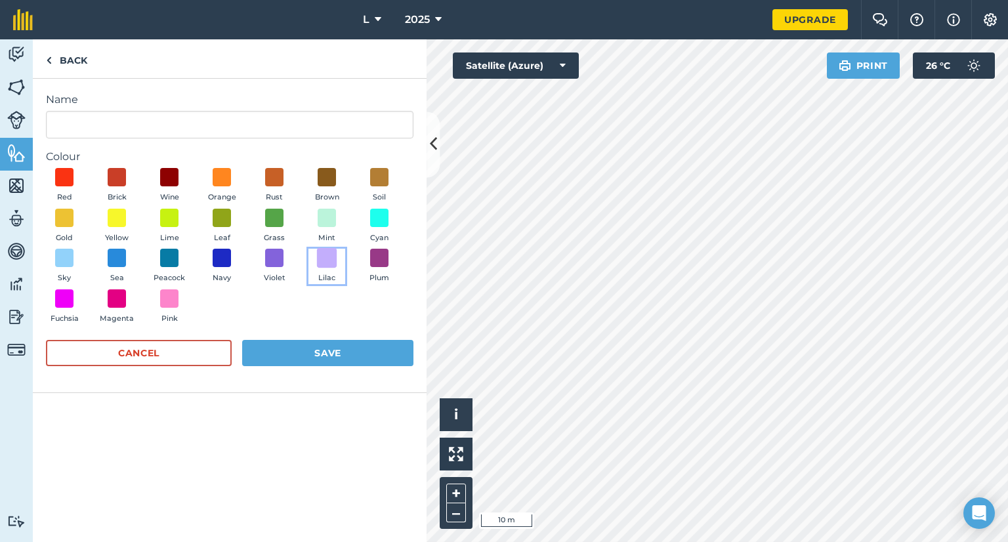
click at [327, 258] on span at bounding box center [327, 258] width 20 height 20
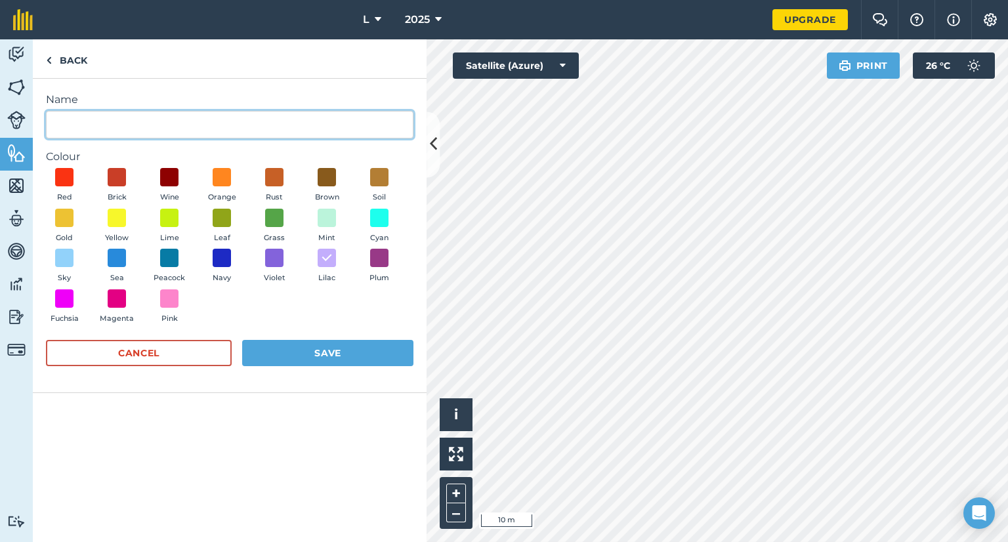
click at [91, 112] on input "Name" at bounding box center [230, 125] width 368 height 28
type input "Concrete"
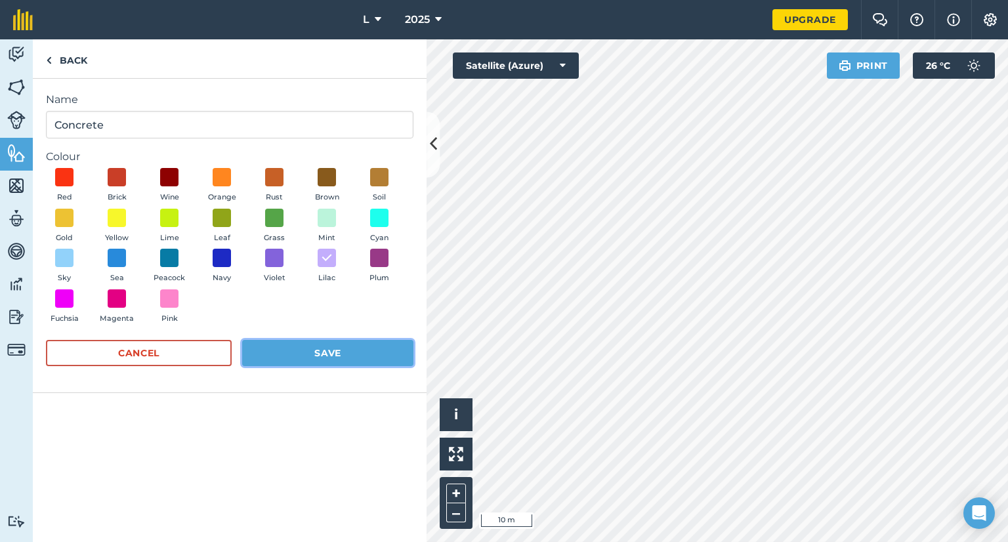
click at [268, 341] on button "Save" at bounding box center [327, 353] width 171 height 26
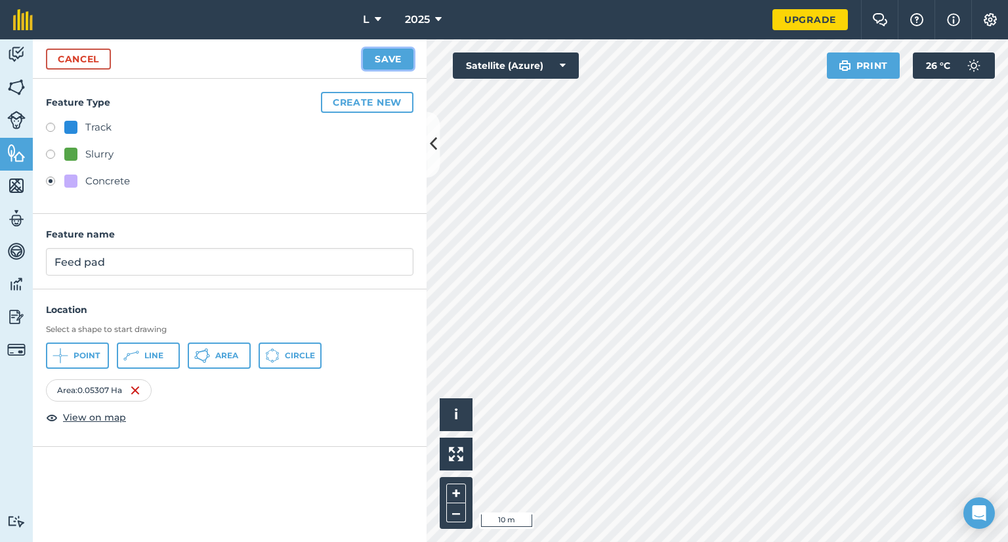
click at [376, 69] on button "Save" at bounding box center [388, 59] width 51 height 21
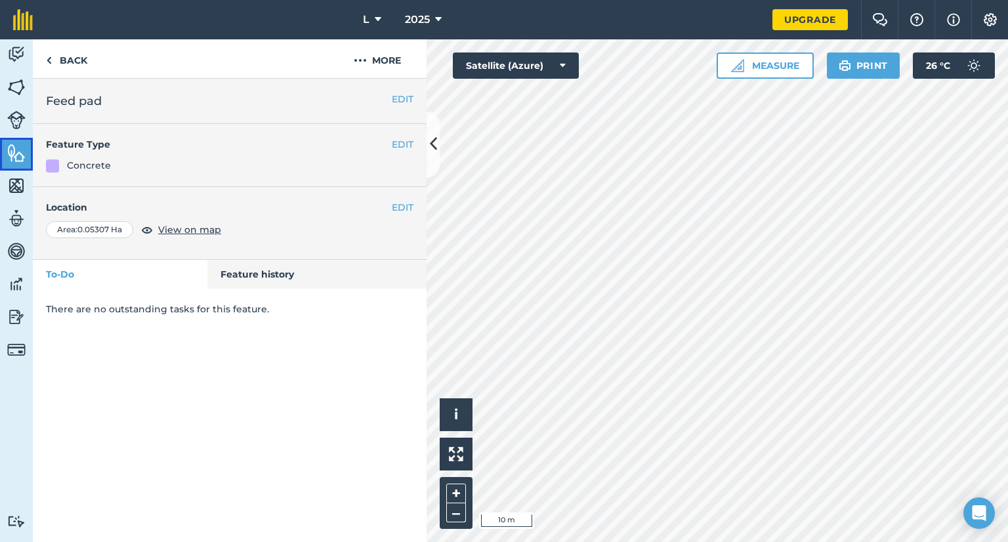
click at [16, 161] on img at bounding box center [16, 153] width 18 height 20
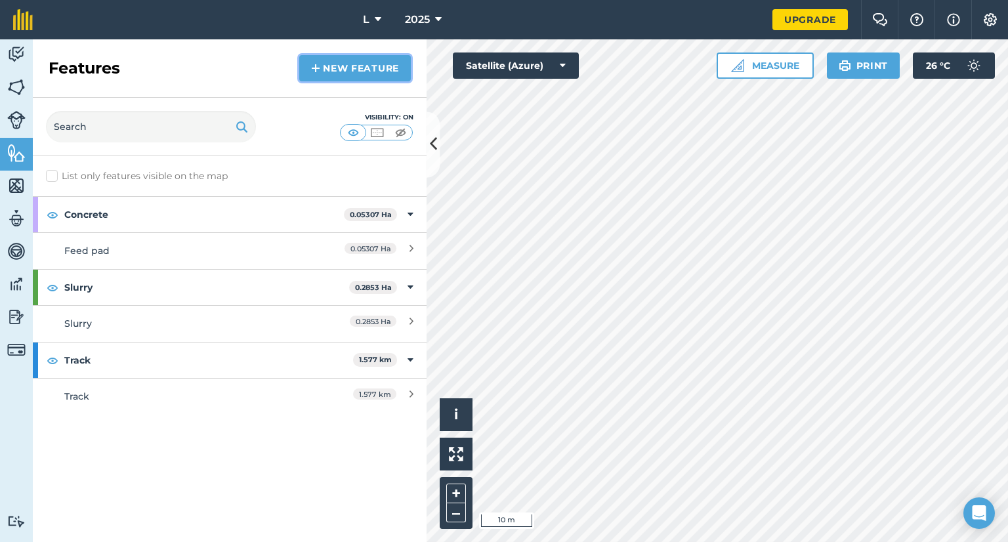
click at [372, 76] on link "New feature" at bounding box center [355, 68] width 112 height 26
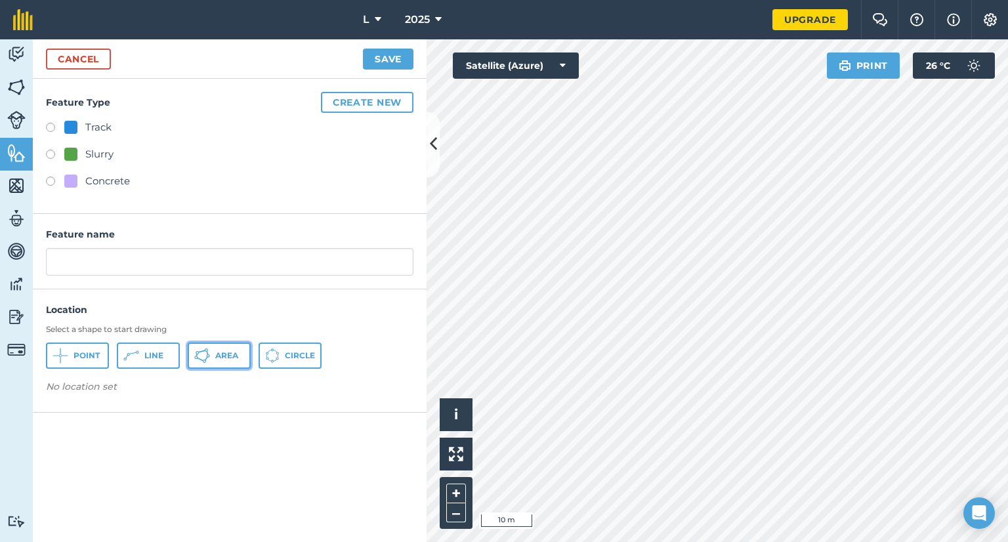
click at [225, 356] on span "Area" at bounding box center [226, 356] width 23 height 11
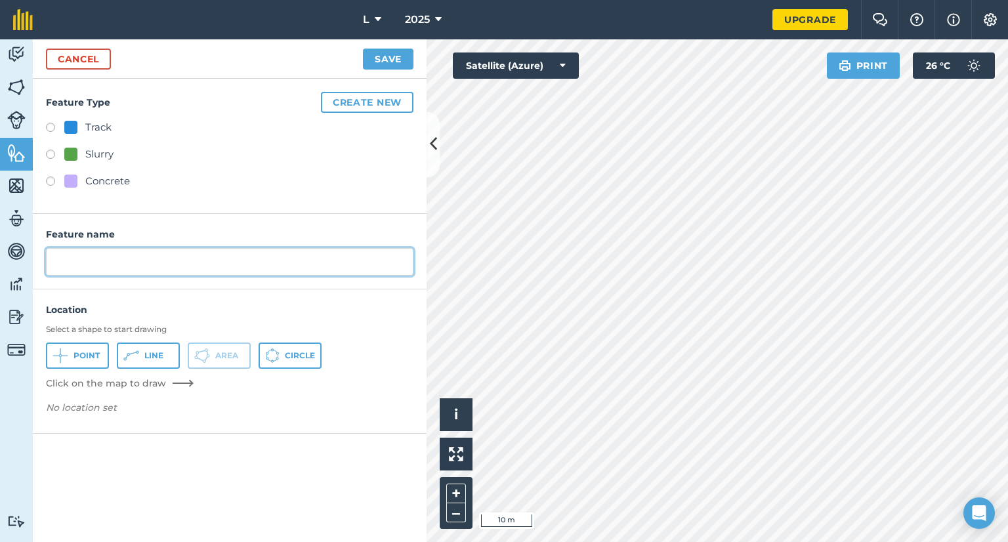
click at [106, 263] on input "text" at bounding box center [230, 262] width 368 height 28
type input "Silage pad"
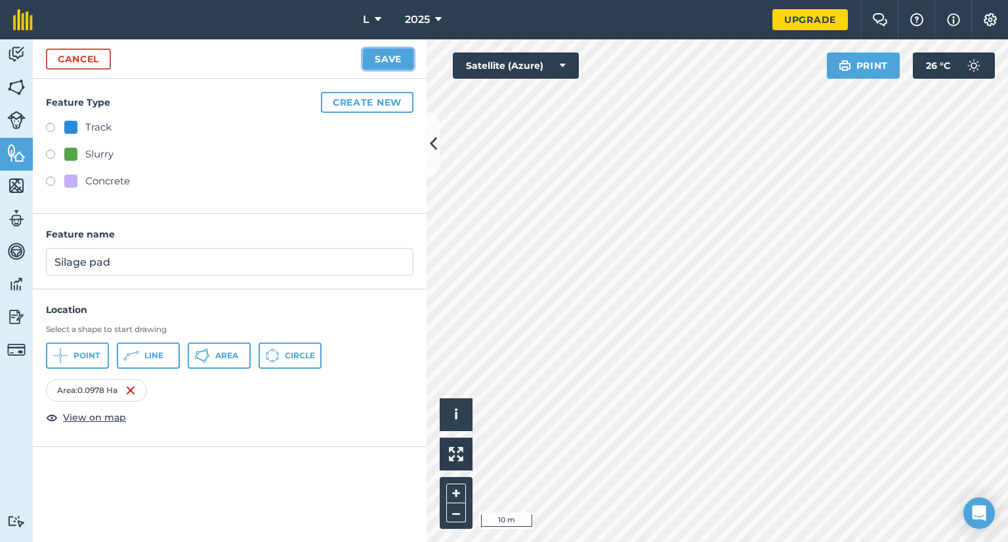
click at [406, 66] on button "Save" at bounding box center [388, 59] width 51 height 21
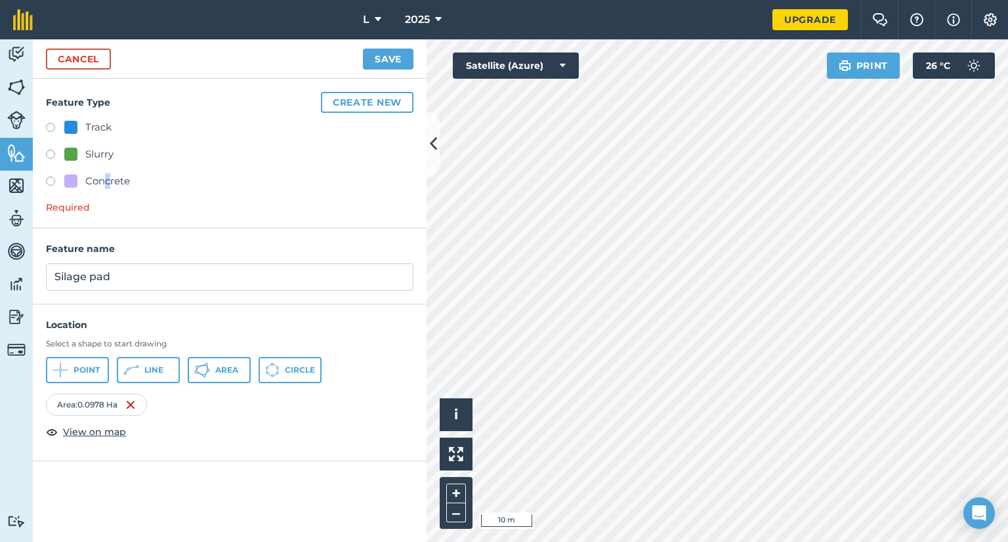
click at [108, 171] on div "Track Slurry Concrete Required" at bounding box center [230, 166] width 368 height 95
click at [116, 186] on div "Concrete" at bounding box center [107, 181] width 45 height 16
radio input "true"
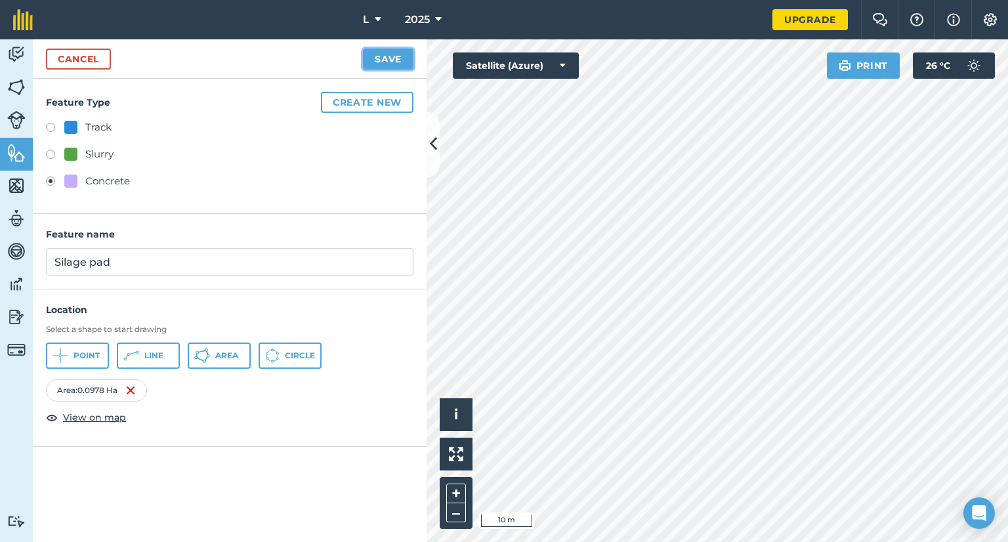
click at [376, 62] on button "Save" at bounding box center [388, 59] width 51 height 21
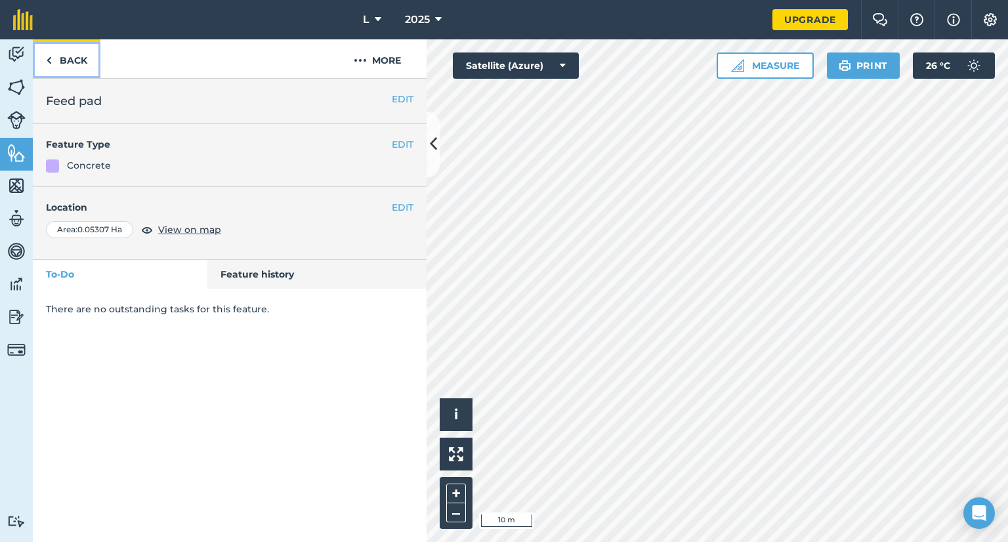
click at [67, 64] on link "Back" at bounding box center [67, 58] width 68 height 39
click at [89, 73] on link "Back" at bounding box center [67, 58] width 68 height 39
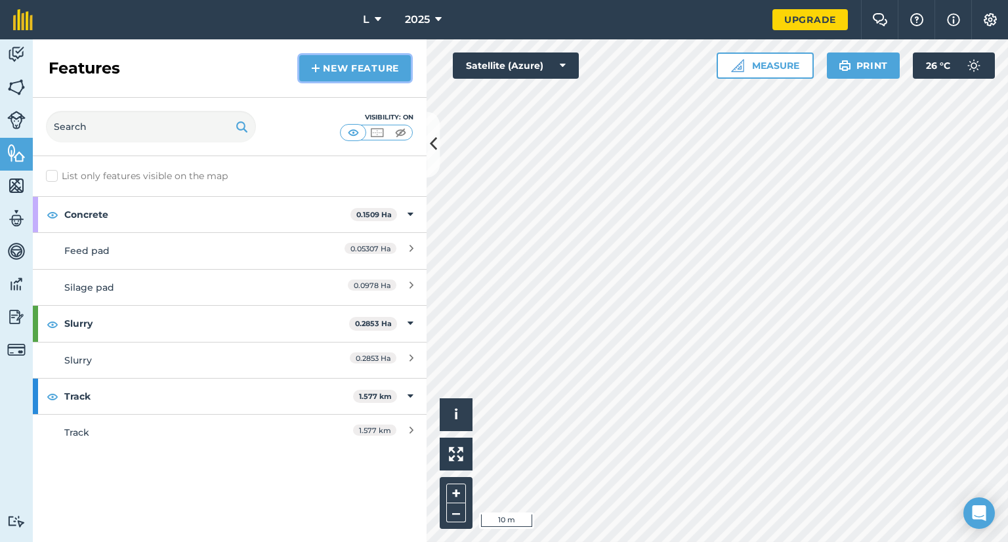
click at [349, 72] on link "New feature" at bounding box center [355, 68] width 112 height 26
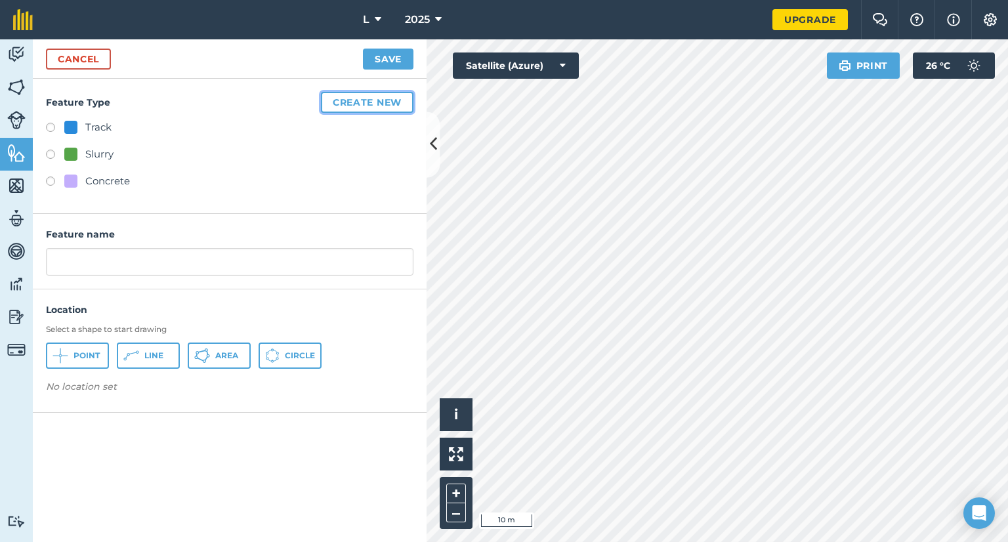
click at [341, 106] on button "Create new" at bounding box center [367, 102] width 93 height 21
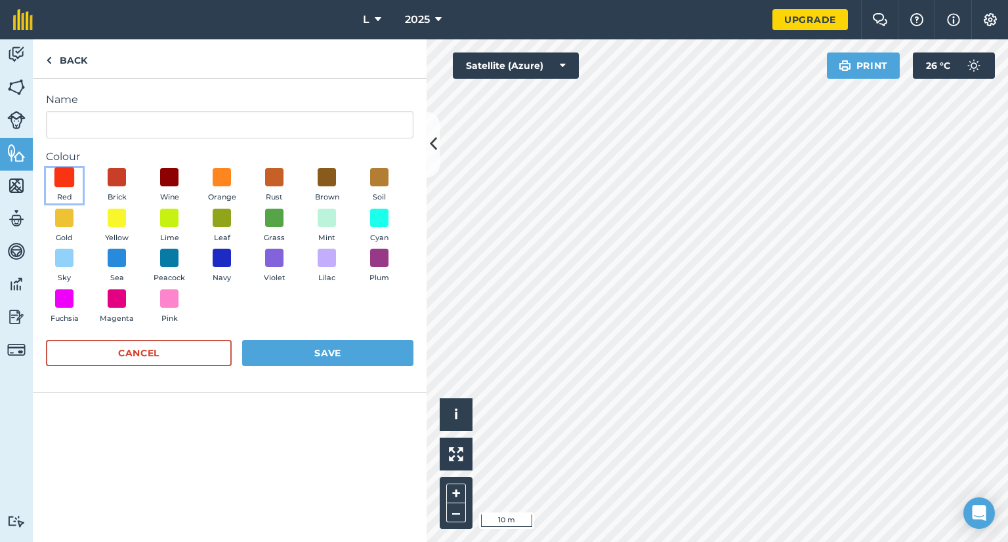
click at [68, 173] on span at bounding box center [64, 177] width 20 height 20
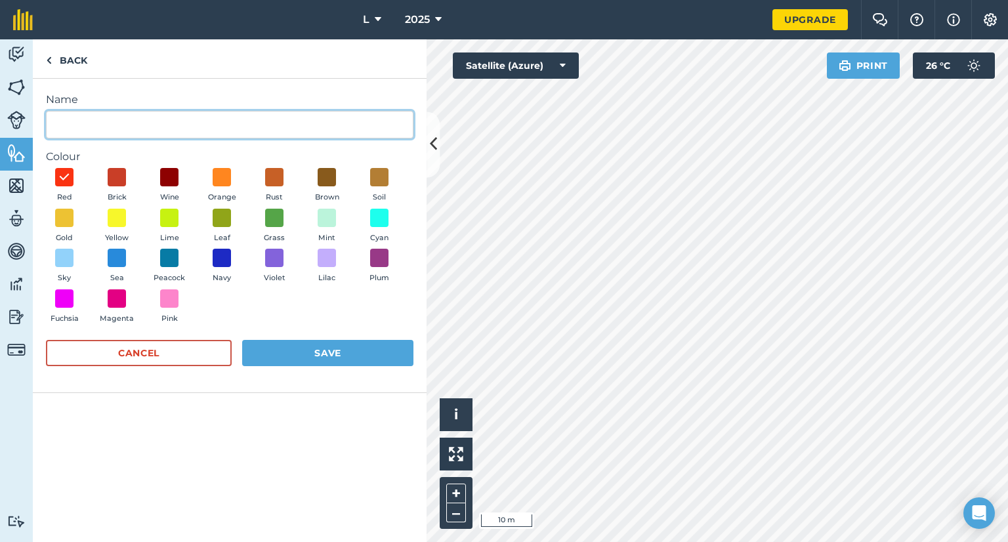
click at [95, 129] on input "Name" at bounding box center [230, 125] width 368 height 28
type input "Feed barrier"
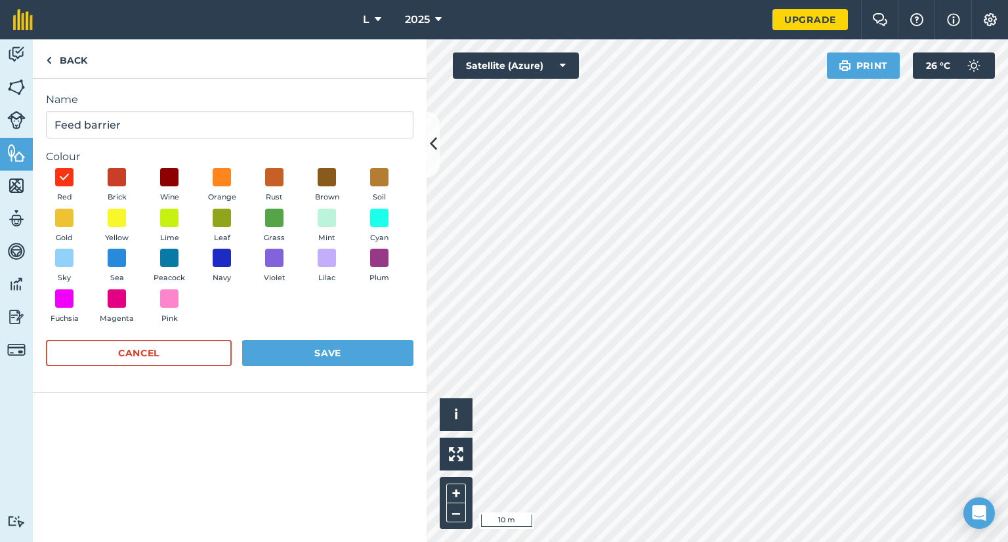
click at [323, 336] on form "Name Feed barrier Colour Red Brick Wine Orange Rust Brown Soil Gold Yellow Lime…" at bounding box center [230, 236] width 368 height 288
click at [320, 350] on button "Save" at bounding box center [327, 353] width 171 height 26
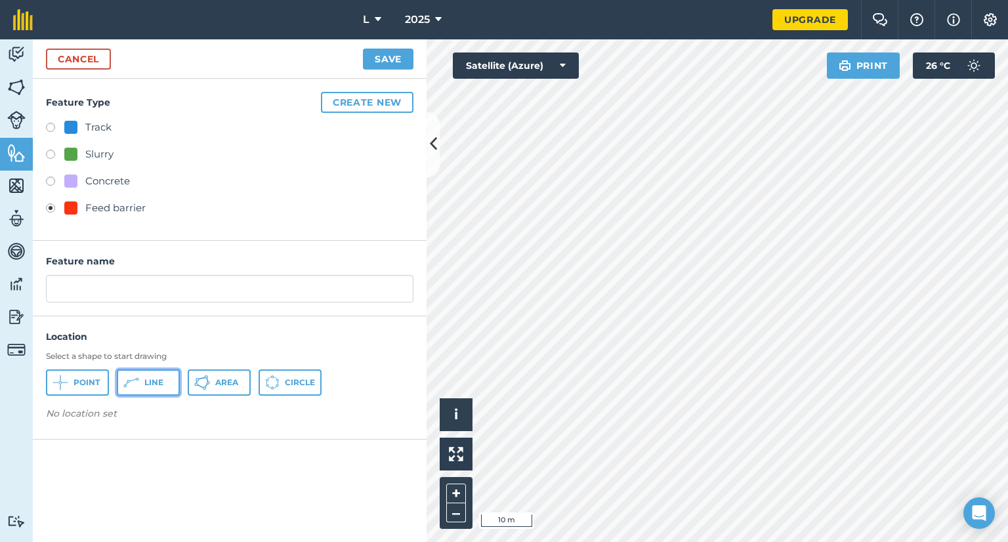
click at [137, 385] on icon at bounding box center [131, 383] width 16 height 16
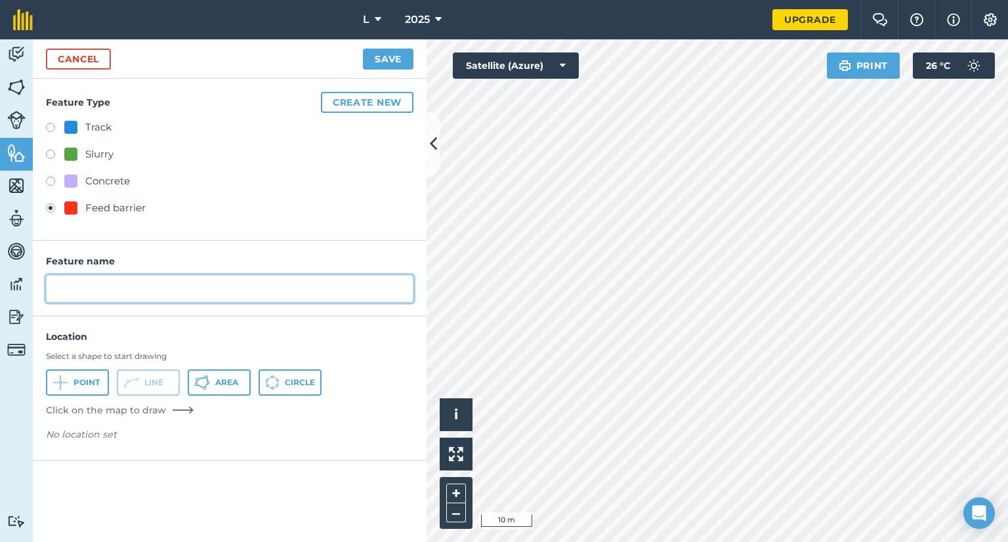
click at [264, 286] on input "text" at bounding box center [230, 289] width 368 height 28
type input "Feed barrier"
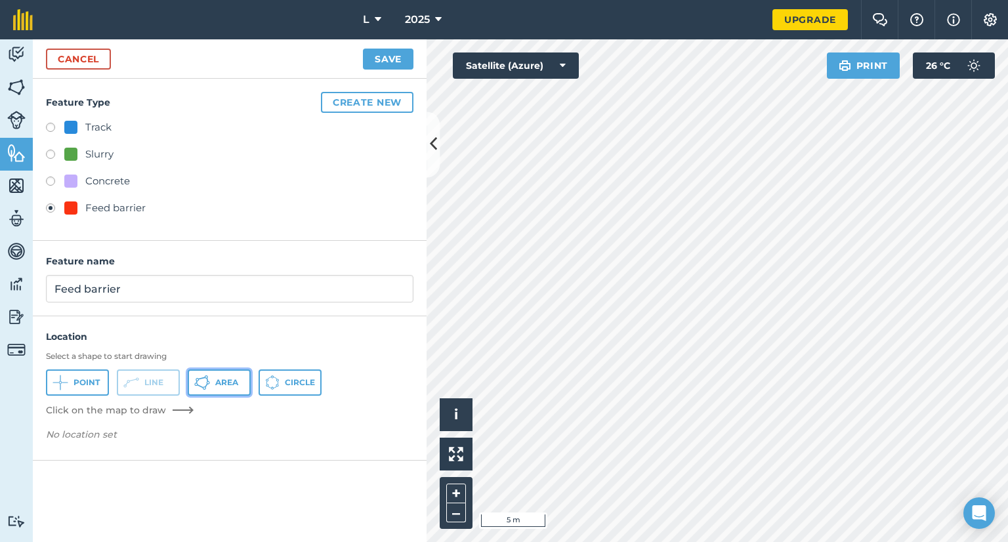
click at [223, 379] on span "Area" at bounding box center [226, 382] width 23 height 11
click at [168, 380] on button "Line" at bounding box center [148, 383] width 63 height 26
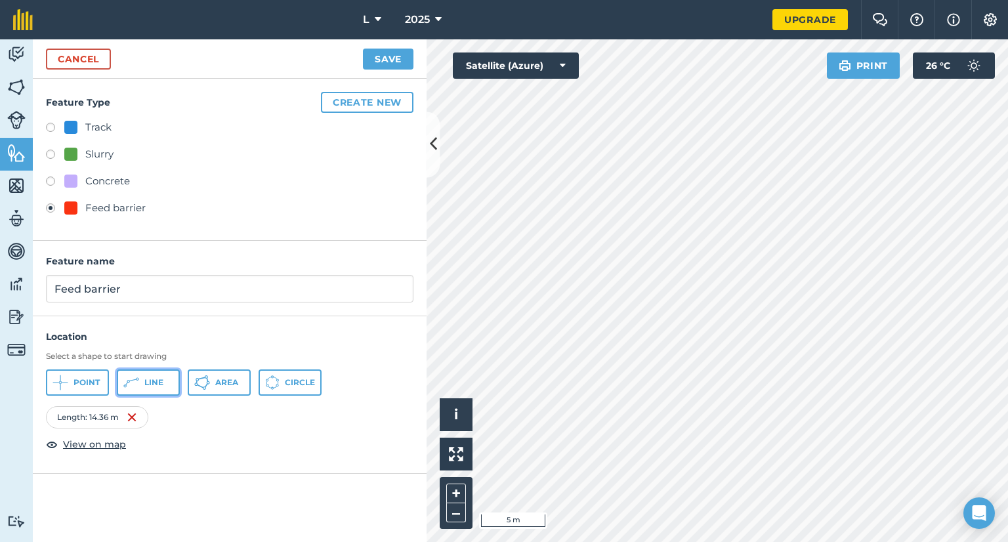
click at [146, 389] on button "Line" at bounding box center [148, 383] width 63 height 26
click at [173, 382] on button "Line" at bounding box center [148, 383] width 63 height 26
click at [158, 390] on button "Line" at bounding box center [148, 383] width 63 height 26
click at [129, 413] on img at bounding box center [124, 418] width 11 height 16
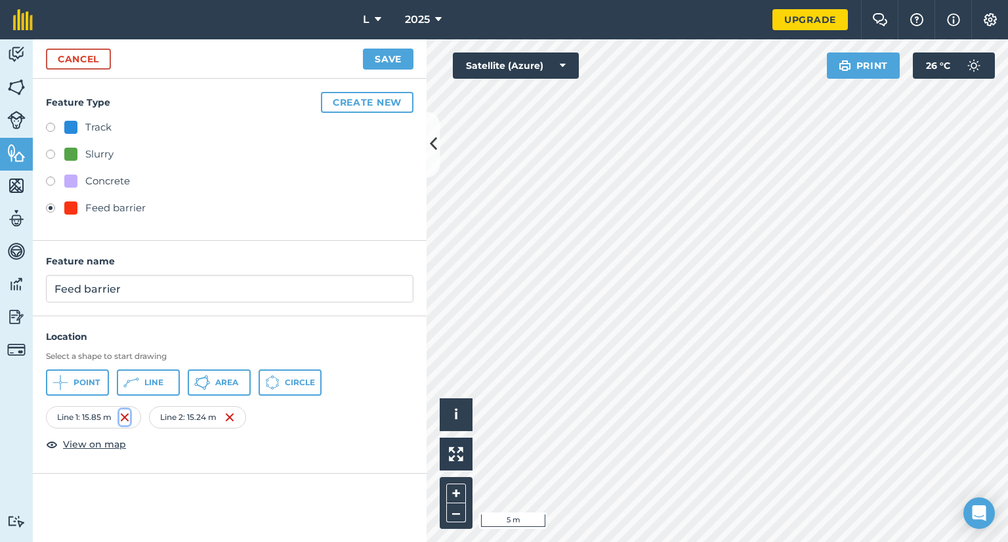
click at [129, 413] on img at bounding box center [124, 418] width 11 height 16
click at [142, 413] on div "Length : 15.24 m" at bounding box center [97, 417] width 102 height 22
click at [134, 416] on img at bounding box center [132, 418] width 11 height 16
click at [168, 385] on button "Line" at bounding box center [148, 383] width 63 height 26
click at [89, 66] on link "Cancel" at bounding box center [78, 59] width 65 height 21
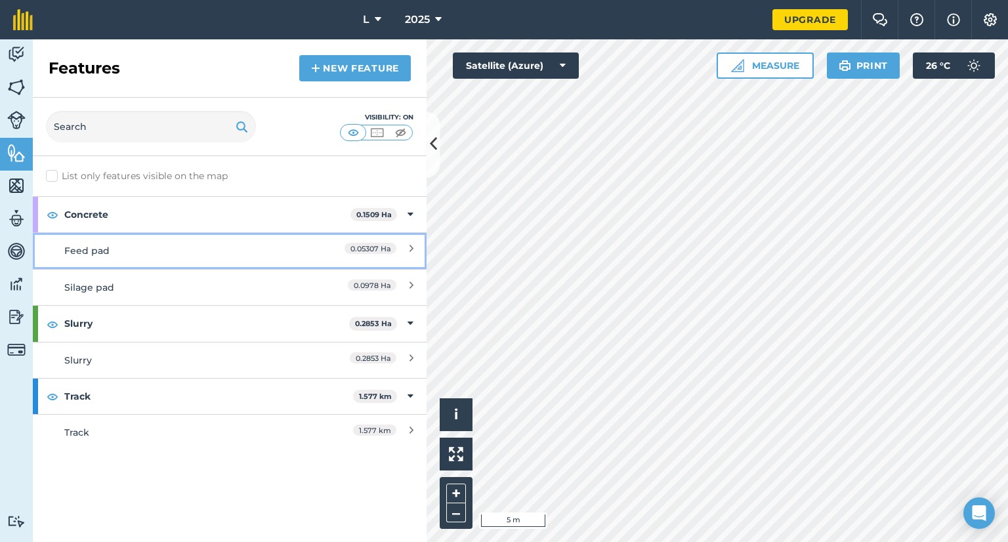
click at [366, 252] on span "0.05307 Ha" at bounding box center [371, 248] width 52 height 11
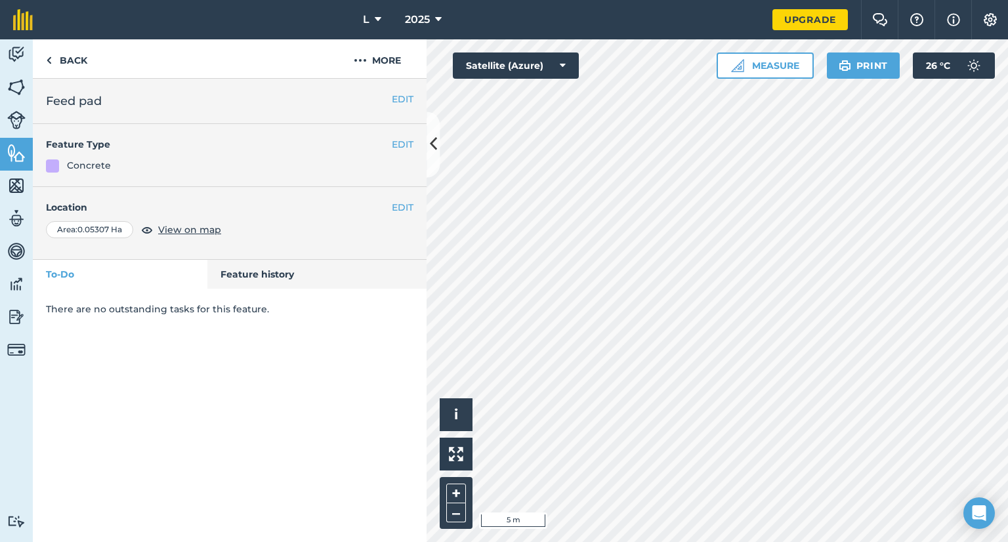
click at [403, 216] on div "Location Area : 0.05307 Ha View on map" at bounding box center [230, 219] width 368 height 38
click at [399, 208] on button "EDIT" at bounding box center [403, 207] width 22 height 14
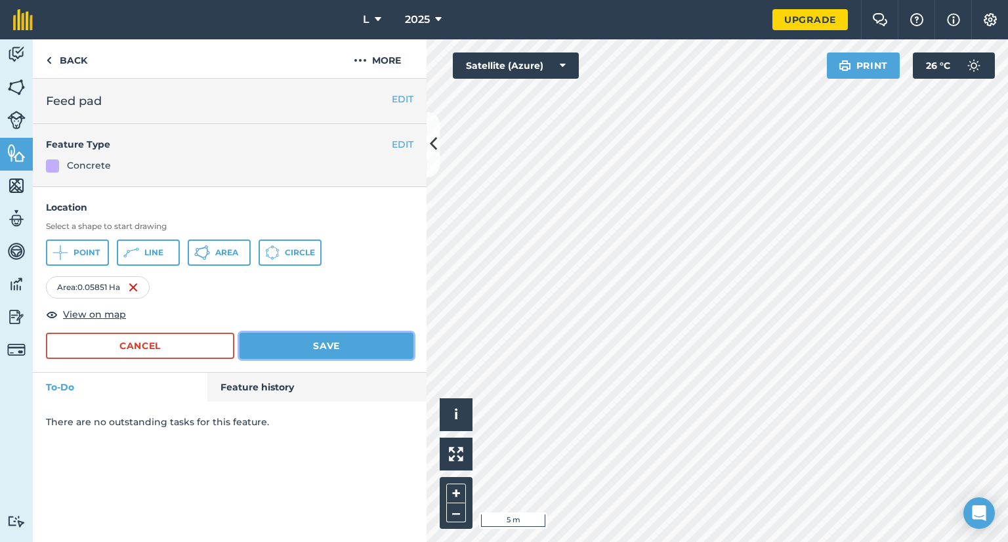
click at [324, 353] on button "Save" at bounding box center [327, 346] width 174 height 26
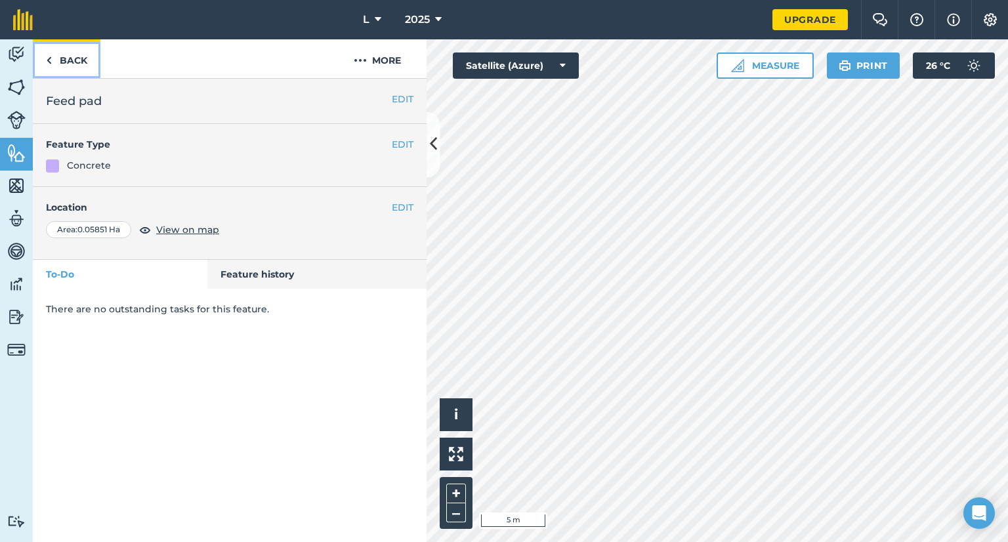
click at [56, 62] on link "Back" at bounding box center [67, 58] width 68 height 39
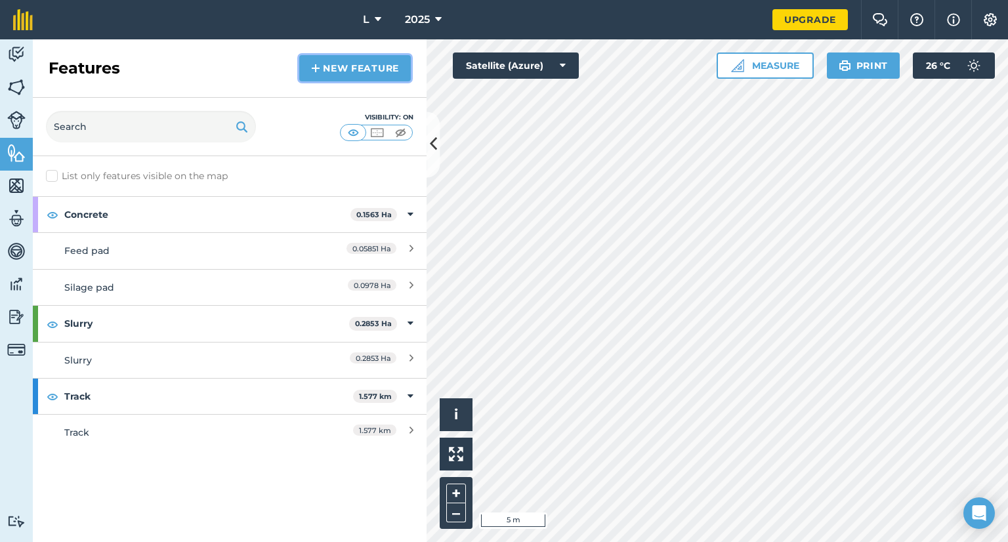
click at [337, 68] on link "New feature" at bounding box center [355, 68] width 112 height 26
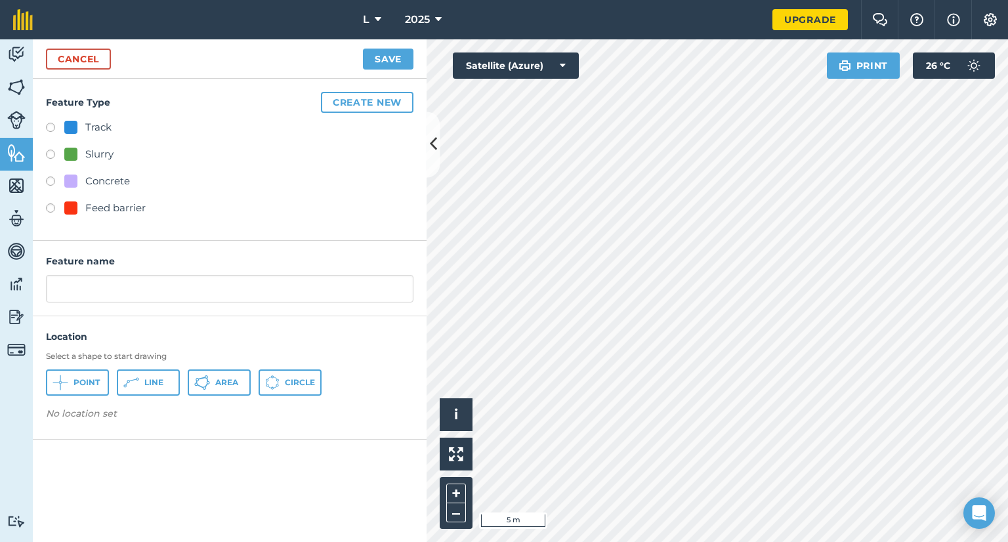
click at [134, 208] on div "Feed barrier" at bounding box center [115, 208] width 60 height 16
radio input "true"
type input "Feed barrier"
click at [158, 373] on button "Line" at bounding box center [148, 383] width 63 height 26
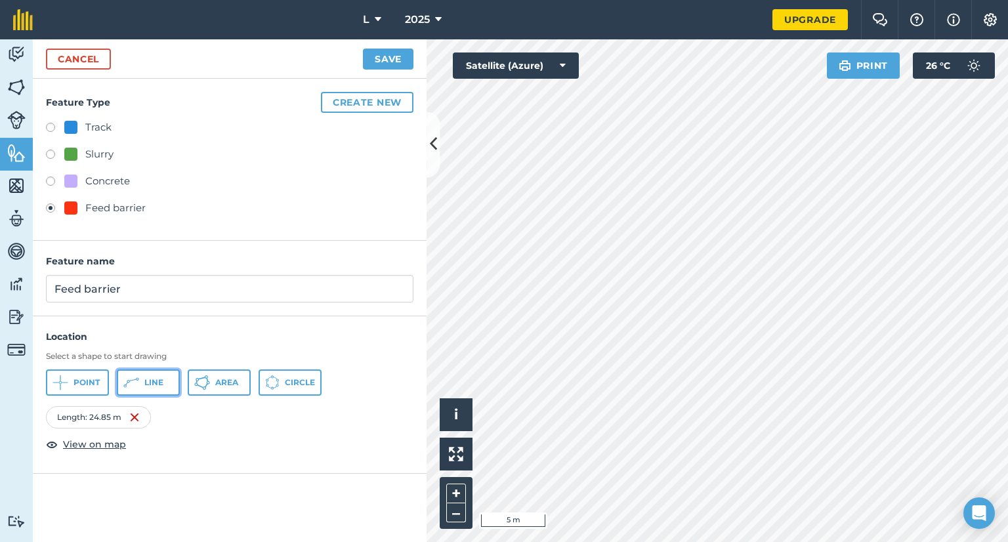
click at [155, 385] on span "Line" at bounding box center [153, 382] width 19 height 11
click at [399, 66] on button "Save" at bounding box center [388, 59] width 51 height 21
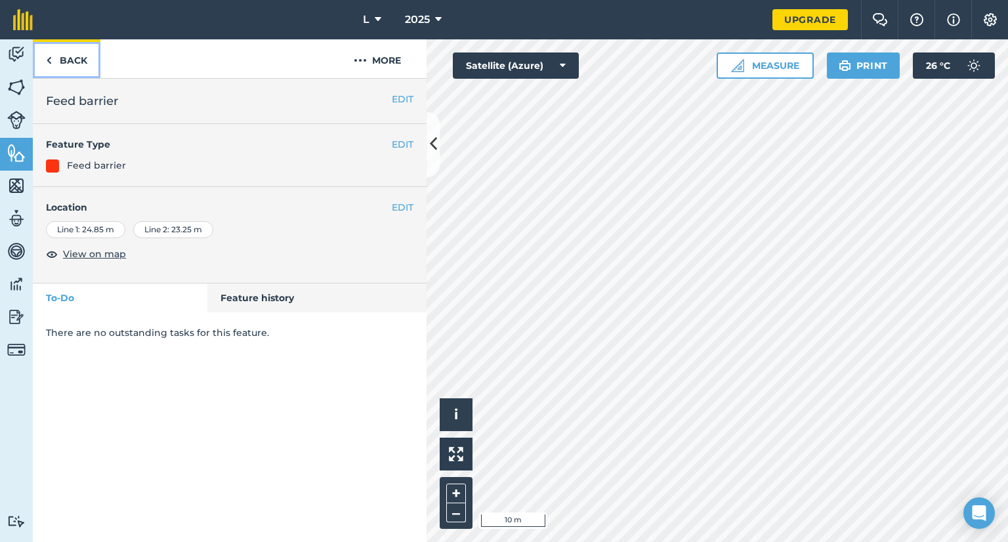
click at [84, 54] on link "Back" at bounding box center [67, 58] width 68 height 39
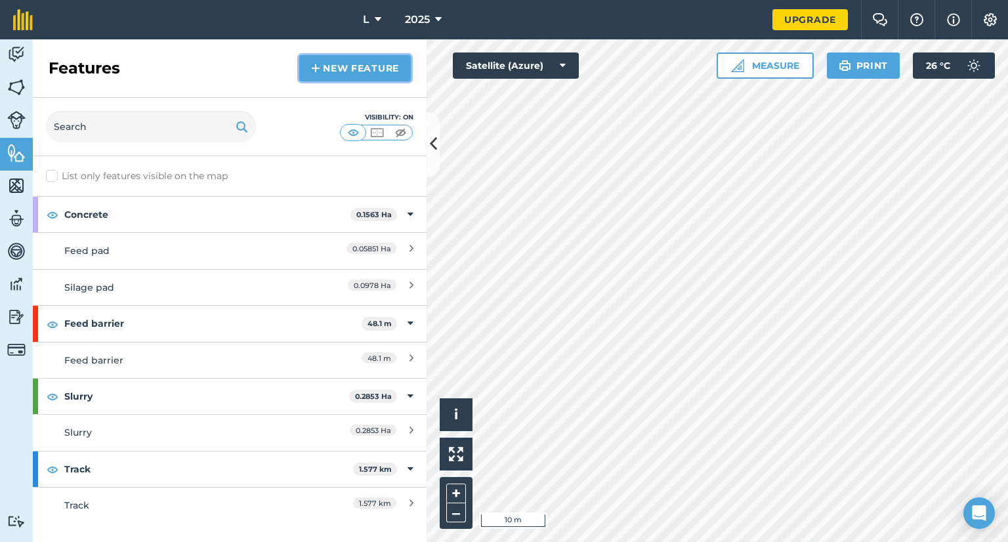
click at [344, 68] on link "New feature" at bounding box center [355, 68] width 112 height 26
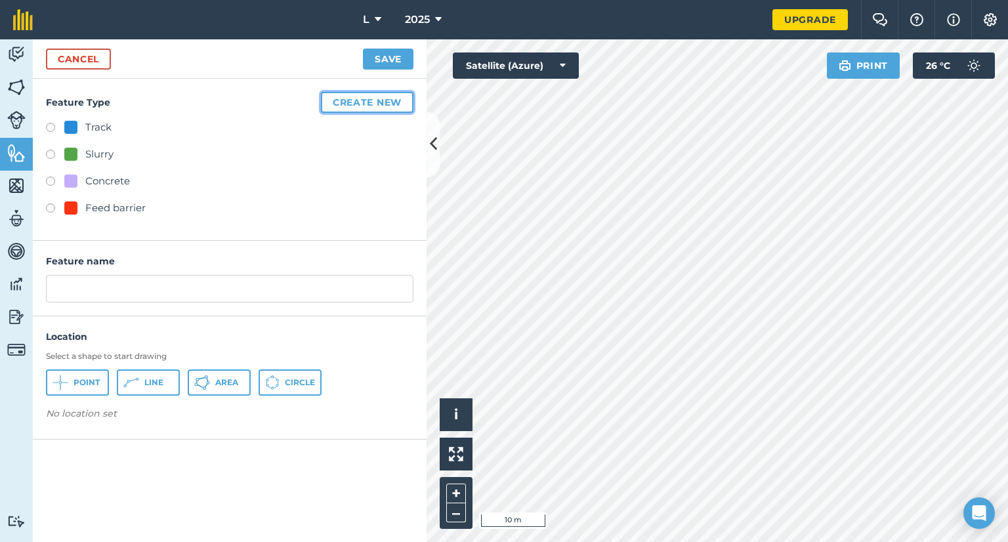
click at [347, 98] on button "Create new" at bounding box center [367, 102] width 93 height 21
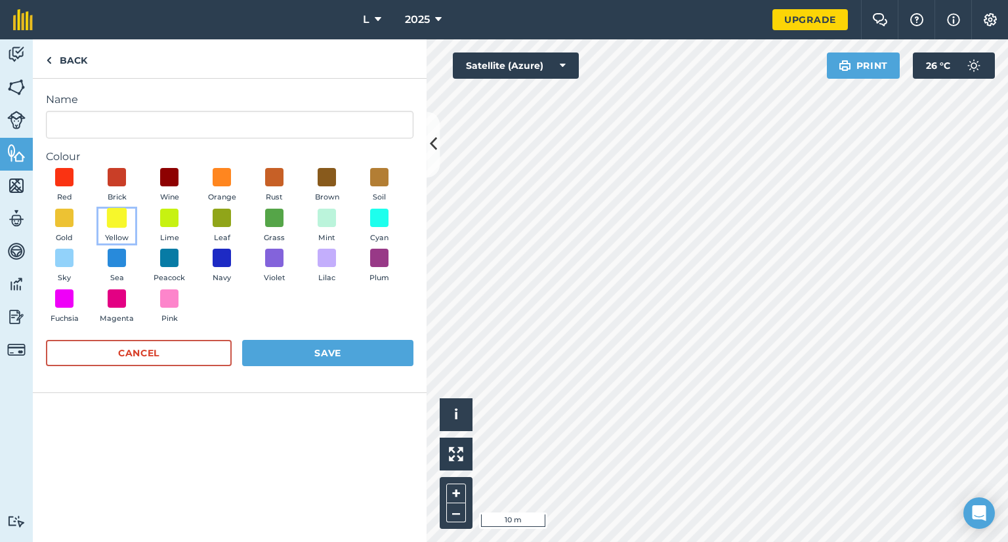
click at [123, 219] on span at bounding box center [117, 217] width 20 height 20
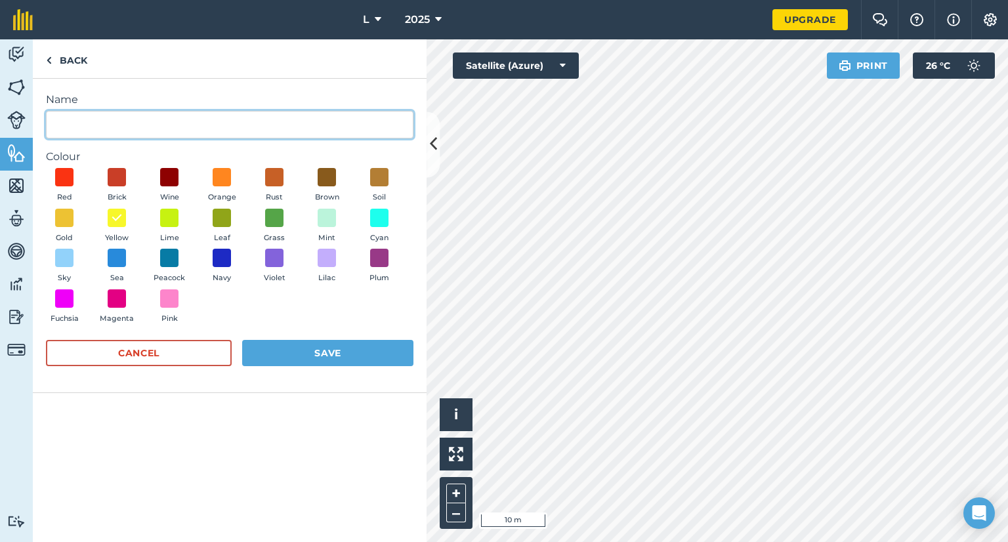
click at [181, 123] on input "Name" at bounding box center [230, 125] width 368 height 28
type input "B"
type input "New barn"
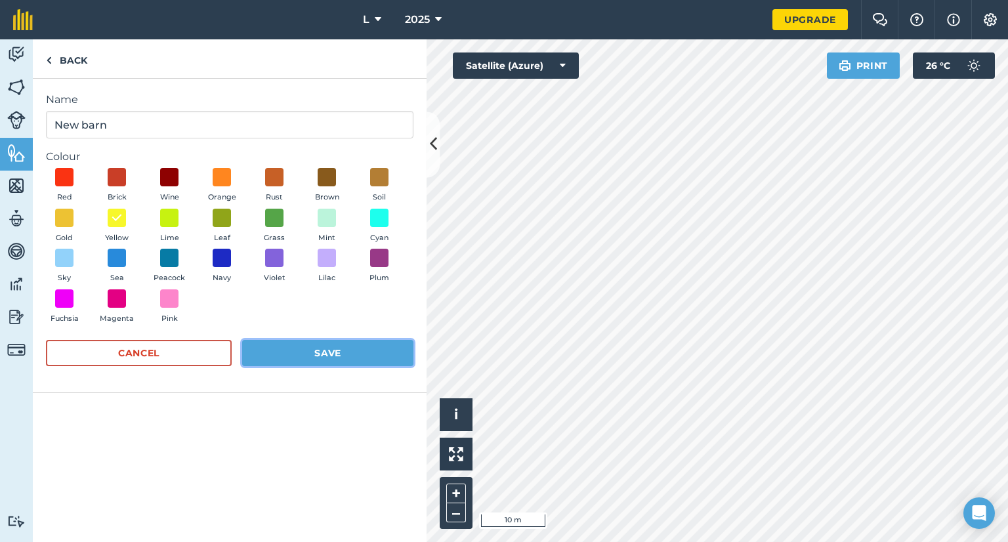
click at [334, 356] on button "Save" at bounding box center [327, 353] width 171 height 26
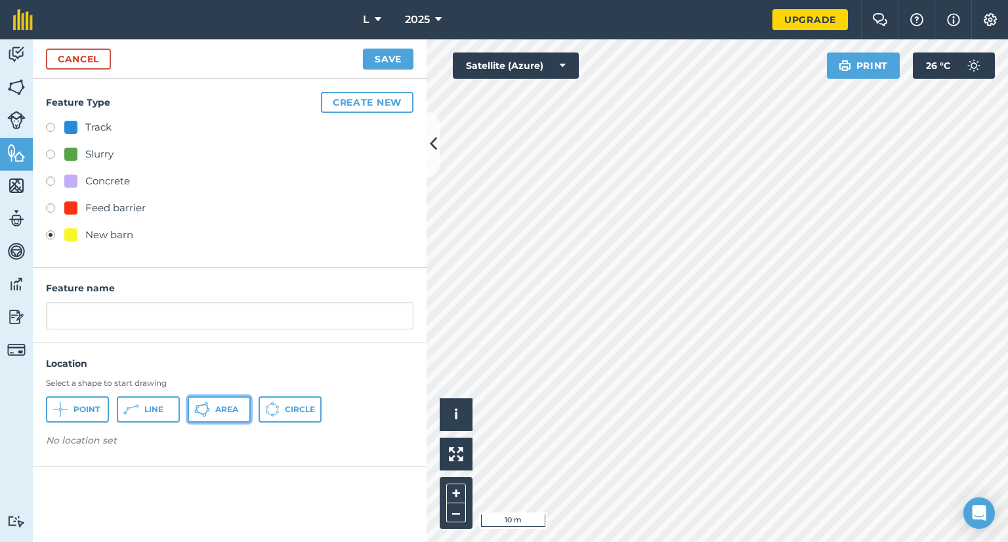
click at [215, 414] on button "Area" at bounding box center [219, 410] width 63 height 26
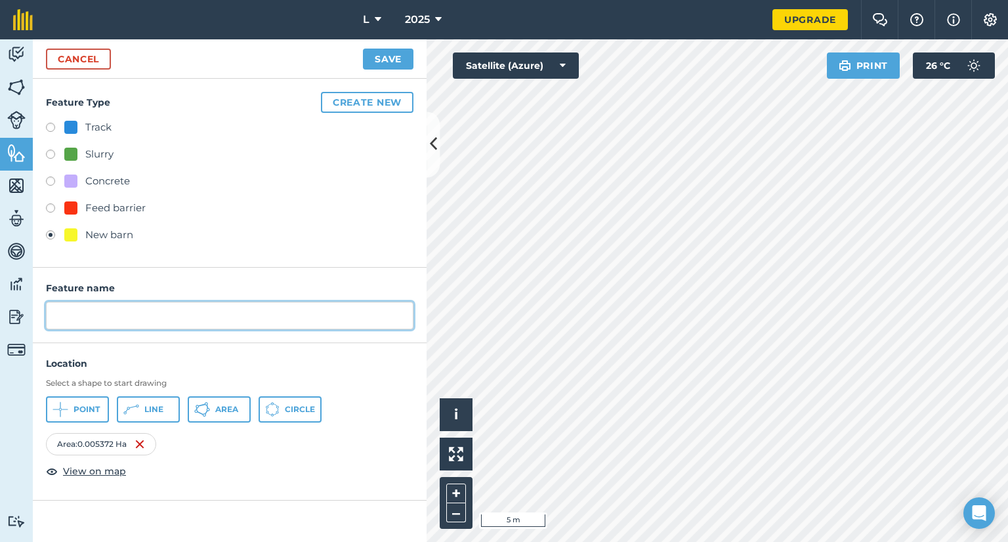
click at [137, 304] on input "text" at bounding box center [230, 316] width 368 height 28
type input "Calf shed"
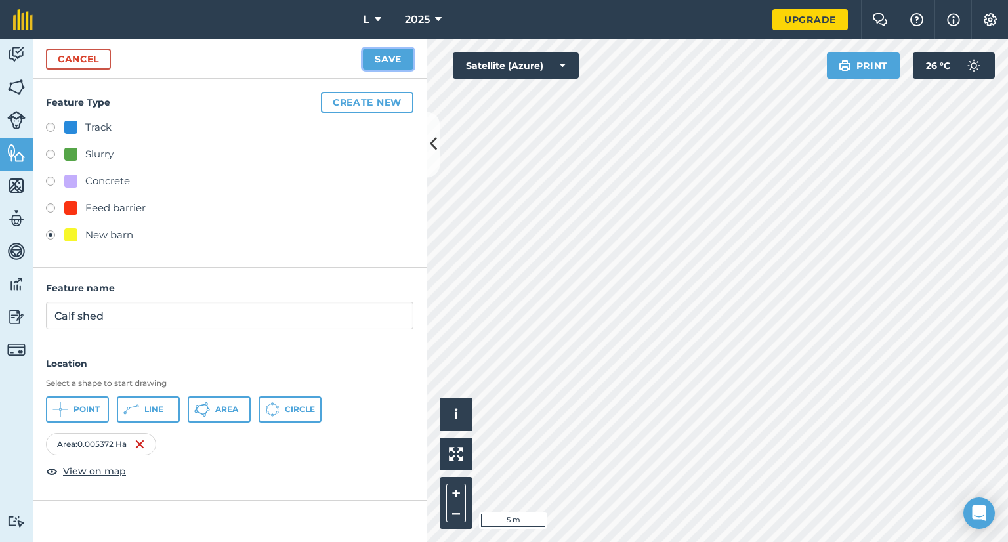
click at [383, 64] on button "Save" at bounding box center [388, 59] width 51 height 21
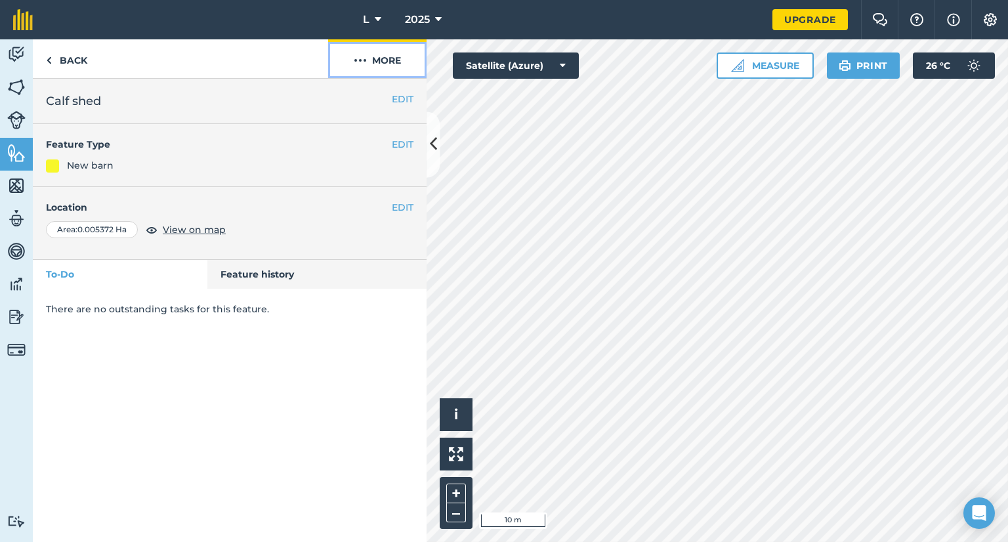
click at [357, 61] on img at bounding box center [360, 61] width 13 height 16
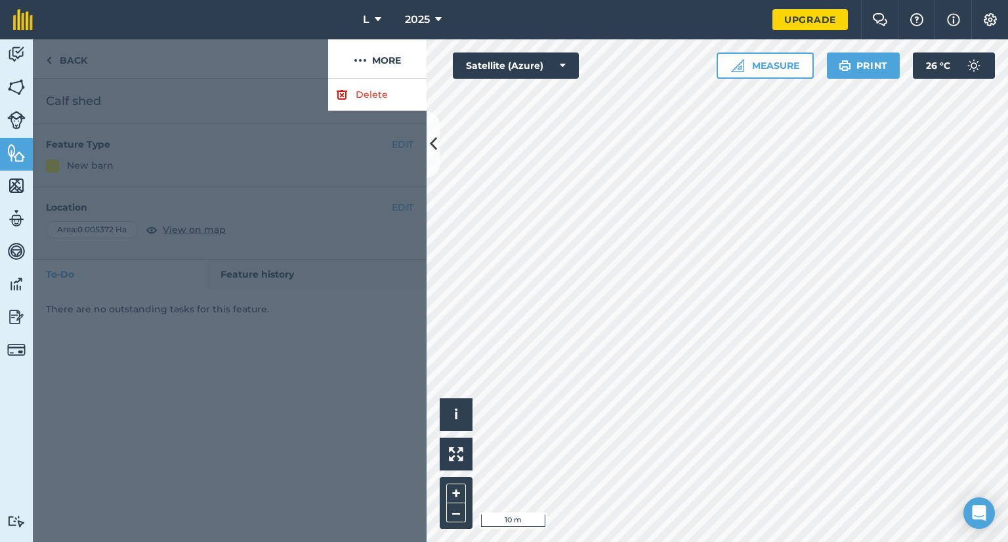
click at [236, 99] on div at bounding box center [230, 310] width 394 height 463
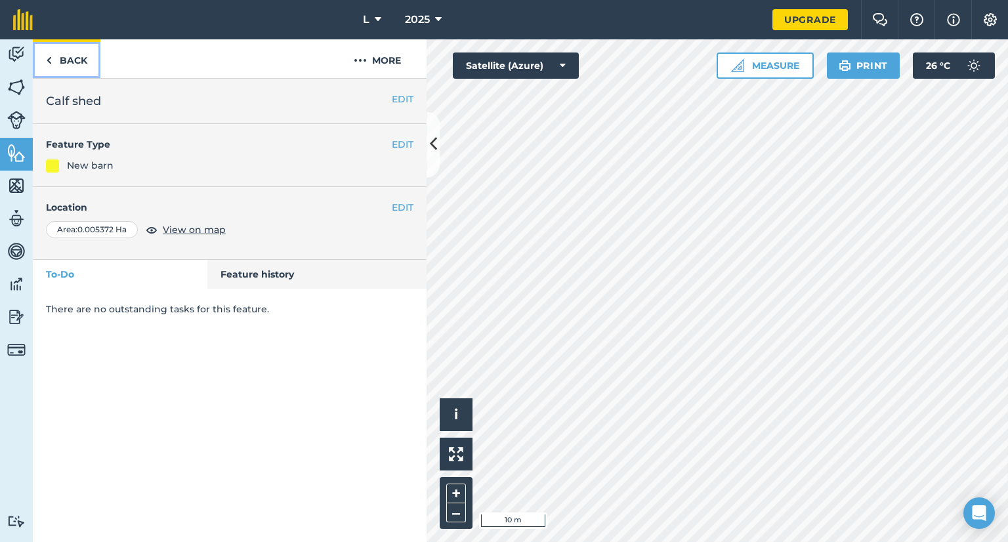
click at [54, 49] on link "Back" at bounding box center [67, 58] width 68 height 39
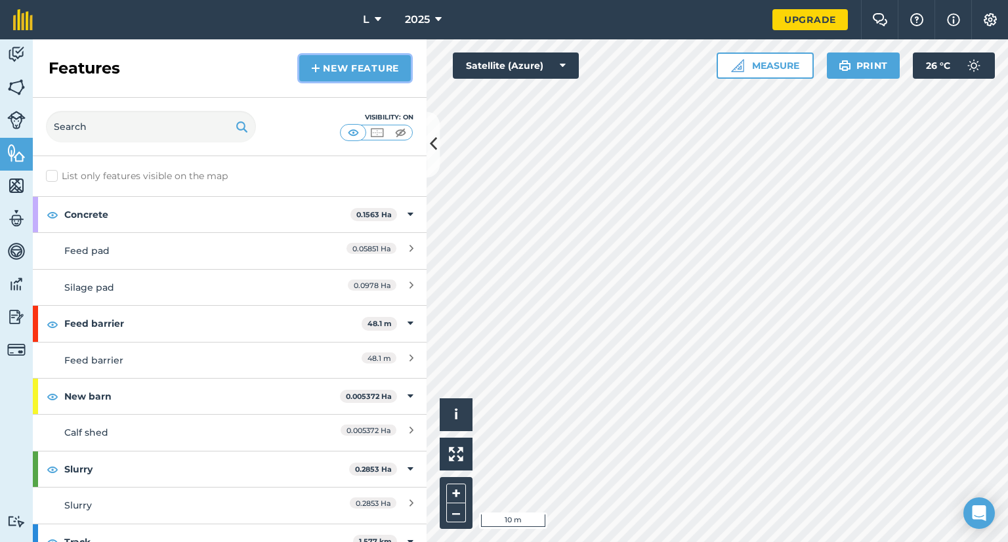
click at [339, 73] on link "New feature" at bounding box center [355, 68] width 112 height 26
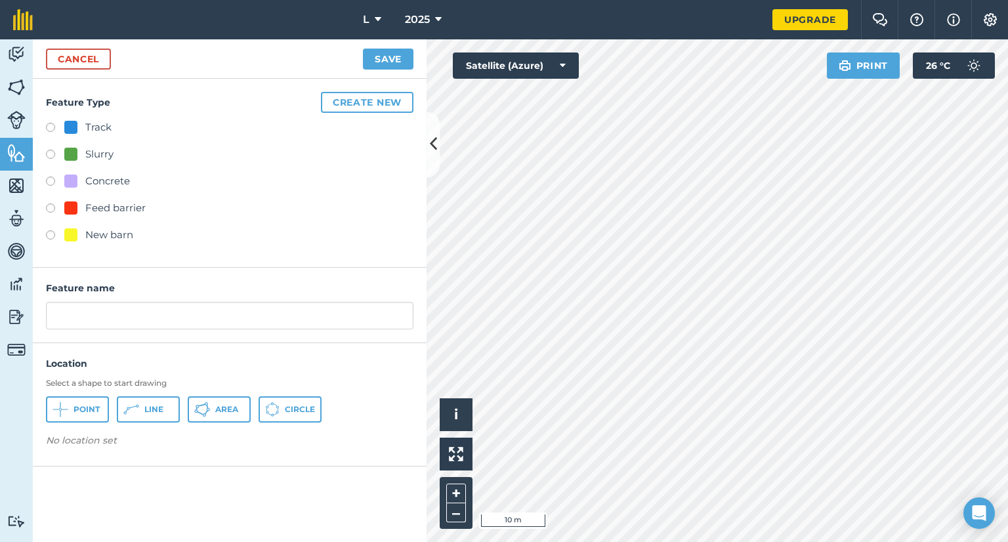
click at [97, 236] on div "New barn" at bounding box center [109, 235] width 48 height 16
radio input "true"
click at [213, 412] on button "Area" at bounding box center [219, 410] width 63 height 26
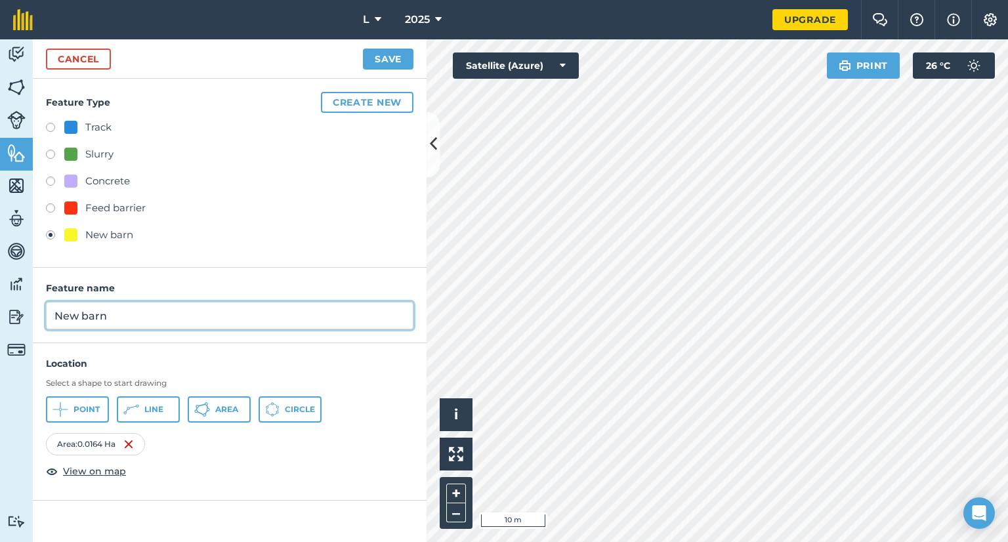
drag, startPoint x: 200, startPoint y: 308, endPoint x: 0, endPoint y: 326, distance: 201.1
click at [0, 326] on div "Activity Fields Livestock Features Maps Team Vehicles Data Reporting Billing Tu…" at bounding box center [504, 290] width 1008 height 503
type input "Sawdust/ feed"
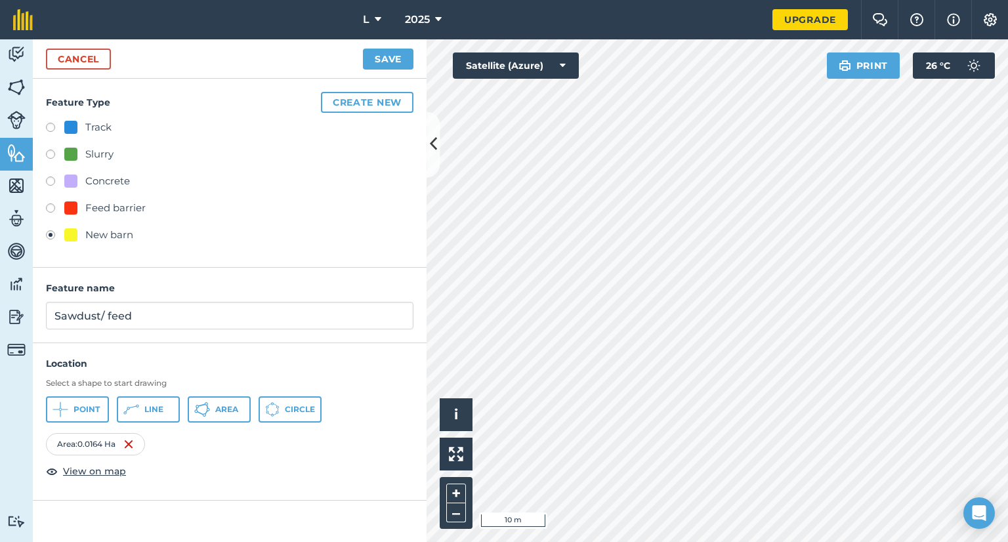
click at [397, 72] on div "Cancel Save" at bounding box center [230, 58] width 394 height 39
drag, startPoint x: 398, startPoint y: 58, endPoint x: 399, endPoint y: 66, distance: 7.3
click at [398, 61] on button "Save" at bounding box center [388, 59] width 51 height 21
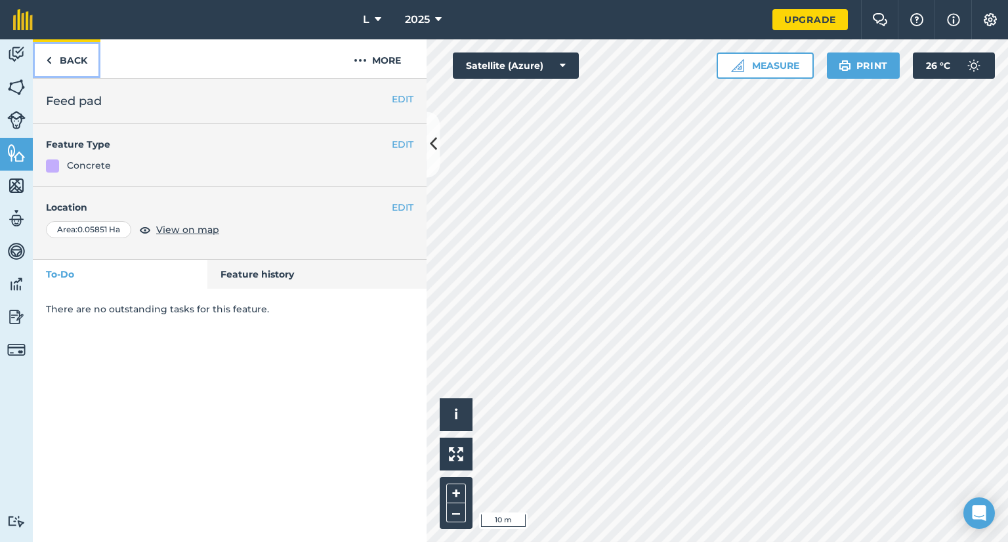
click at [92, 61] on link "Back" at bounding box center [67, 58] width 68 height 39
click at [85, 56] on link "Back" at bounding box center [67, 58] width 68 height 39
